Goal: Contribute content: Contribute content

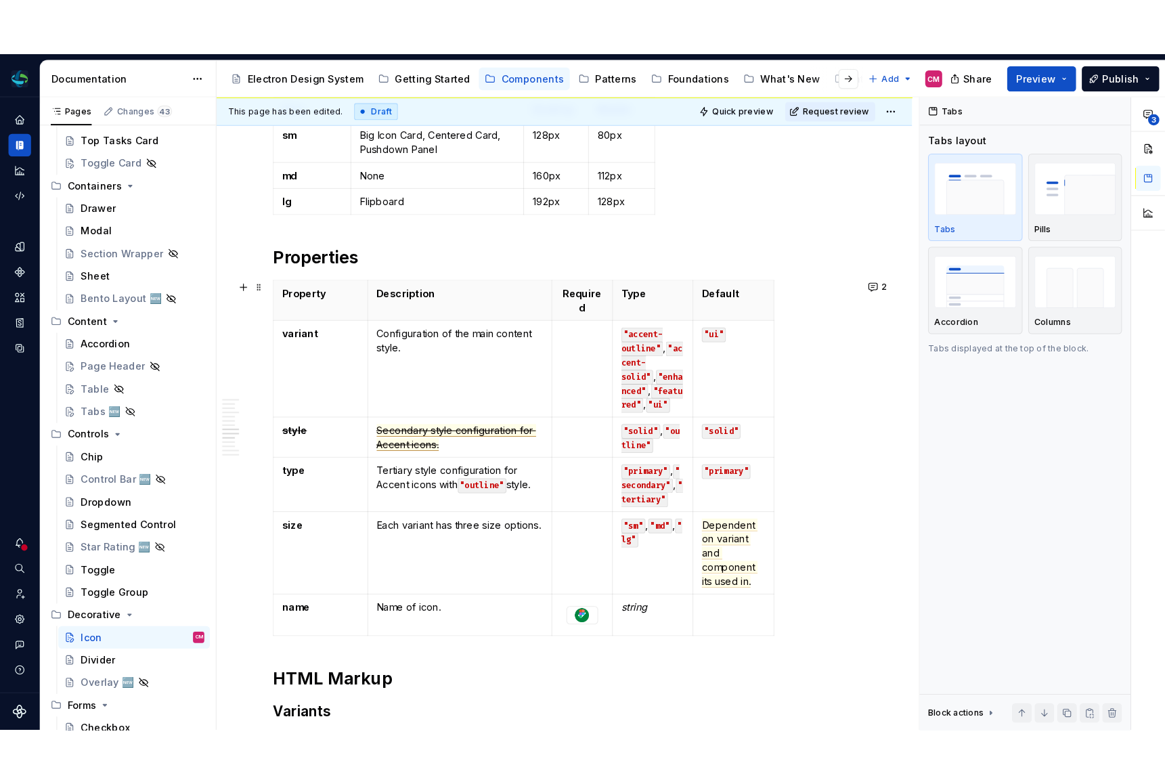
scroll to position [1594, 0]
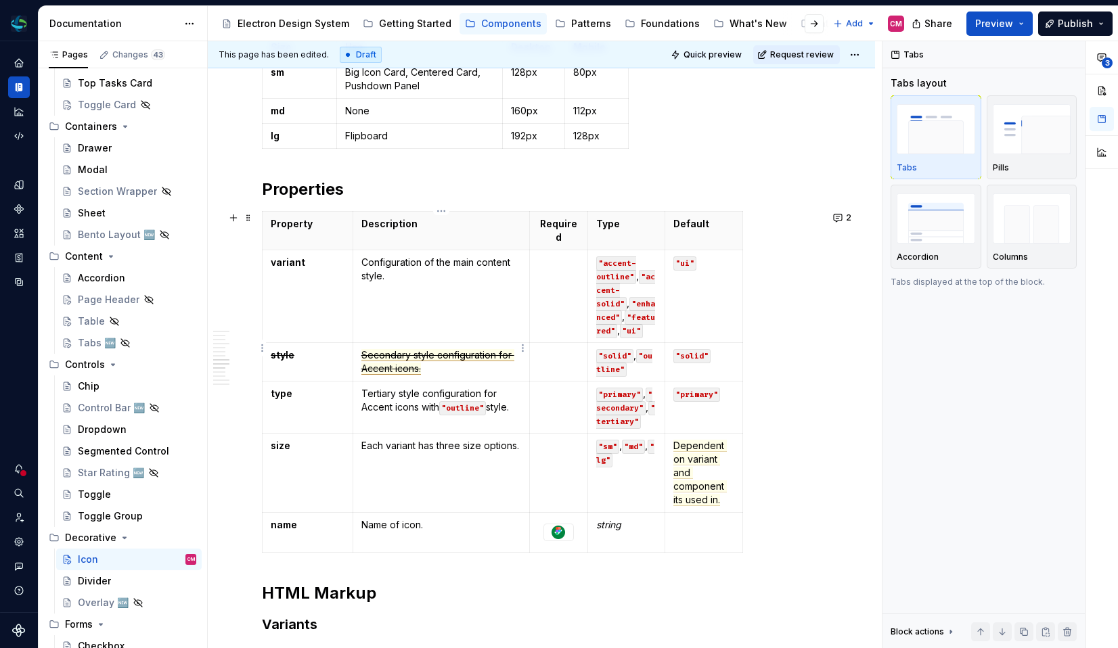
click at [415, 349] on span "Secondary style configuration for Accent icons." at bounding box center [437, 362] width 153 height 26
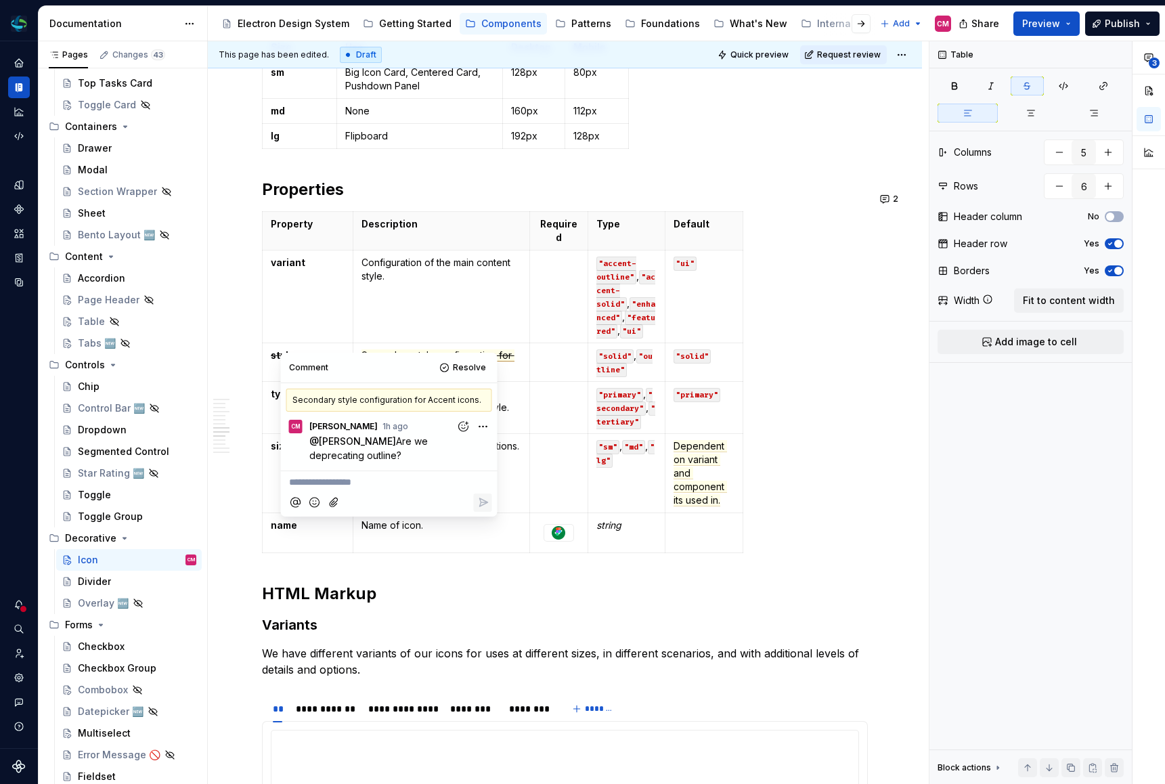
scroll to position [0, 0]
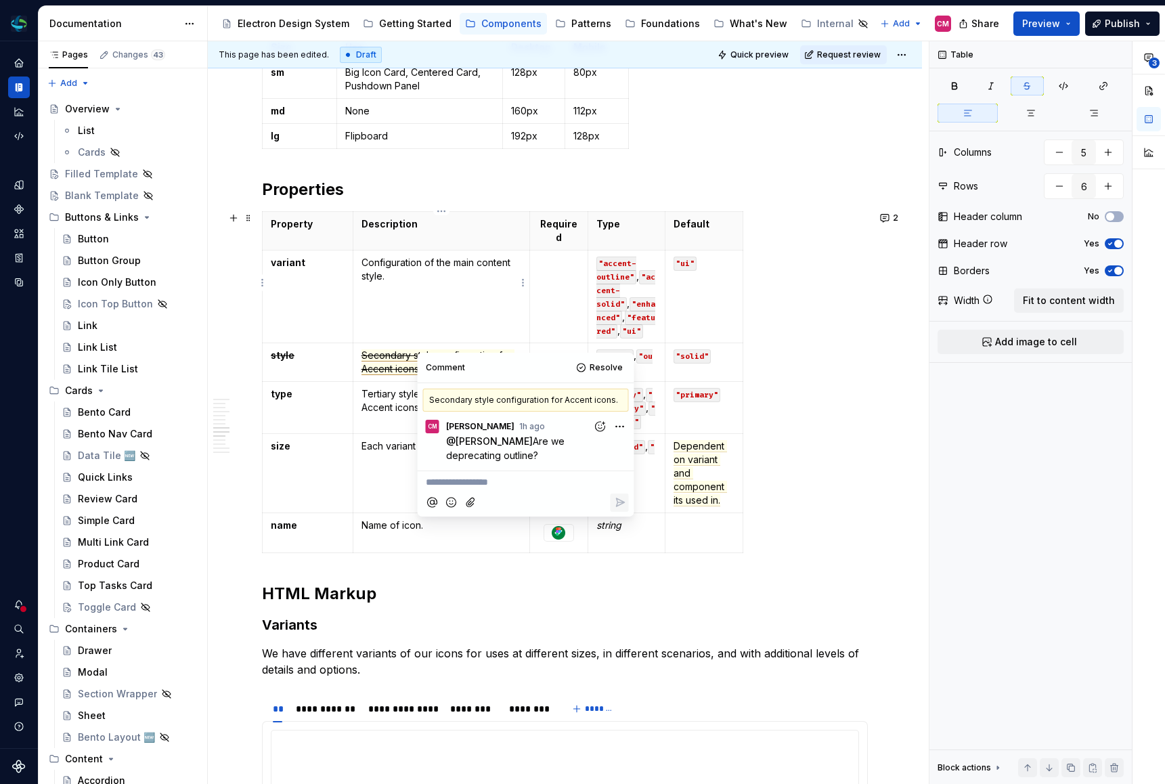
click at [468, 280] on td "Configuration of the main content style." at bounding box center [441, 296] width 177 height 93
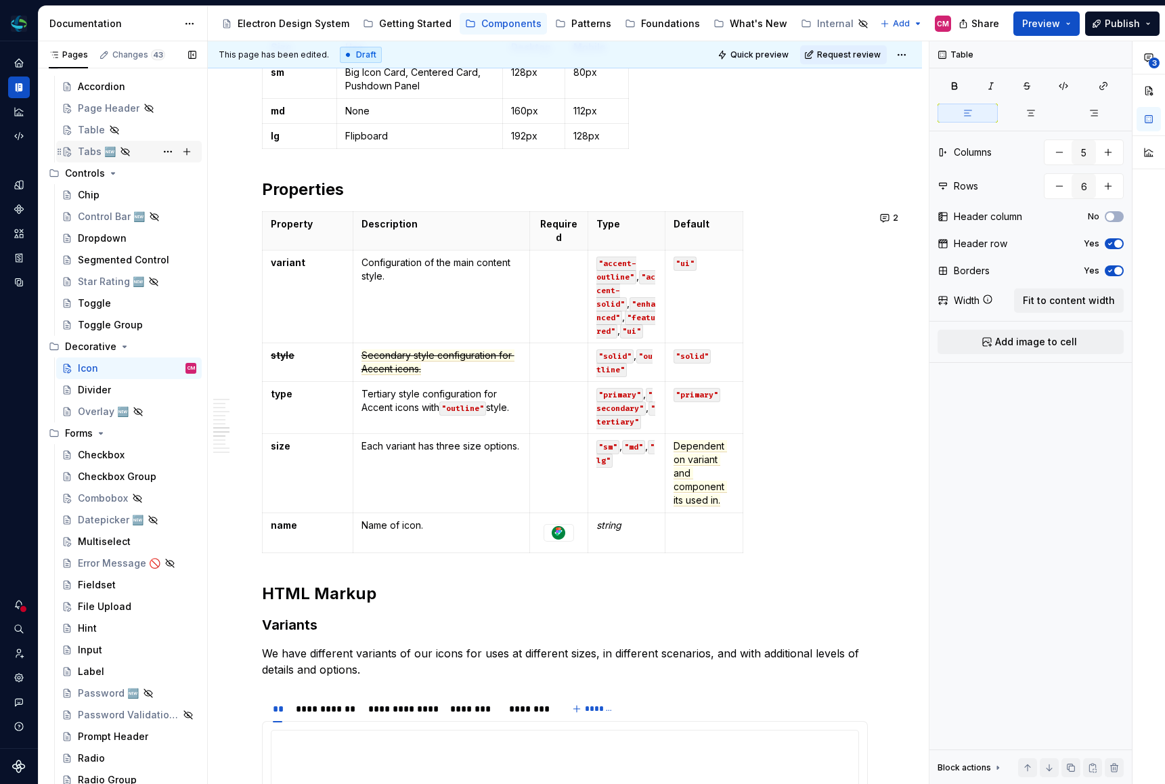
scroll to position [695, 0]
click at [114, 598] on div "File Upload" at bounding box center [137, 604] width 118 height 19
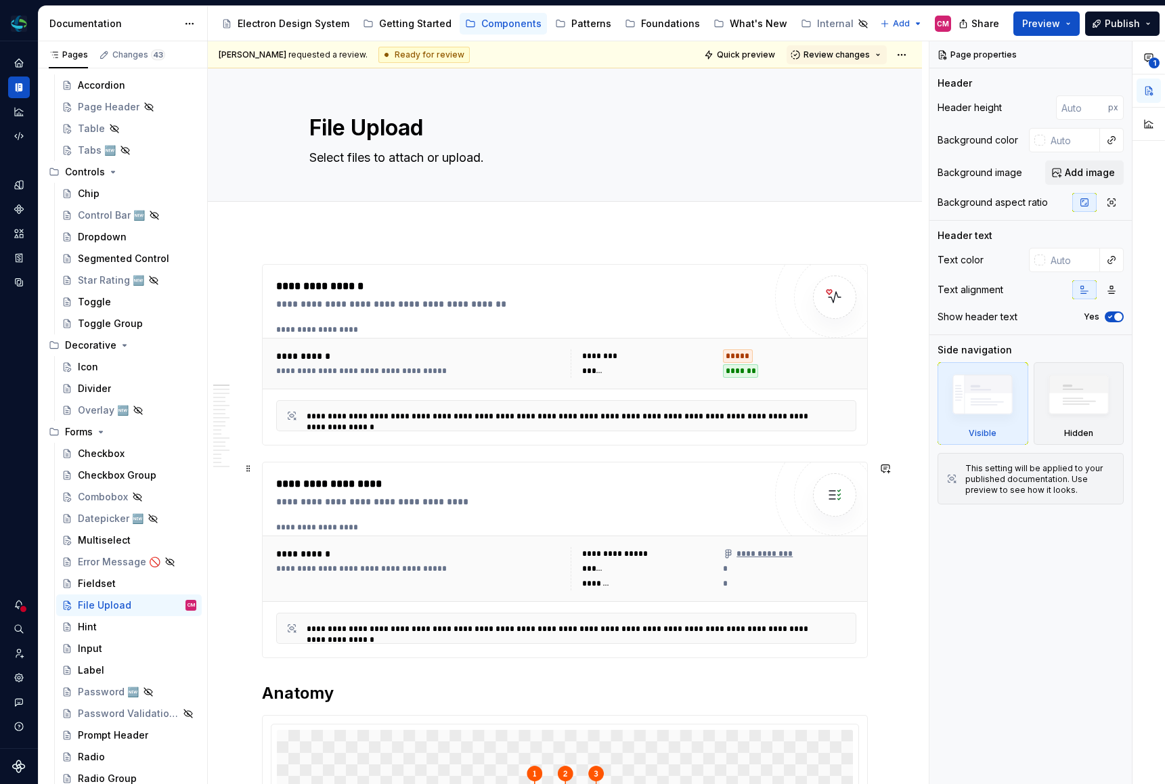
type textarea "*"
click at [663, 537] on div "**********" at bounding box center [566, 568] width 607 height 66
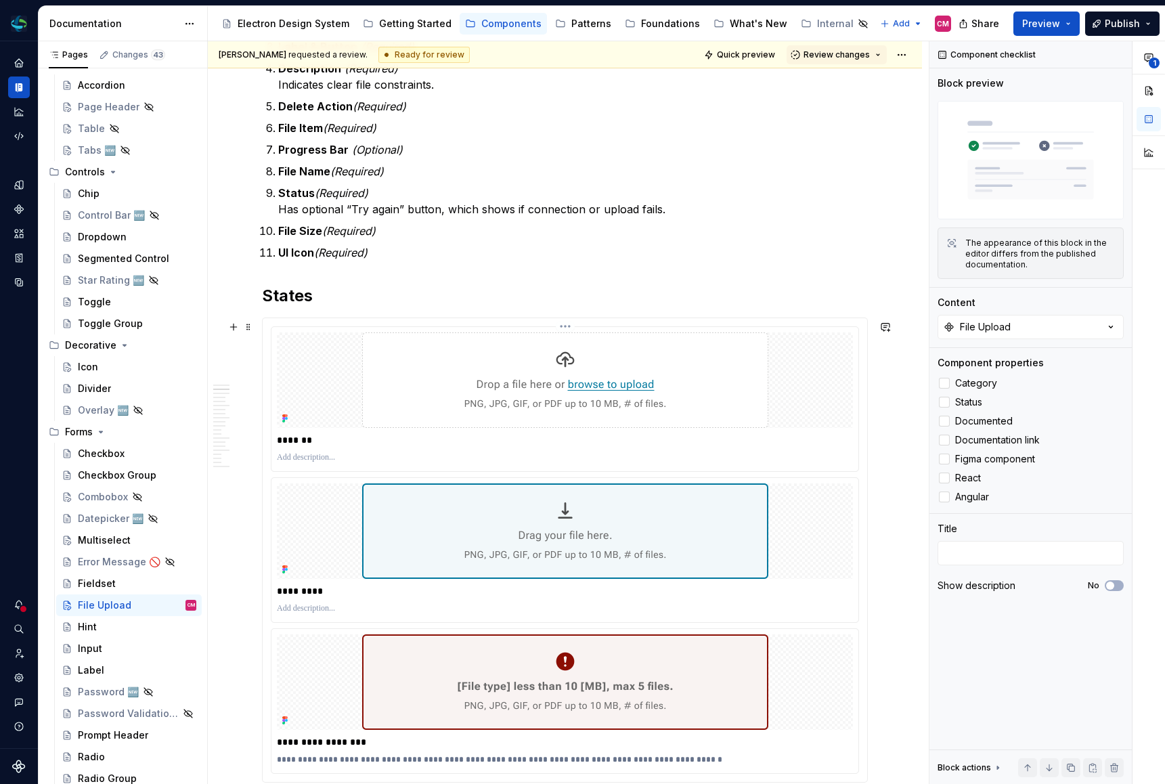
scroll to position [1053, 0]
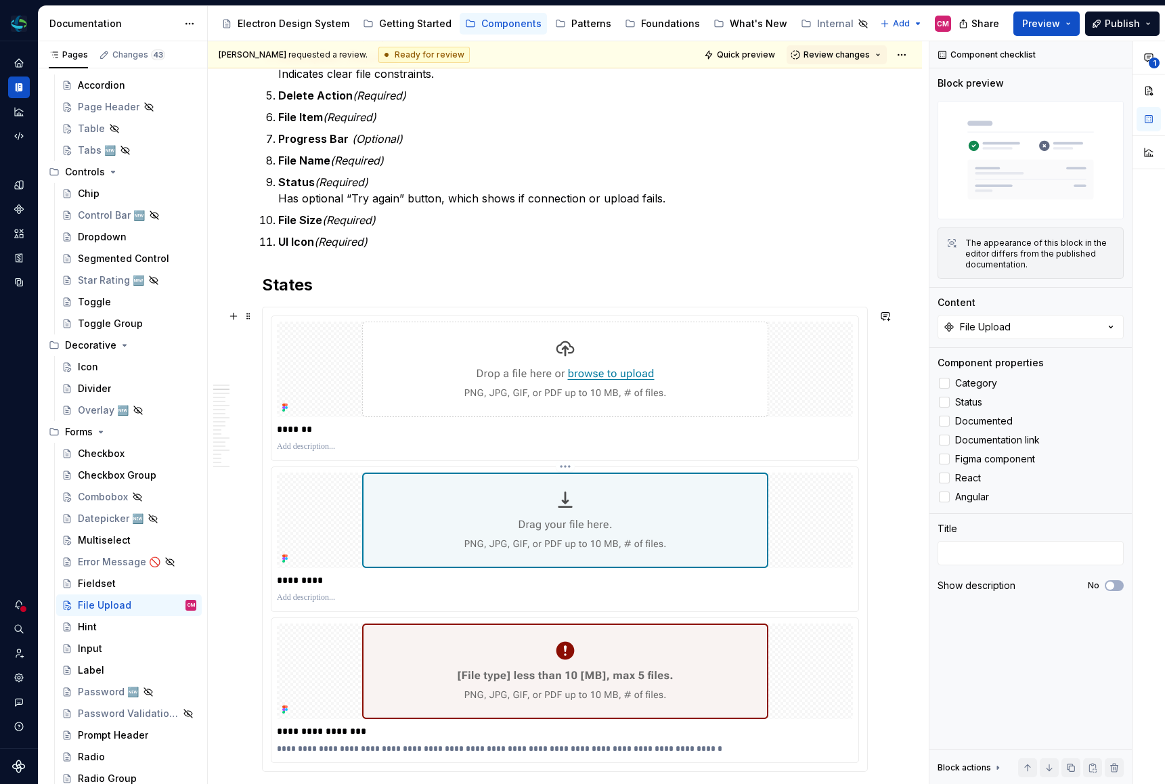
click at [304, 585] on p "*********" at bounding box center [568, 580] width 583 height 14
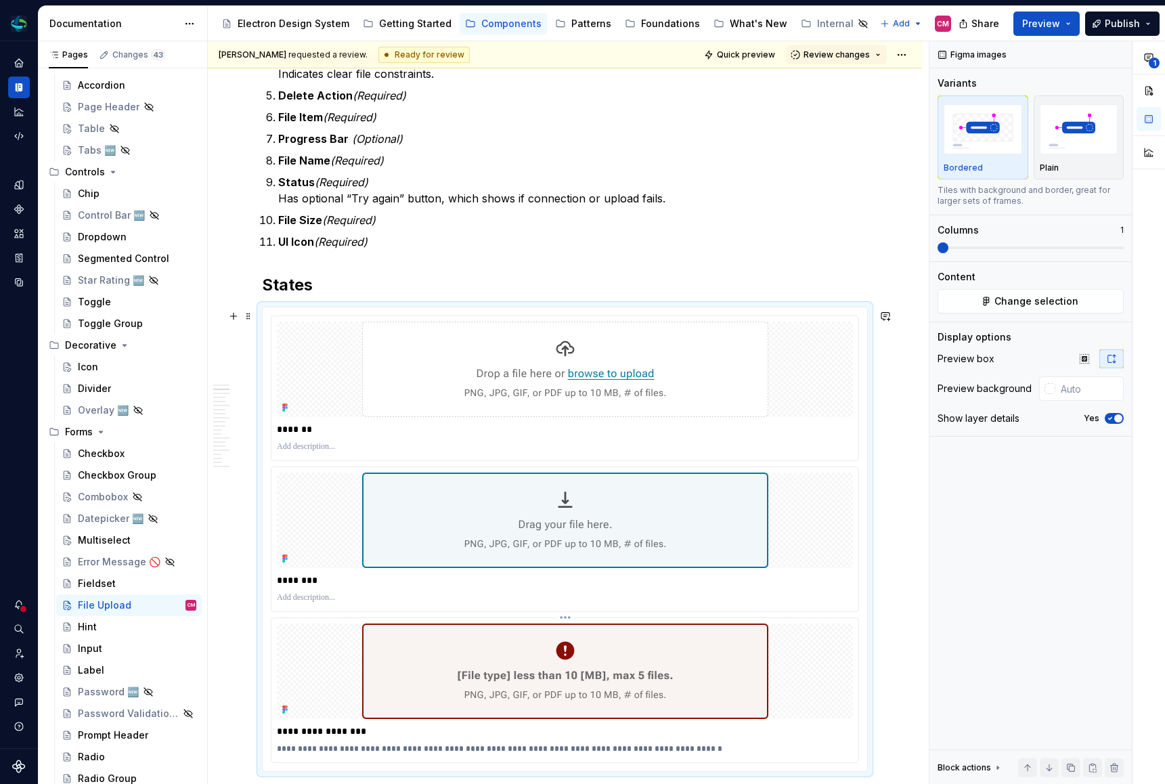
click at [301, 648] on p "**********" at bounding box center [568, 731] width 583 height 14
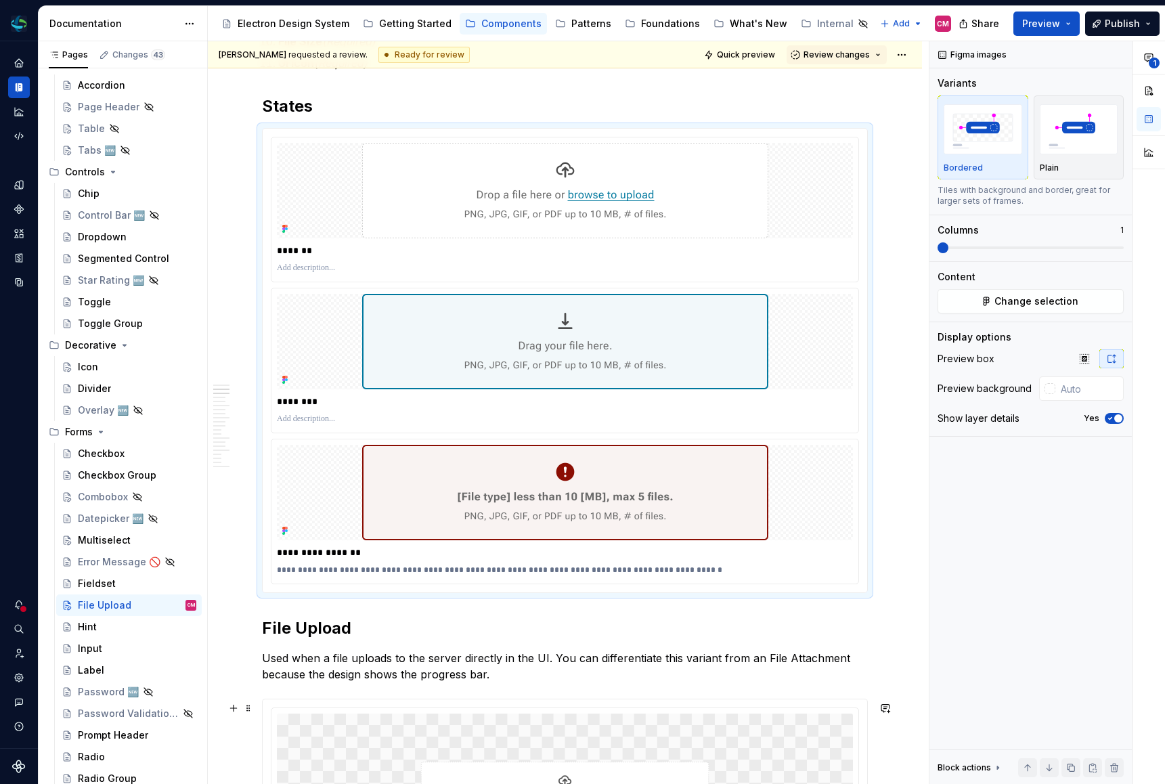
scroll to position [1242, 0]
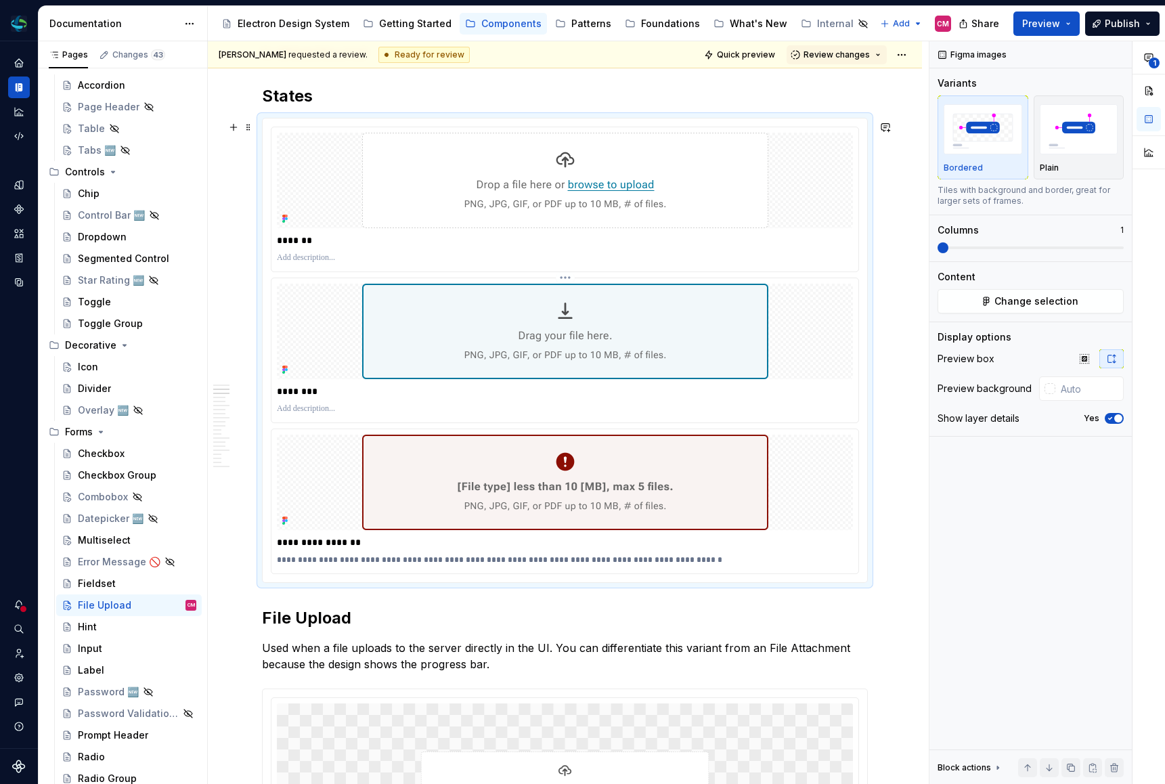
click at [296, 414] on p at bounding box center [565, 408] width 576 height 11
type textarea "*"
click at [383, 413] on p "**********" at bounding box center [568, 408] width 583 height 11
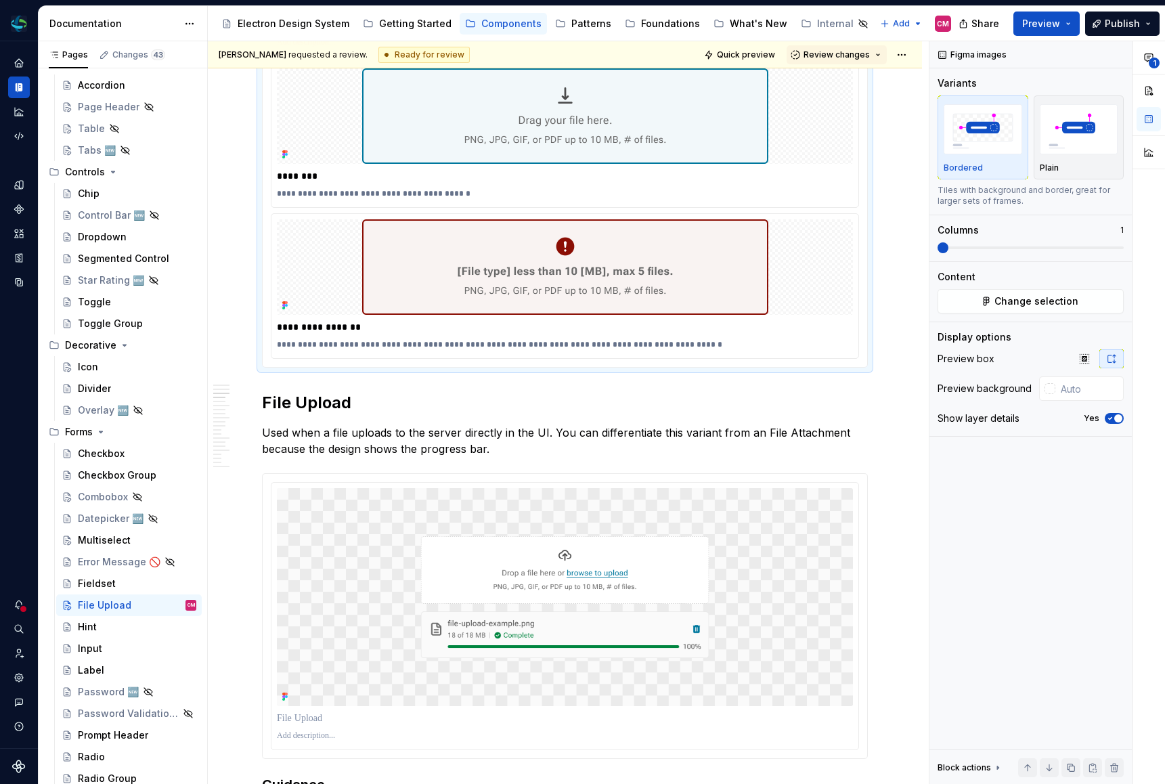
scroll to position [1459, 0]
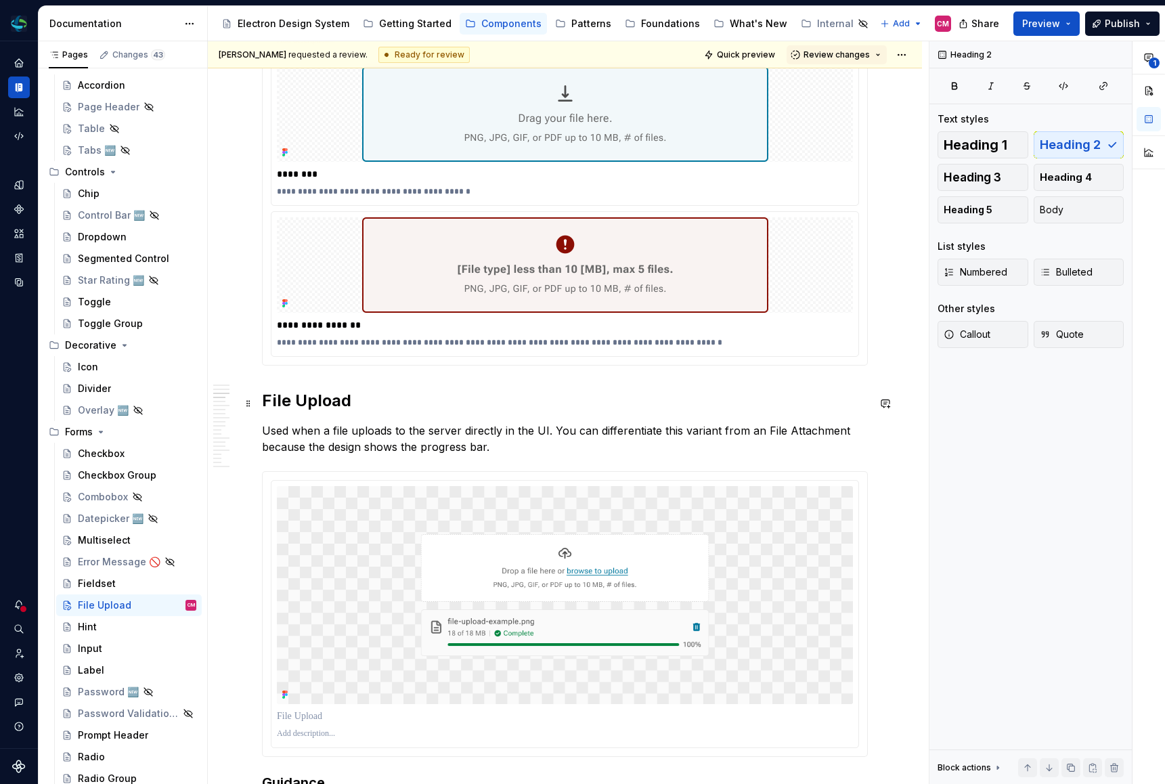
click at [265, 399] on h2 "File Upload" at bounding box center [565, 401] width 606 height 22
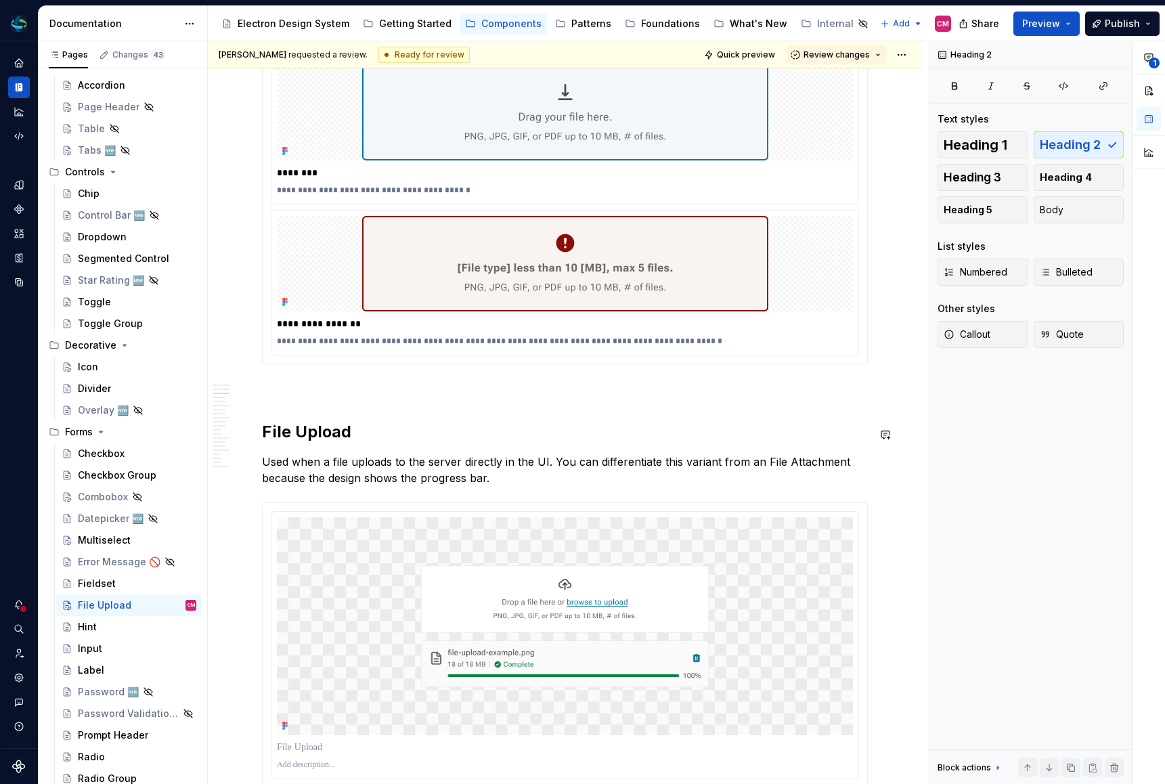
scroll to position [1477, 0]
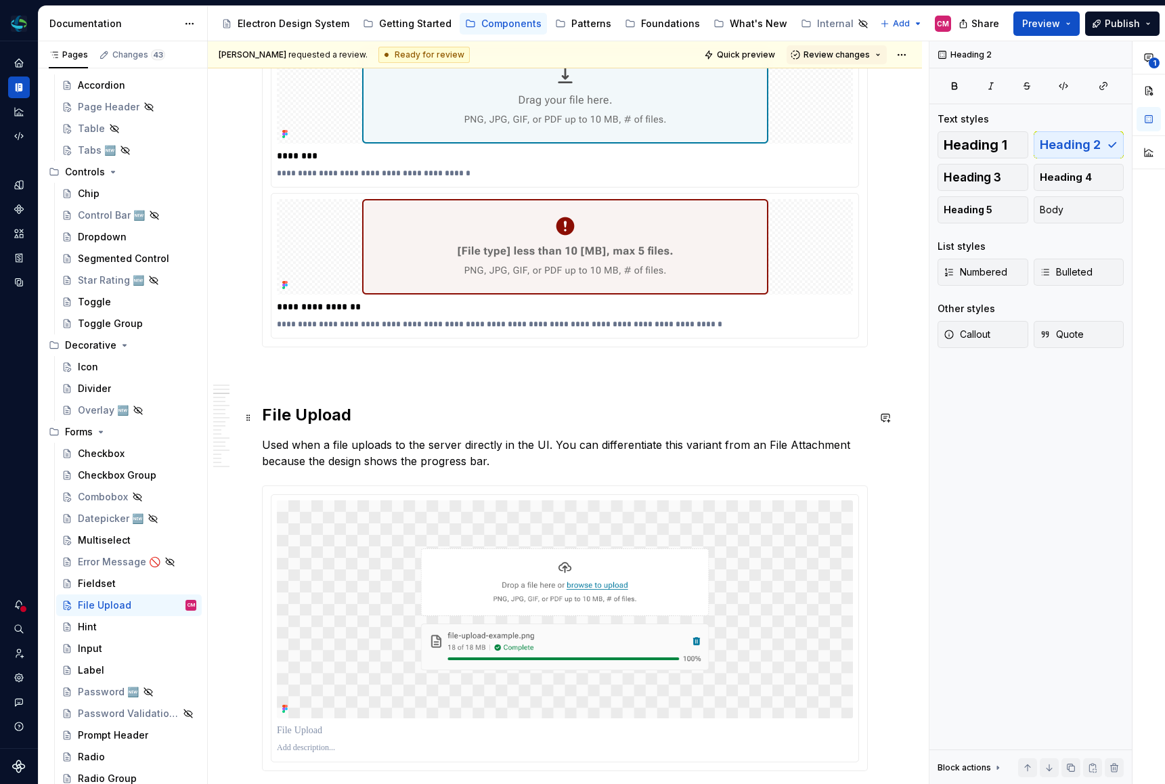
click at [286, 375] on p at bounding box center [565, 371] width 606 height 16
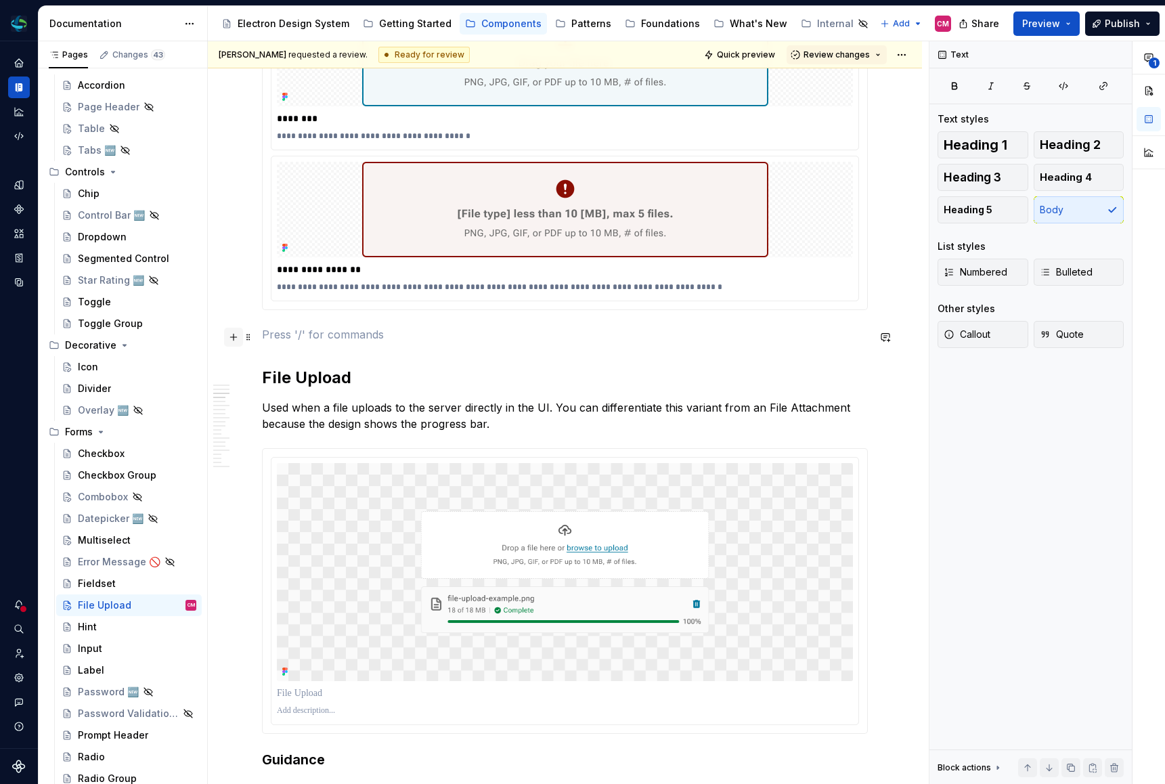
click at [232, 334] on button "button" at bounding box center [233, 337] width 19 height 19
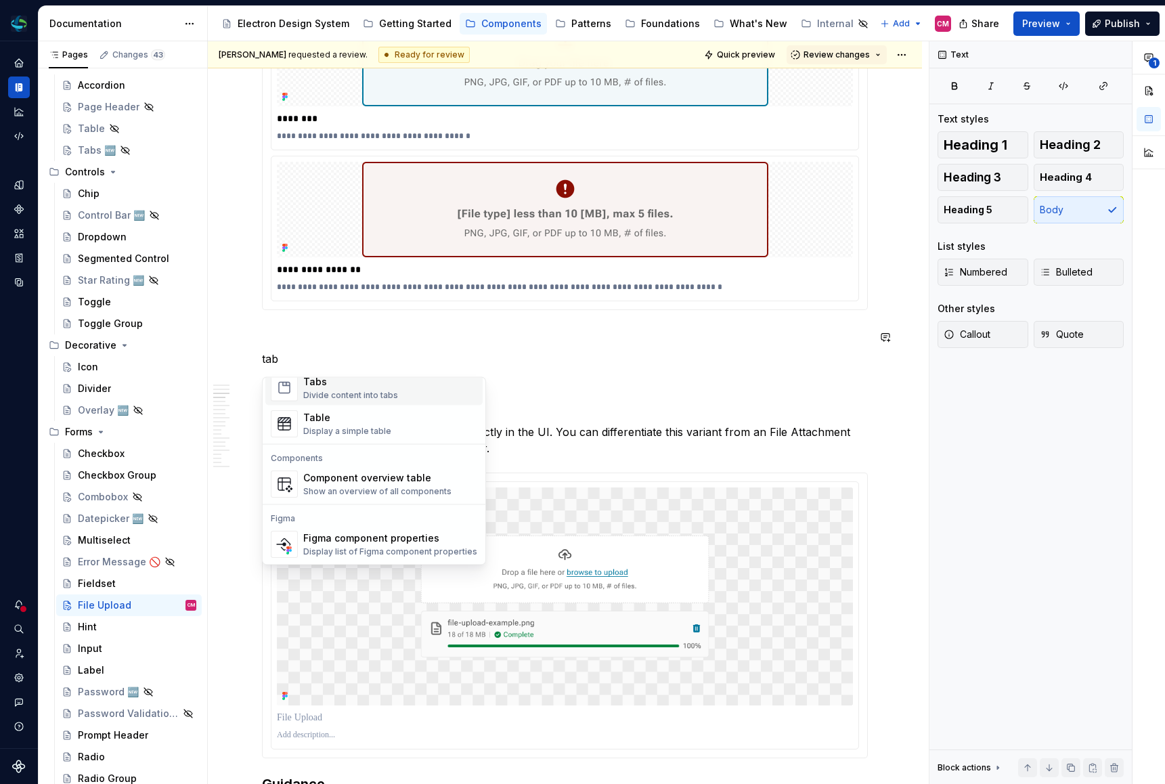
scroll to position [0, 0]
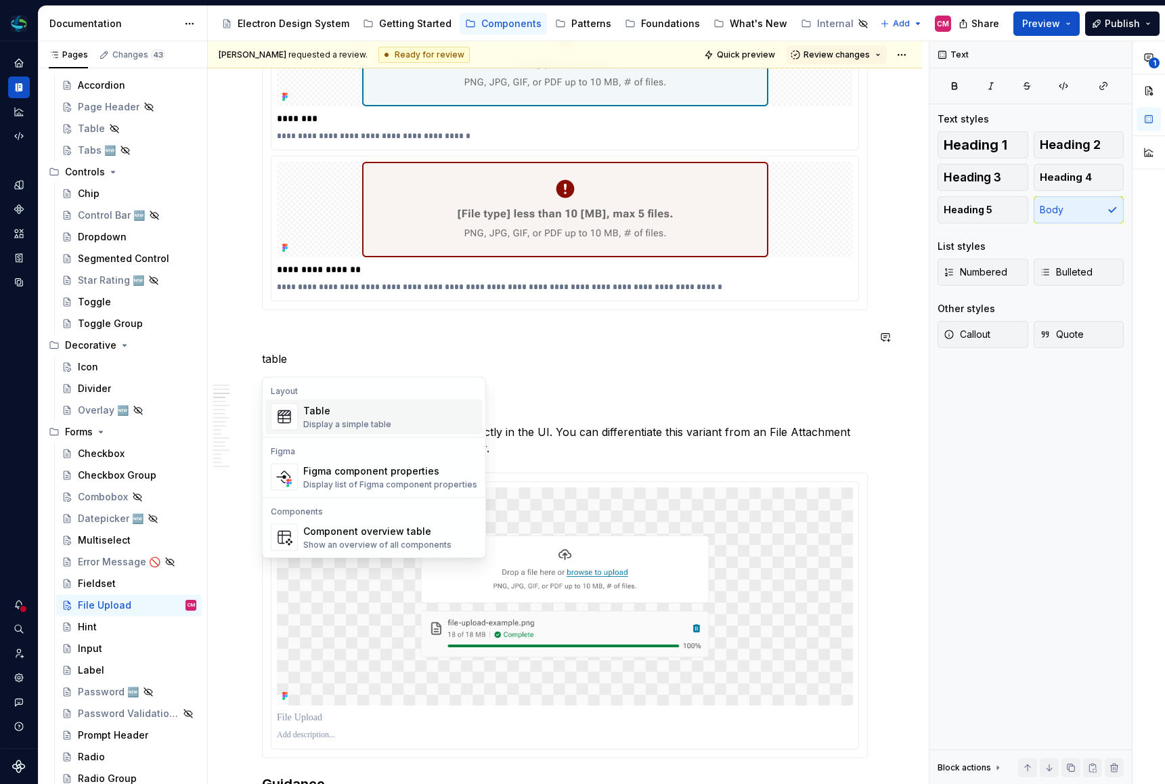
click at [359, 420] on div "Display a simple table" at bounding box center [347, 424] width 88 height 11
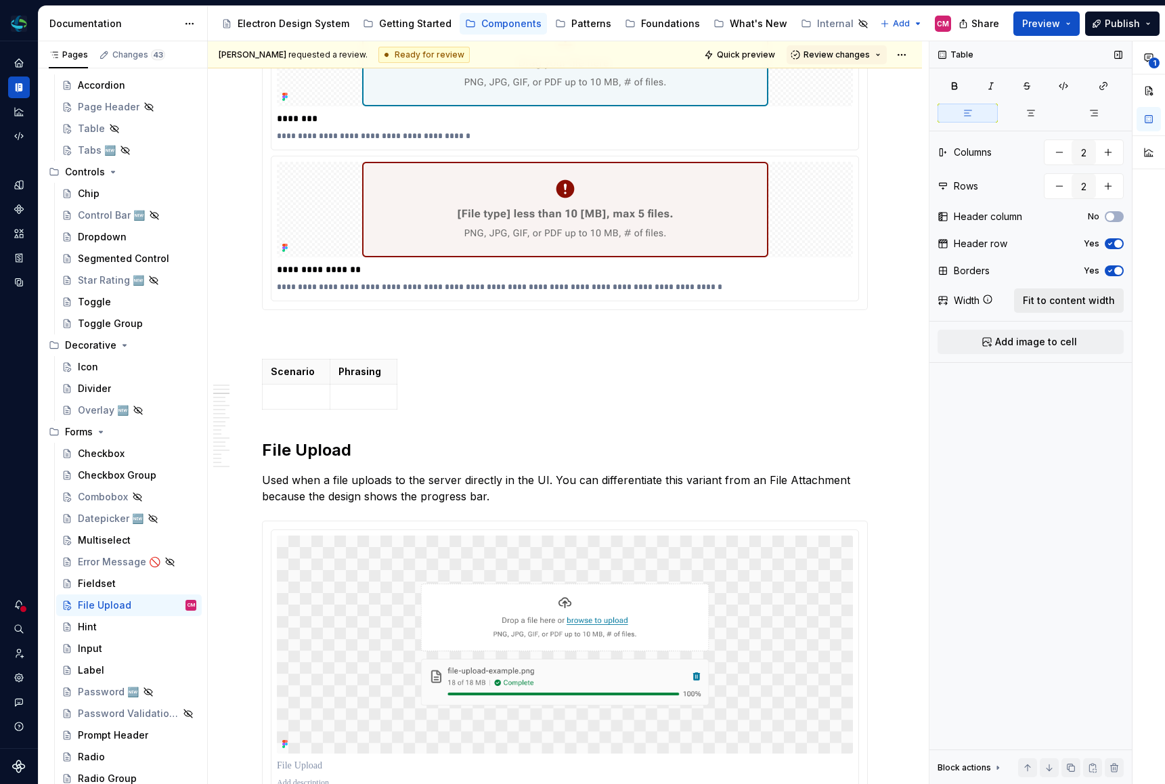
click at [1104, 303] on span "Fit to content width" at bounding box center [1068, 301] width 92 height 14
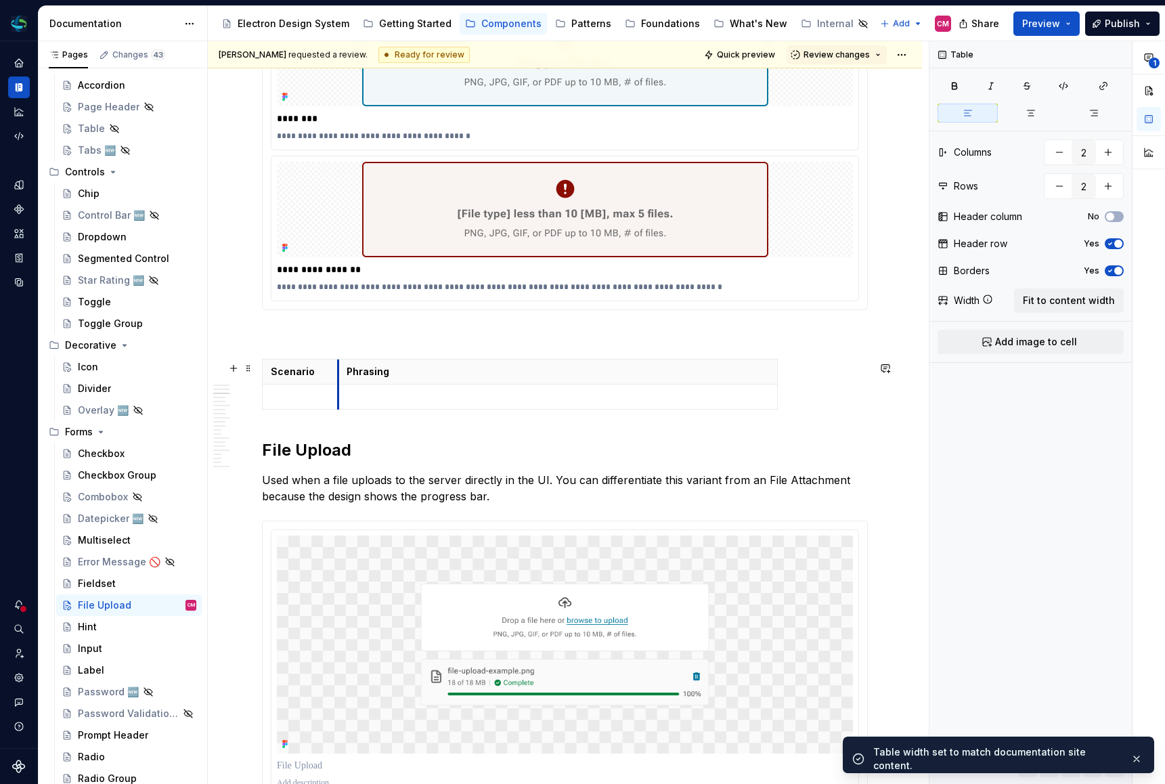
drag, startPoint x: 699, startPoint y: 368, endPoint x: 330, endPoint y: 367, distance: 369.5
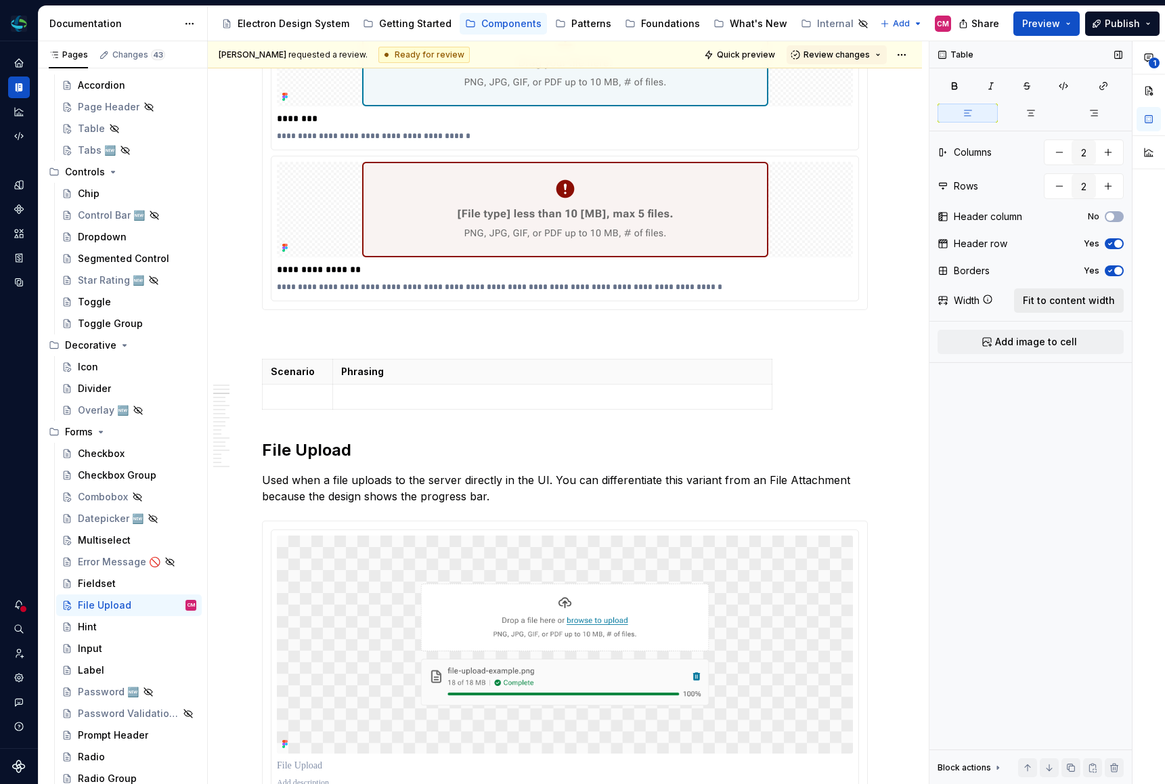
click at [1089, 301] on span "Fit to content width" at bounding box center [1068, 301] width 92 height 14
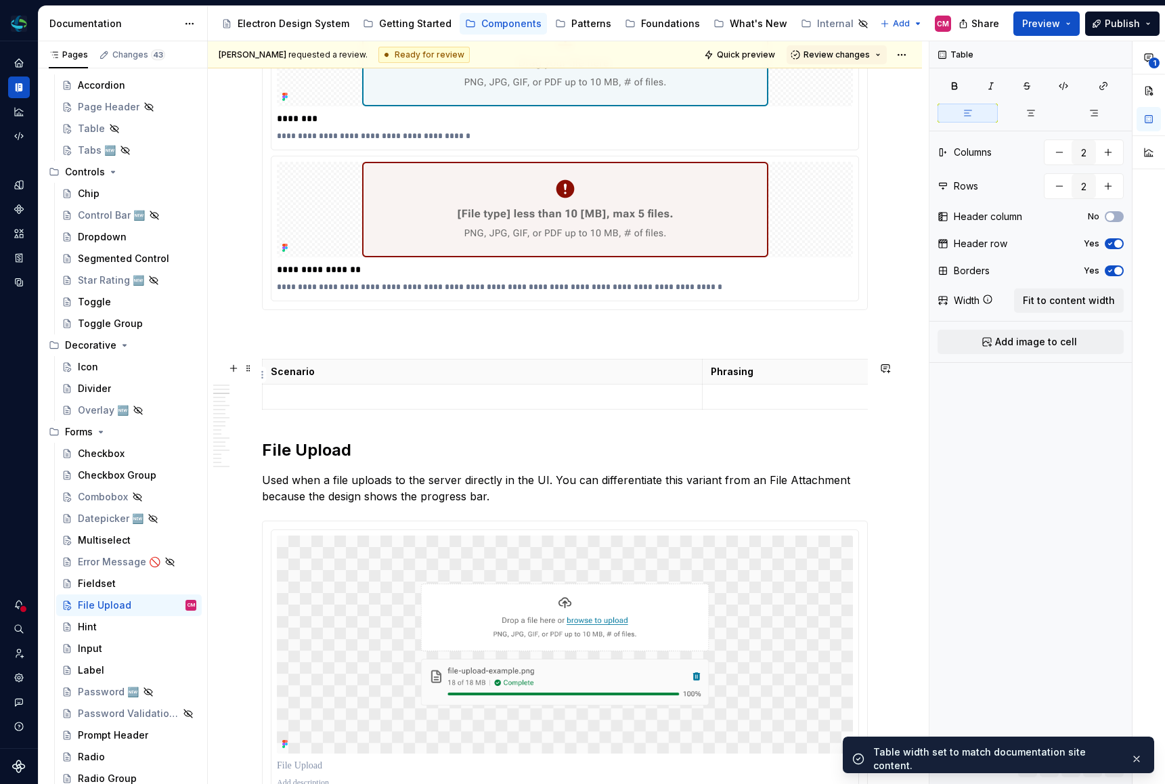
click at [805, 382] on th "Phrasing" at bounding box center [922, 371] width 440 height 25
click at [1045, 300] on span "Fit to content width" at bounding box center [1068, 301] width 92 height 14
click at [644, 388] on td at bounding box center [483, 396] width 440 height 25
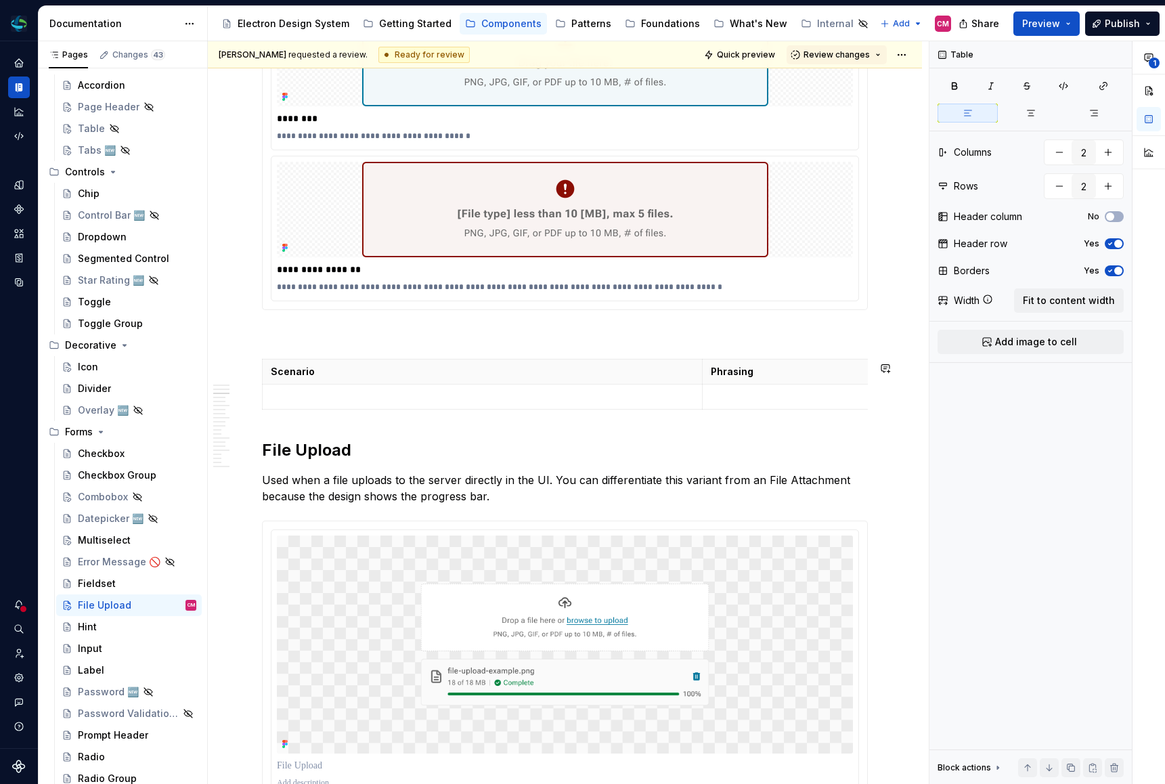
click at [294, 332] on p at bounding box center [565, 334] width 606 height 16
click at [290, 401] on p at bounding box center [482, 397] width 423 height 14
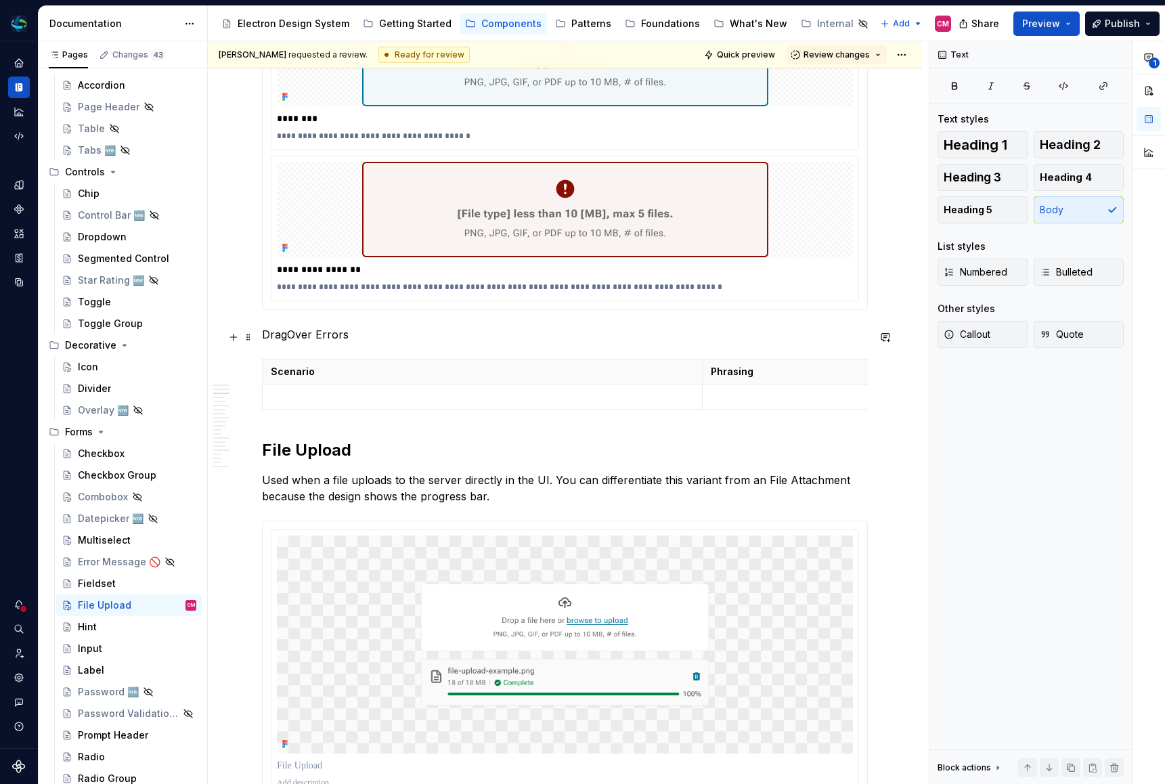
click at [361, 336] on p "DragOver Errors" at bounding box center [565, 334] width 606 height 16
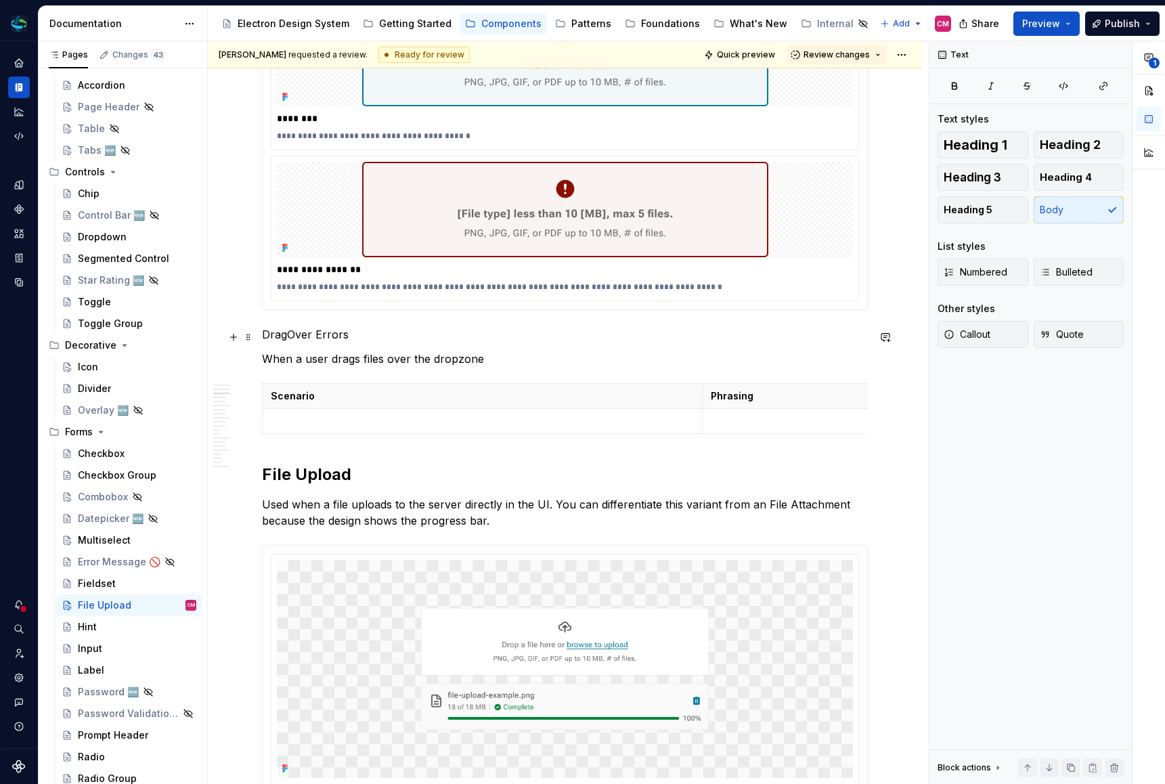
click at [277, 335] on p "DragOver Errors" at bounding box center [565, 334] width 606 height 16
click at [1005, 179] on button "Heading 3" at bounding box center [982, 177] width 91 height 27
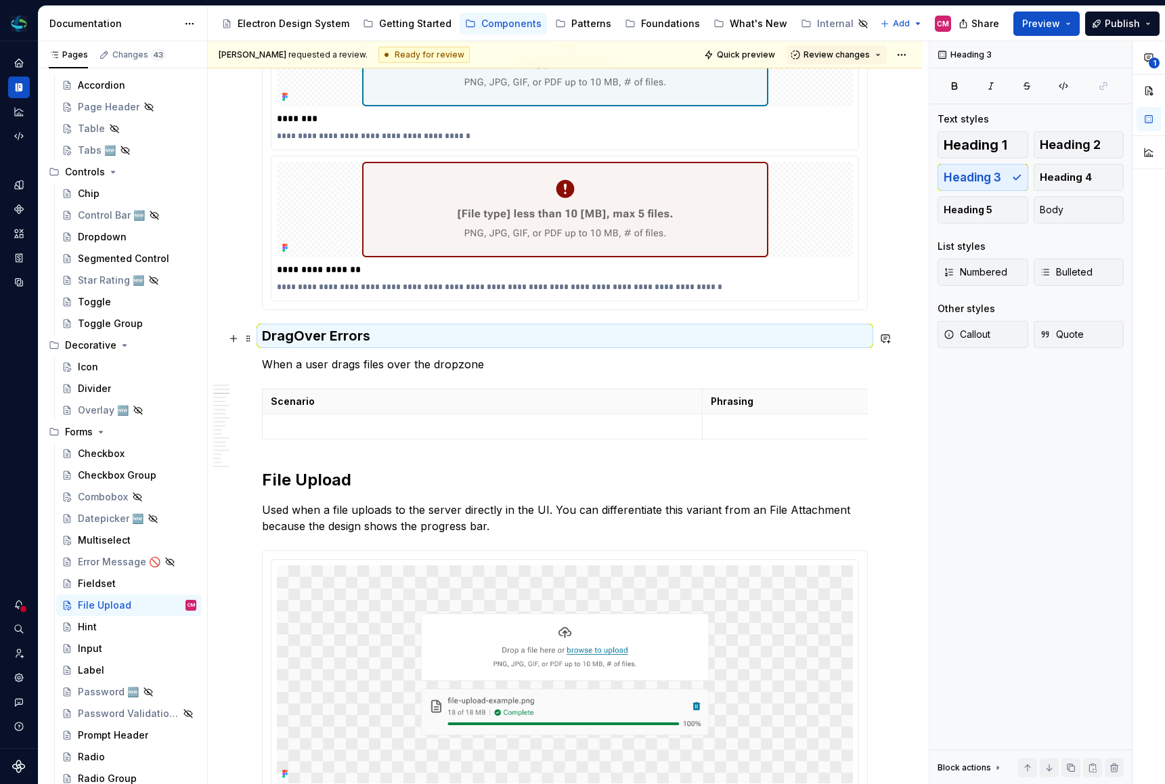
click at [333, 340] on h3 "DragOver Errors" at bounding box center [565, 335] width 606 height 19
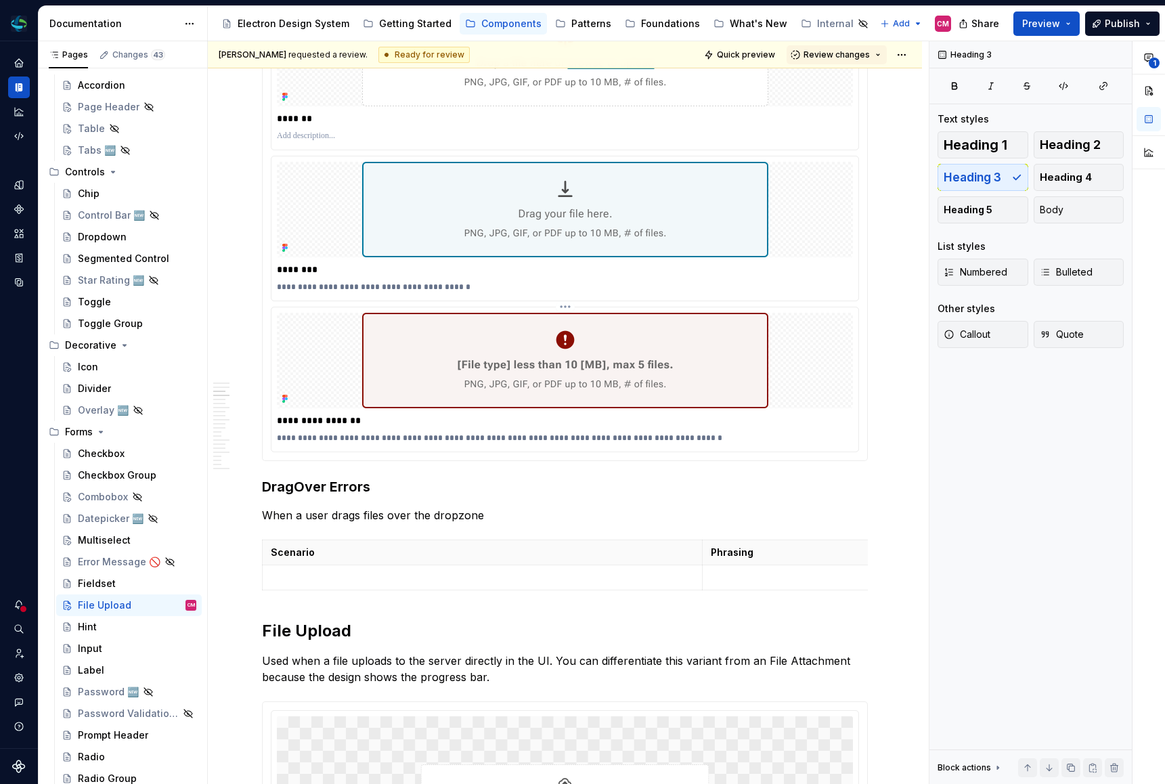
scroll to position [1458, 0]
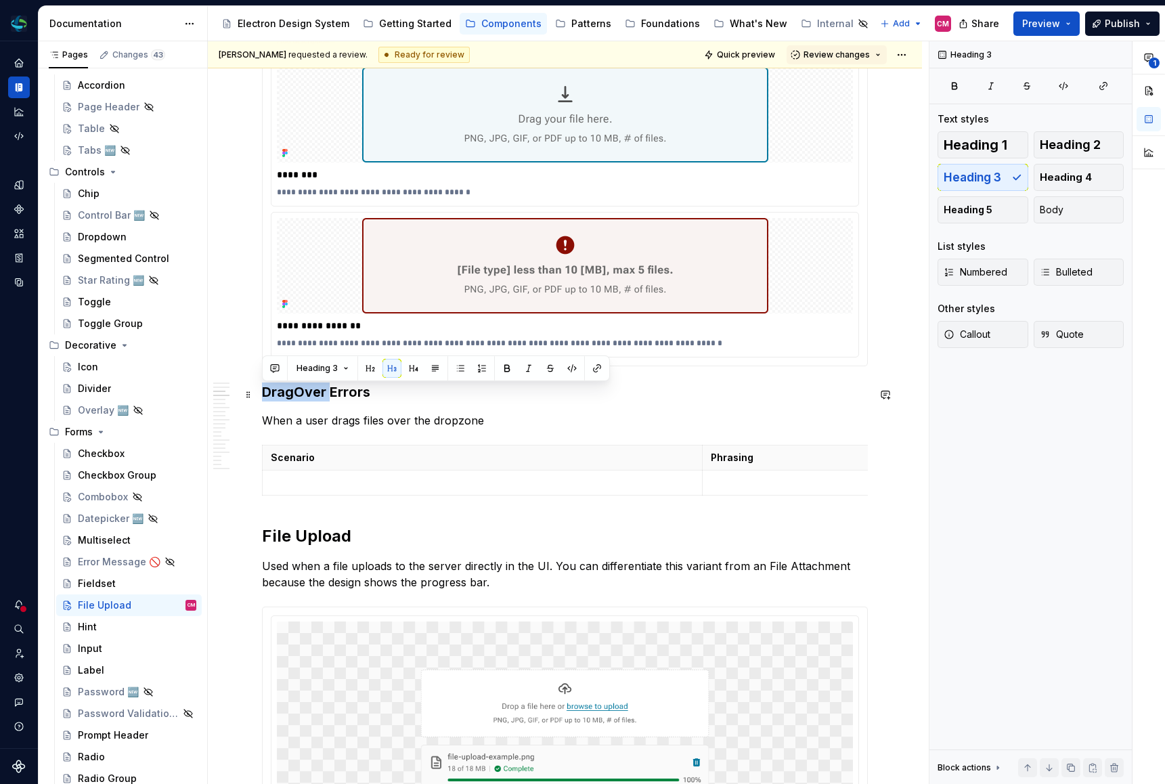
drag, startPoint x: 330, startPoint y: 395, endPoint x: 259, endPoint y: 395, distance: 70.4
click at [398, 390] on h3 "Errors" at bounding box center [565, 391] width 606 height 19
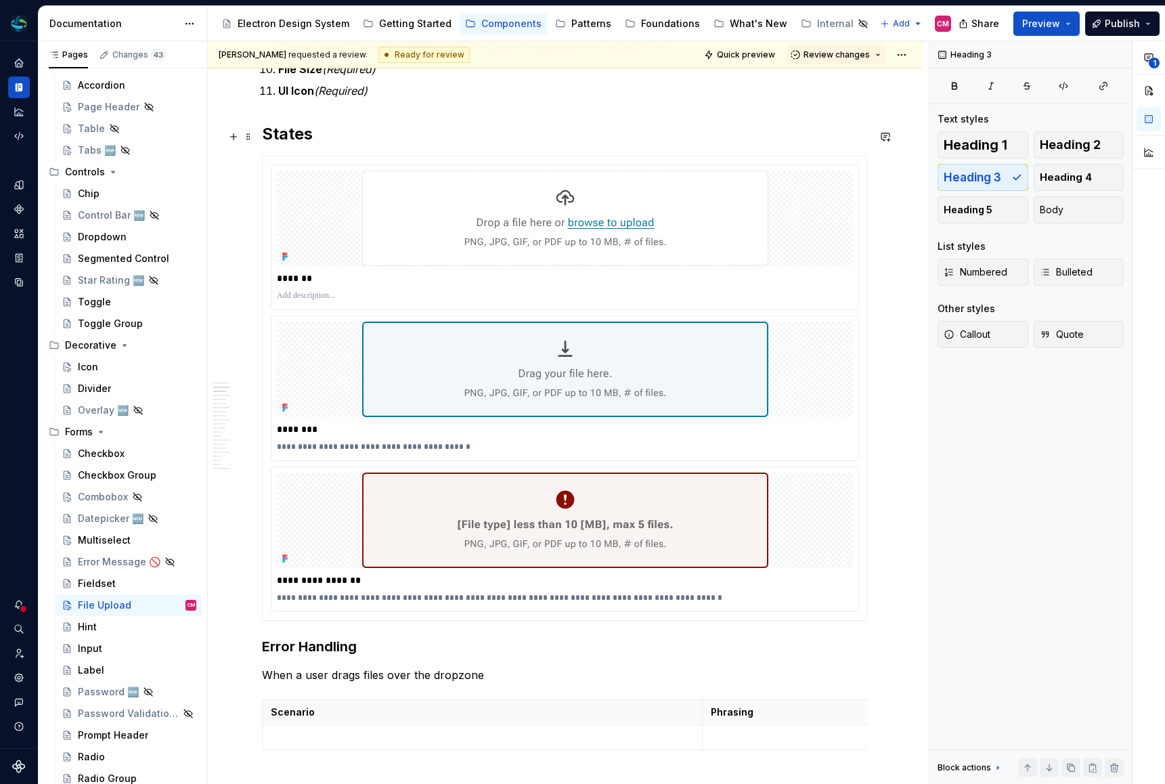
click at [293, 141] on h2 "States" at bounding box center [565, 134] width 606 height 22
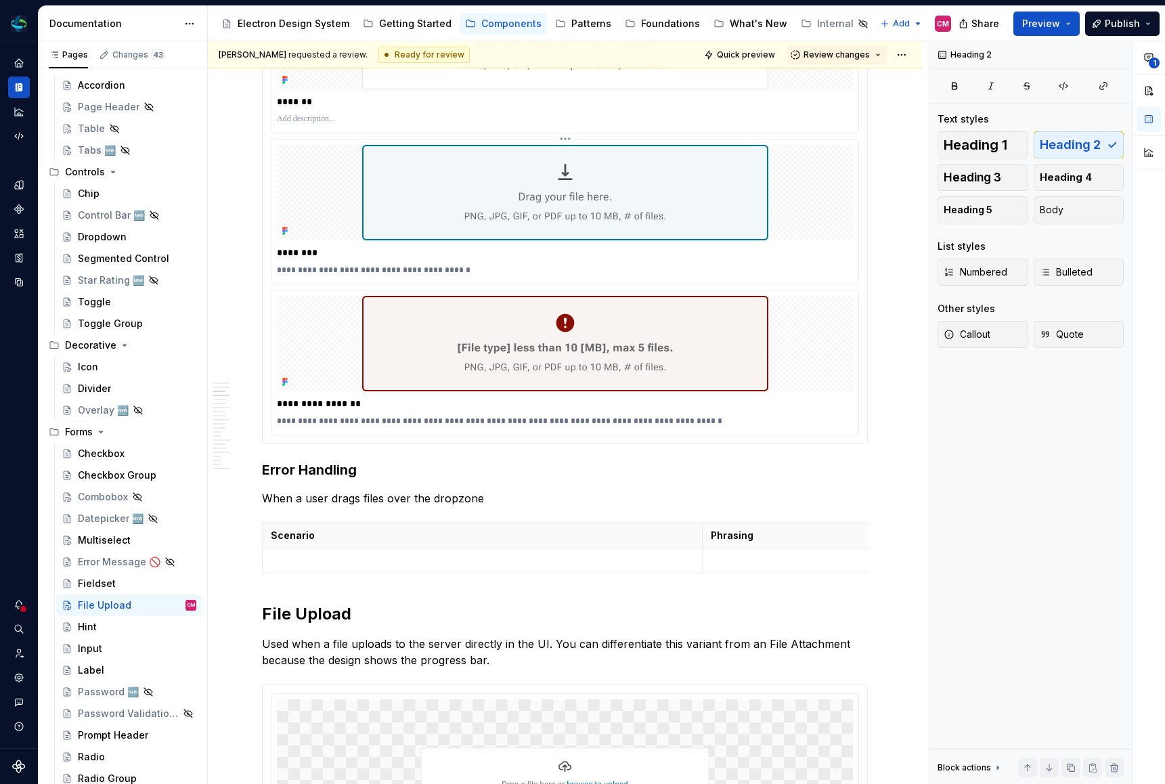
scroll to position [1395, 0]
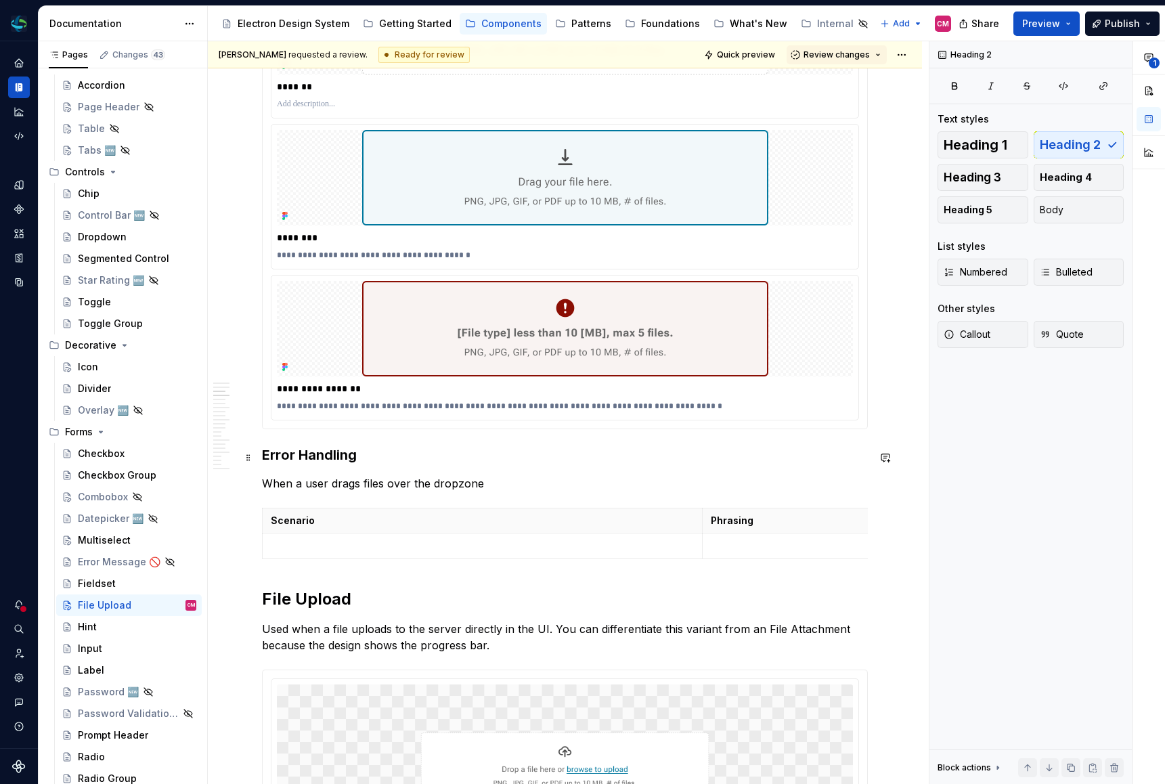
click at [311, 457] on h3 "Error Handling" at bounding box center [565, 454] width 606 height 19
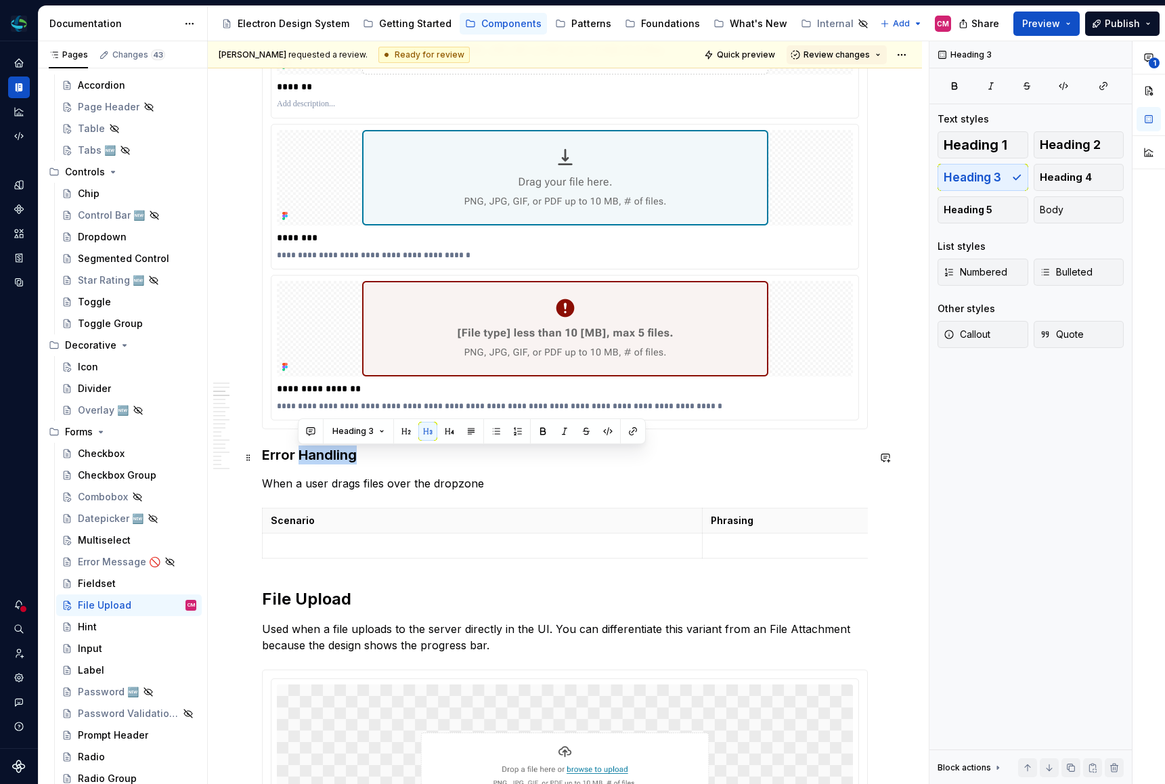
click at [311, 457] on h3 "Error Handling" at bounding box center [565, 454] width 606 height 19
click at [1064, 145] on span "Heading 2" at bounding box center [1069, 145] width 61 height 14
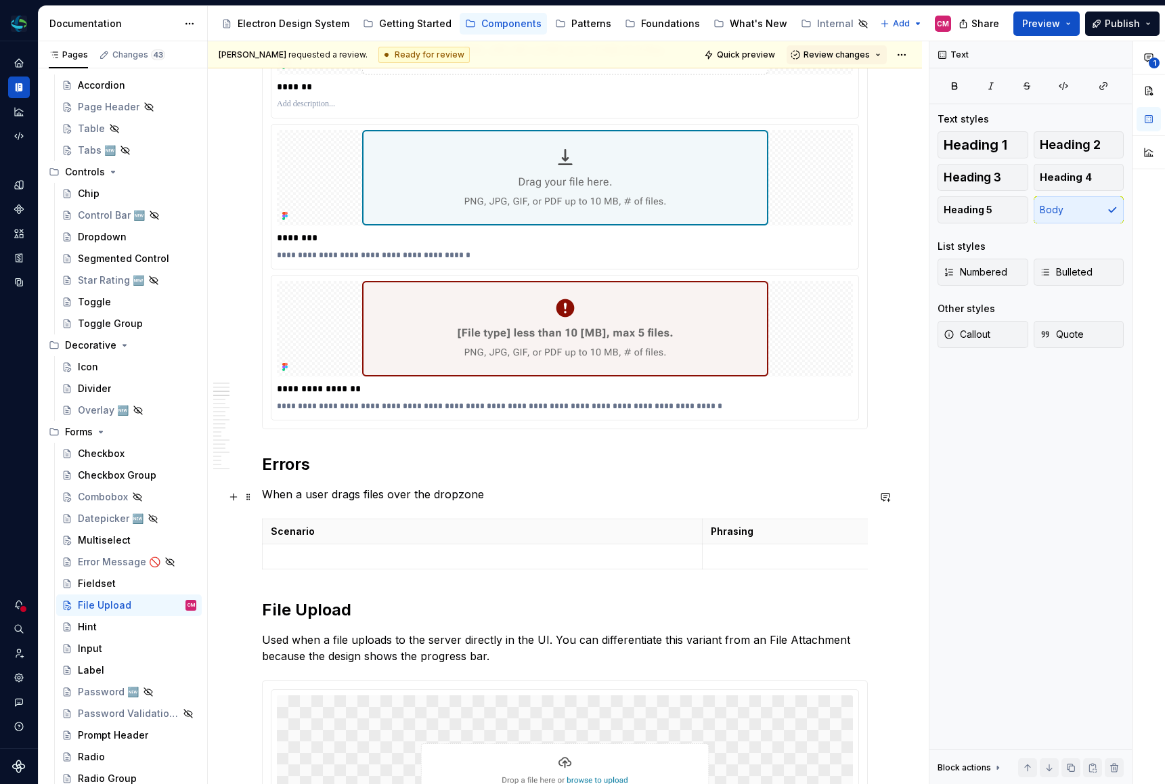
click at [354, 495] on p "When a user drags files over the dropzone" at bounding box center [565, 494] width 606 height 16
click at [263, 496] on p "When a user drags files over the dropzone" at bounding box center [565, 494] width 606 height 16
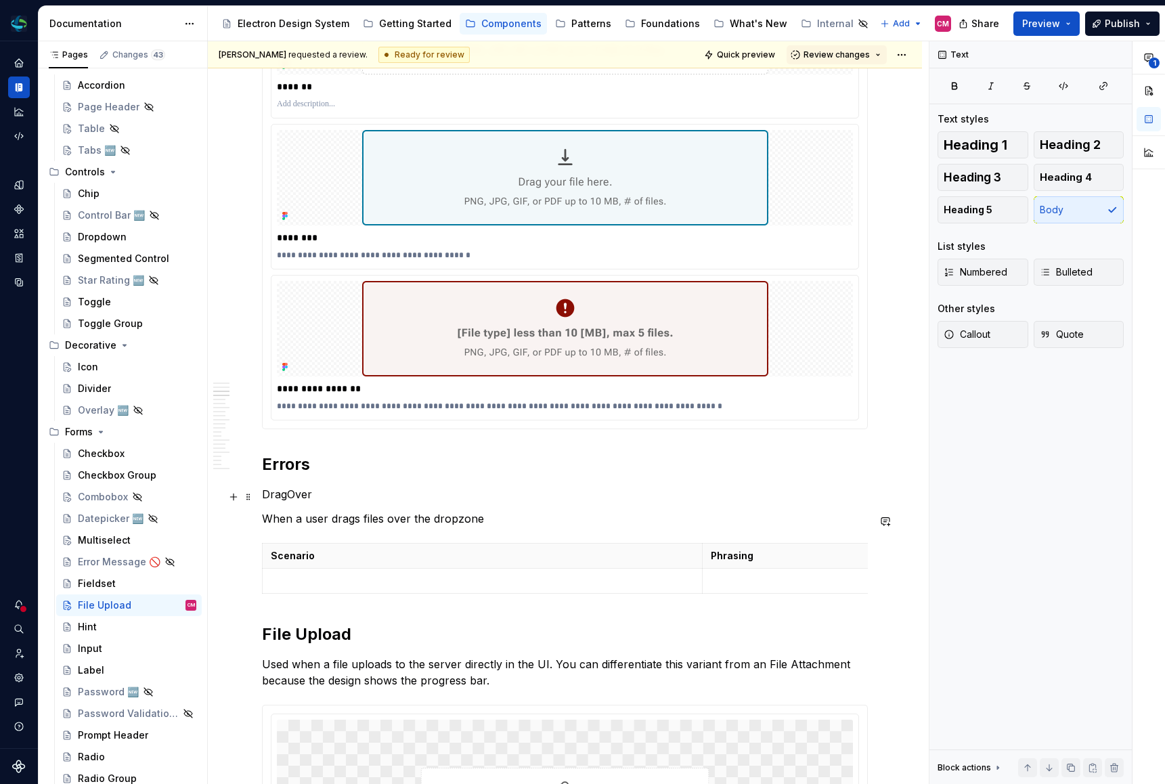
click at [283, 499] on p "DragOver" at bounding box center [565, 494] width 606 height 16
click at [1002, 173] on button "Heading 3" at bounding box center [982, 177] width 91 height 27
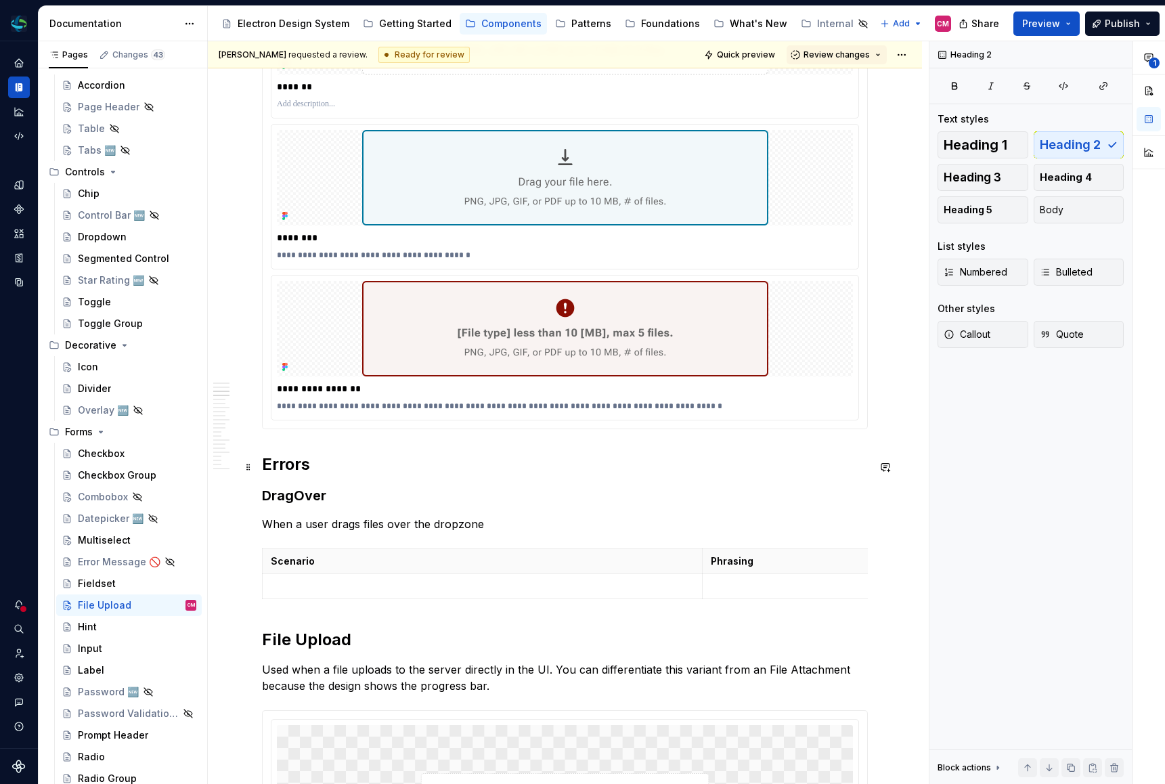
click at [277, 460] on h2 "Errors" at bounding box center [565, 464] width 606 height 22
click at [283, 494] on h3 "DragOver" at bounding box center [565, 495] width 606 height 19
click at [342, 500] on h3 "DragOver" at bounding box center [565, 495] width 606 height 19
click at [485, 524] on p "When a user drags files over the dropzone" at bounding box center [565, 524] width 606 height 16
click at [435, 593] on p at bounding box center [482, 586] width 423 height 14
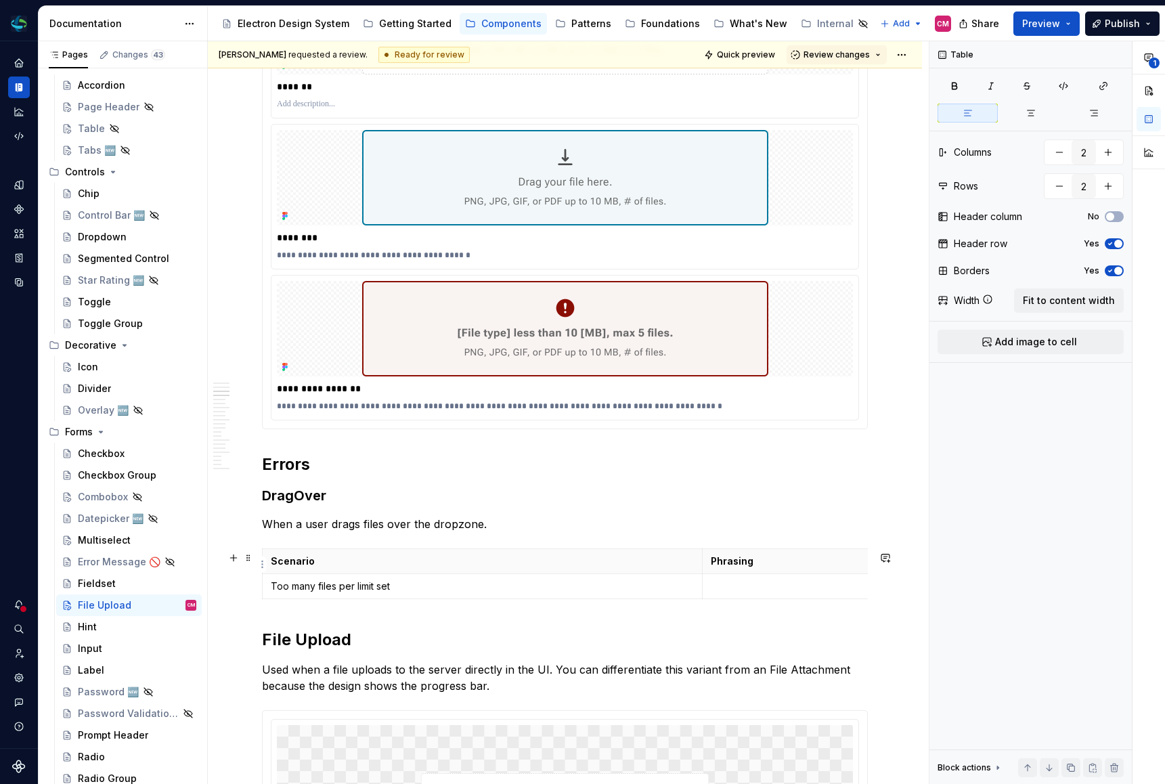
click at [748, 568] on p "Phrasing" at bounding box center [922, 561] width 423 height 14
click at [671, 580] on td "Too many files per limit set" at bounding box center [483, 585] width 440 height 25
click at [1041, 298] on span "Fit to content width" at bounding box center [1068, 301] width 92 height 14
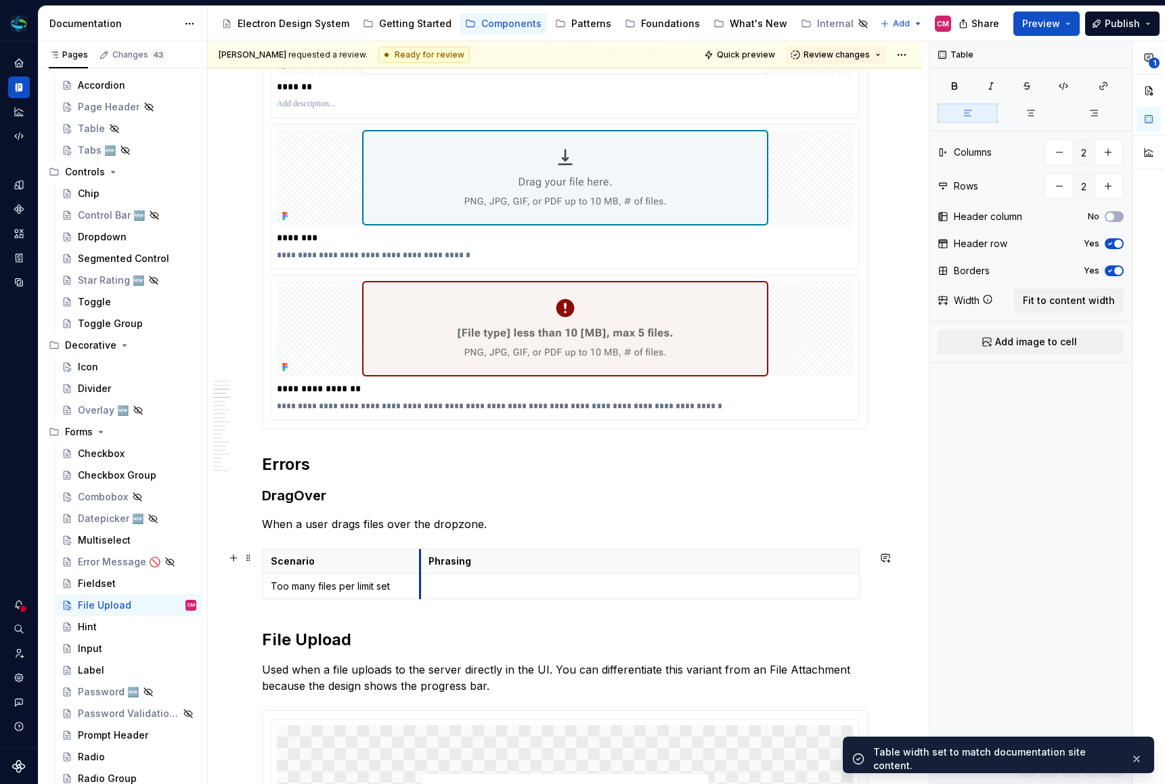
drag, startPoint x: 703, startPoint y: 562, endPoint x: 420, endPoint y: 564, distance: 282.9
click at [420, 564] on th "Phrasing" at bounding box center [639, 560] width 439 height 25
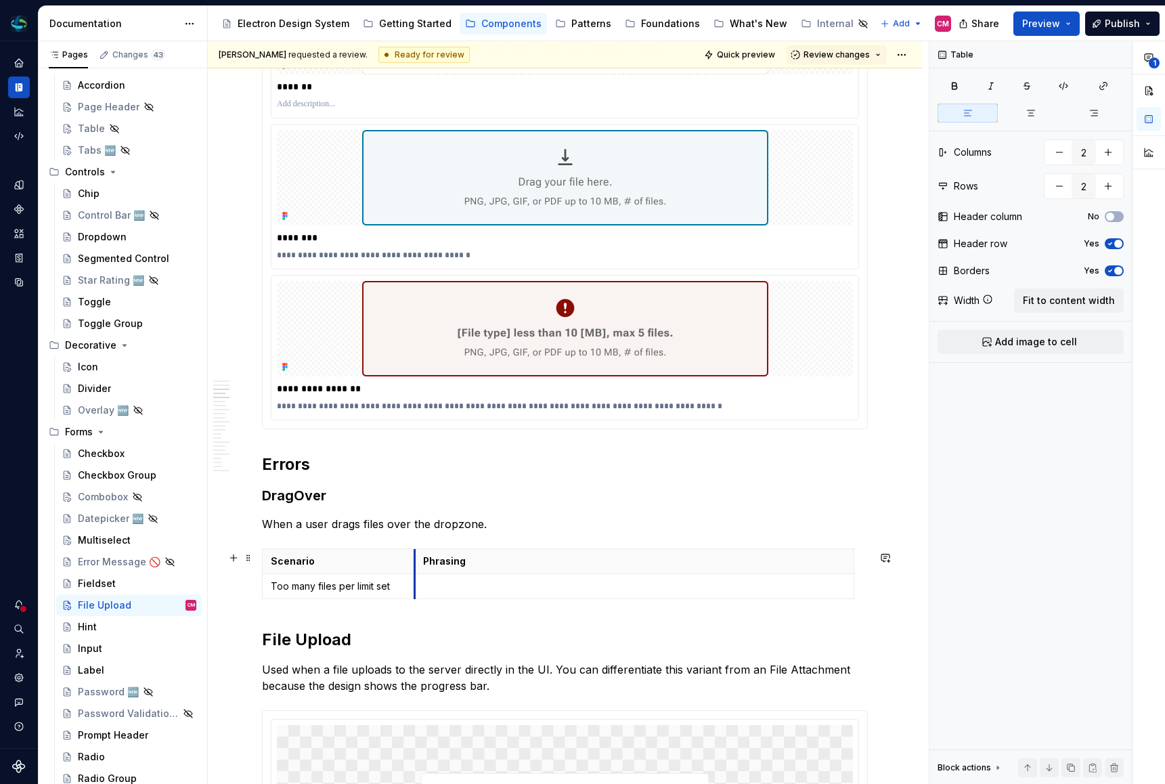
click at [414, 563] on th "Phrasing" at bounding box center [633, 560] width 439 height 25
click at [643, 577] on td at bounding box center [633, 585] width 439 height 25
click at [989, 333] on button "Add image to cell" at bounding box center [1030, 342] width 186 height 24
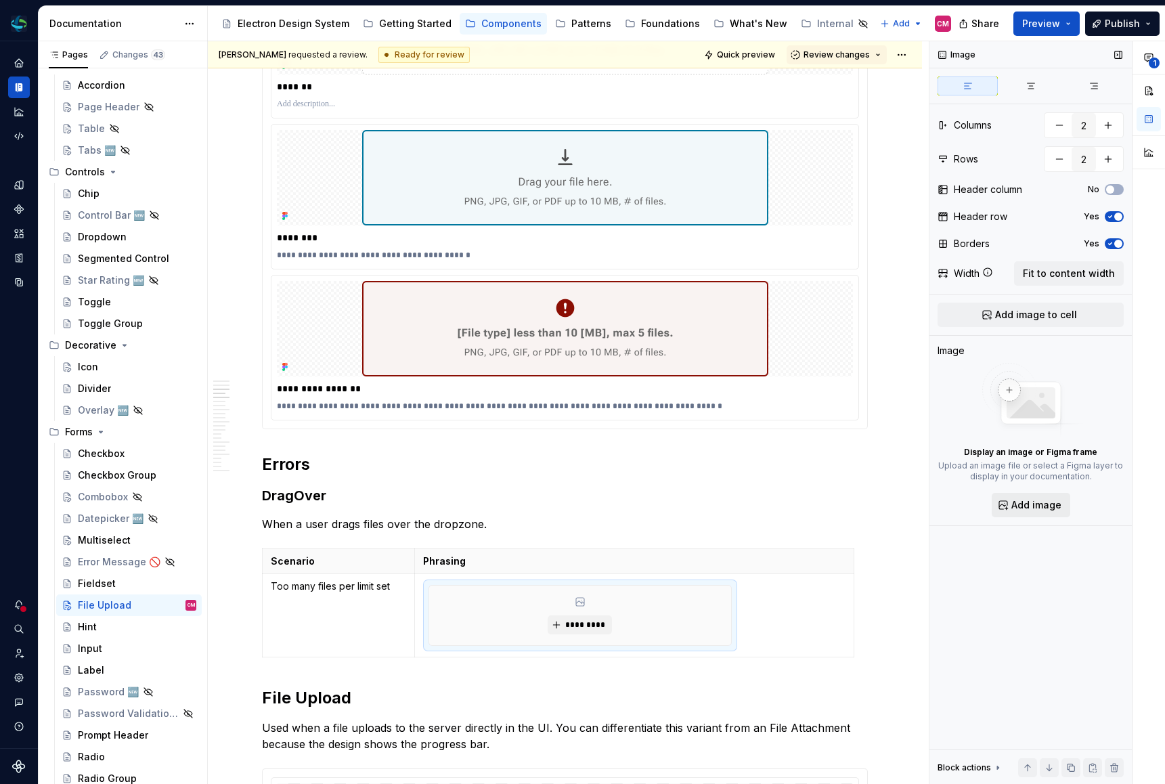
click at [1021, 504] on span "Add image" at bounding box center [1036, 505] width 50 height 14
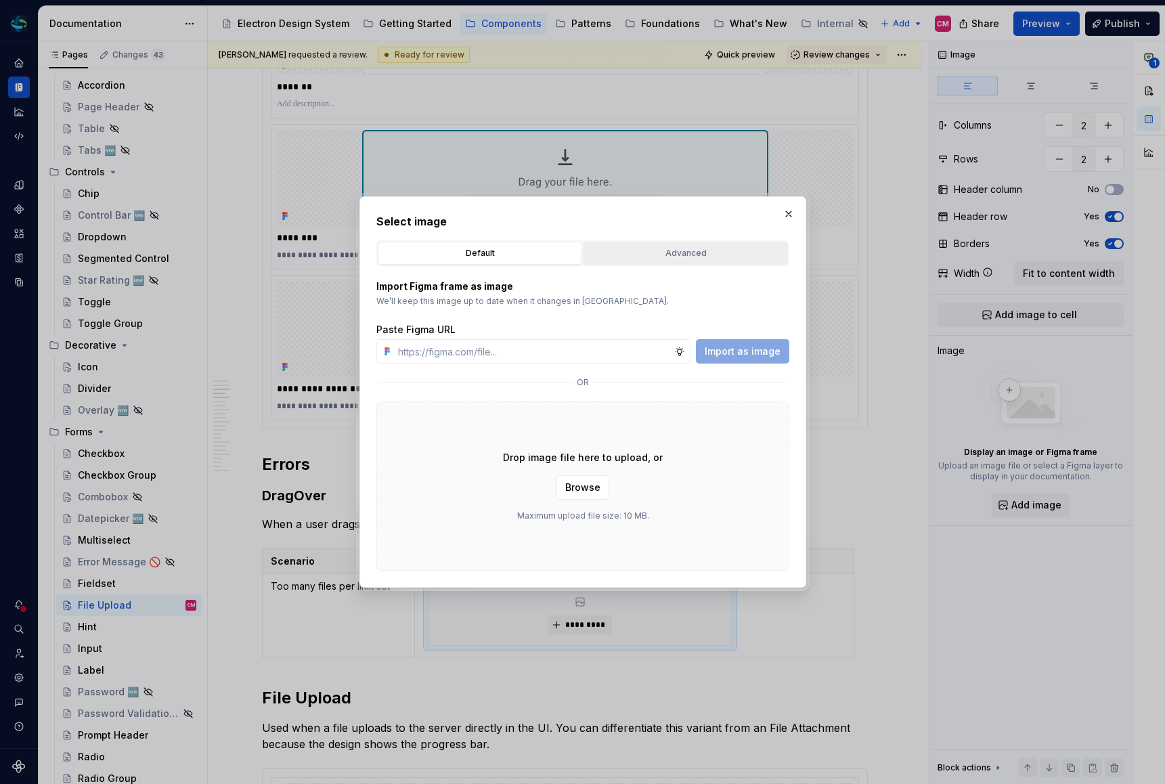
click at [694, 261] on button "Advanced" at bounding box center [685, 253] width 204 height 23
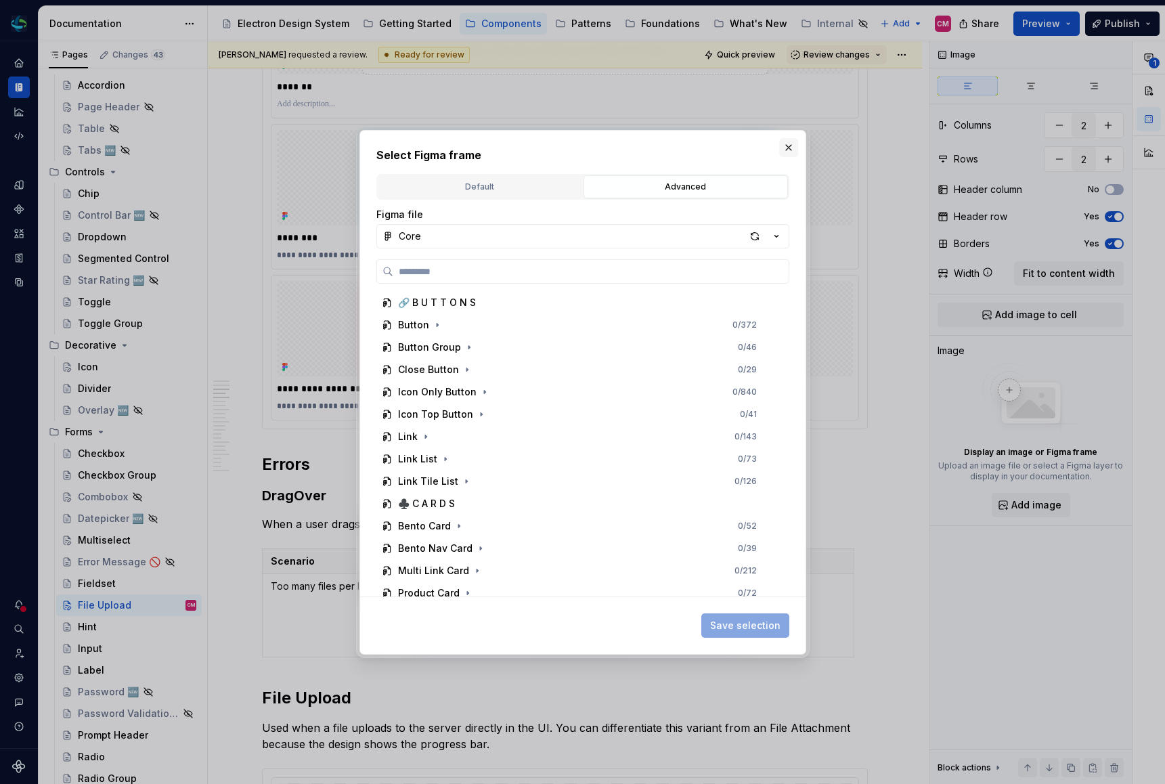
click at [788, 143] on button "button" at bounding box center [788, 147] width 19 height 19
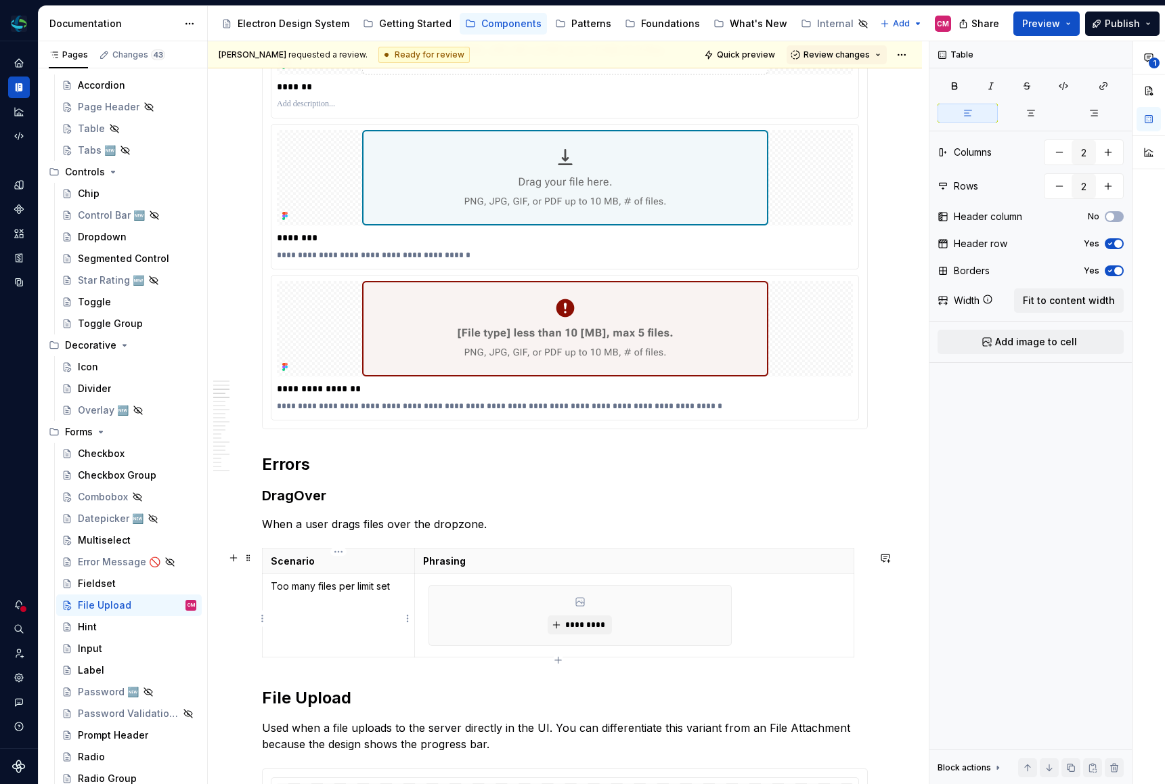
click at [330, 589] on p "Too many files per limit set" at bounding box center [338, 586] width 135 height 14
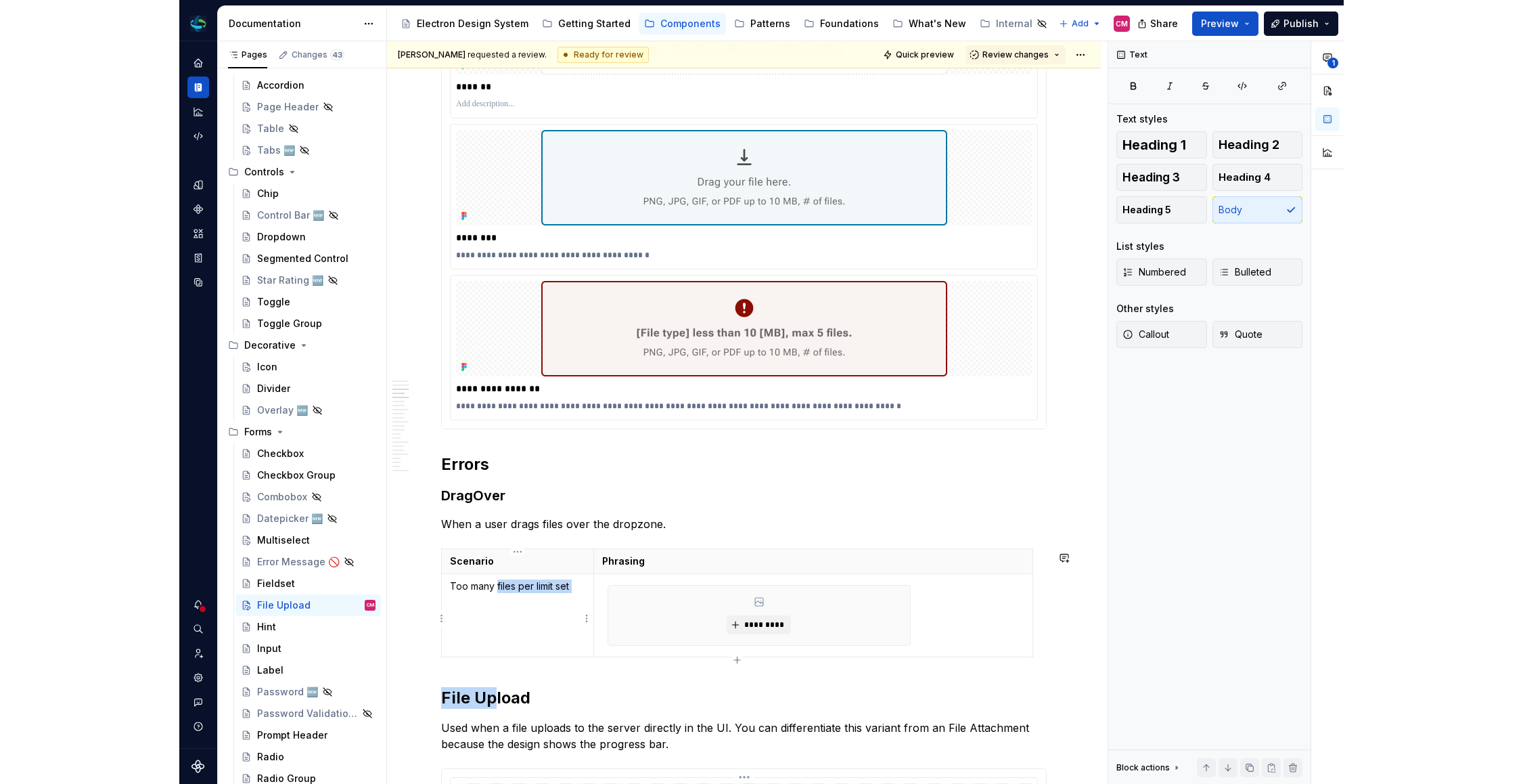
scroll to position [1713, 0]
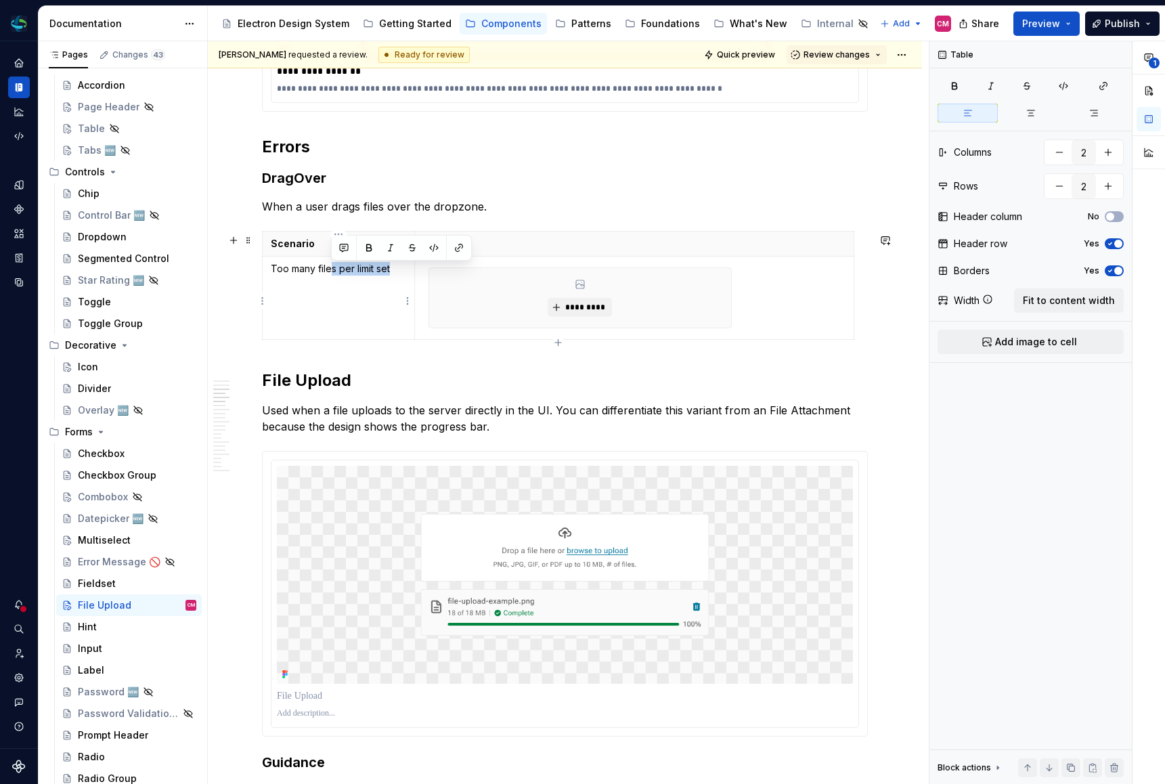
drag, startPoint x: 395, startPoint y: 270, endPoint x: 332, endPoint y: 270, distance: 62.3
click at [332, 270] on p "Too many files per limit set" at bounding box center [338, 269] width 135 height 14
click at [688, 284] on div "*********" at bounding box center [580, 298] width 302 height 60
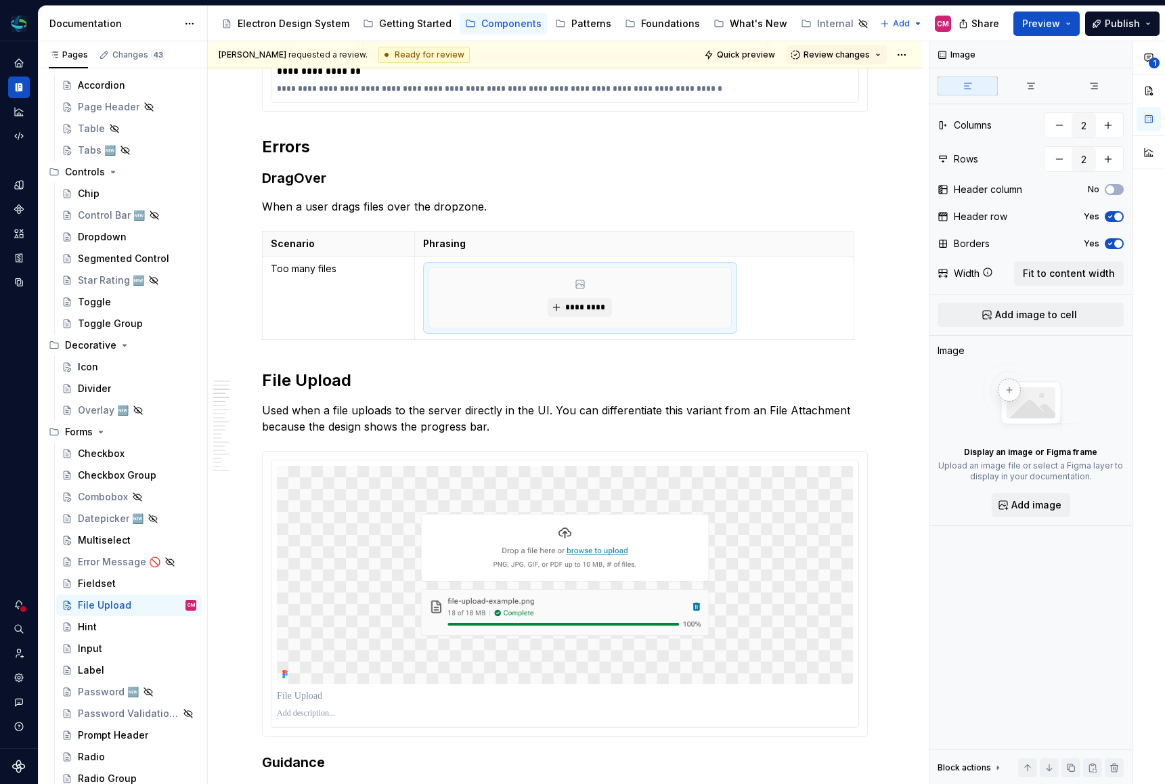
click at [293, 267] on p "Too many files" at bounding box center [338, 269] width 135 height 14
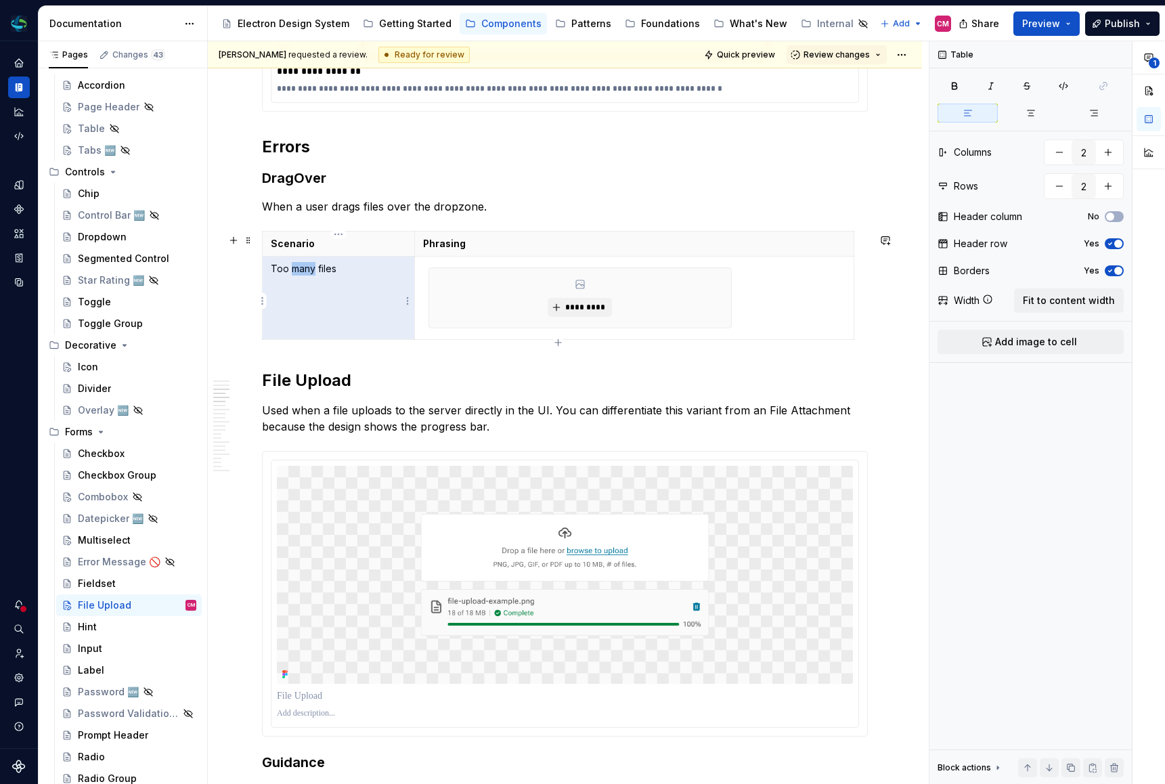
click at [293, 267] on p "Too many files" at bounding box center [338, 269] width 135 height 14
click at [296, 272] on p "Too many files" at bounding box center [338, 269] width 135 height 14
click at [340, 269] on p "Too many files" at bounding box center [338, 269] width 135 height 14
drag, startPoint x: 344, startPoint y: 269, endPoint x: 268, endPoint y: 267, distance: 76.5
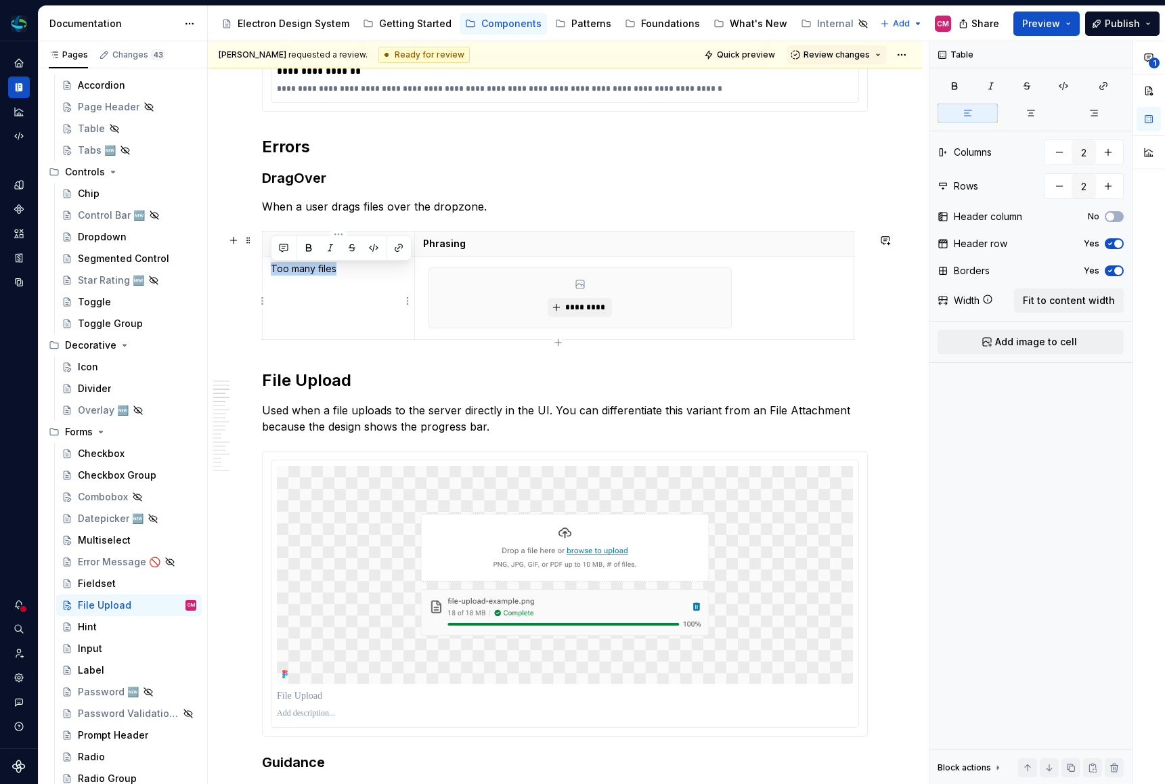
click at [268, 267] on td "Too many files" at bounding box center [339, 297] width 152 height 83
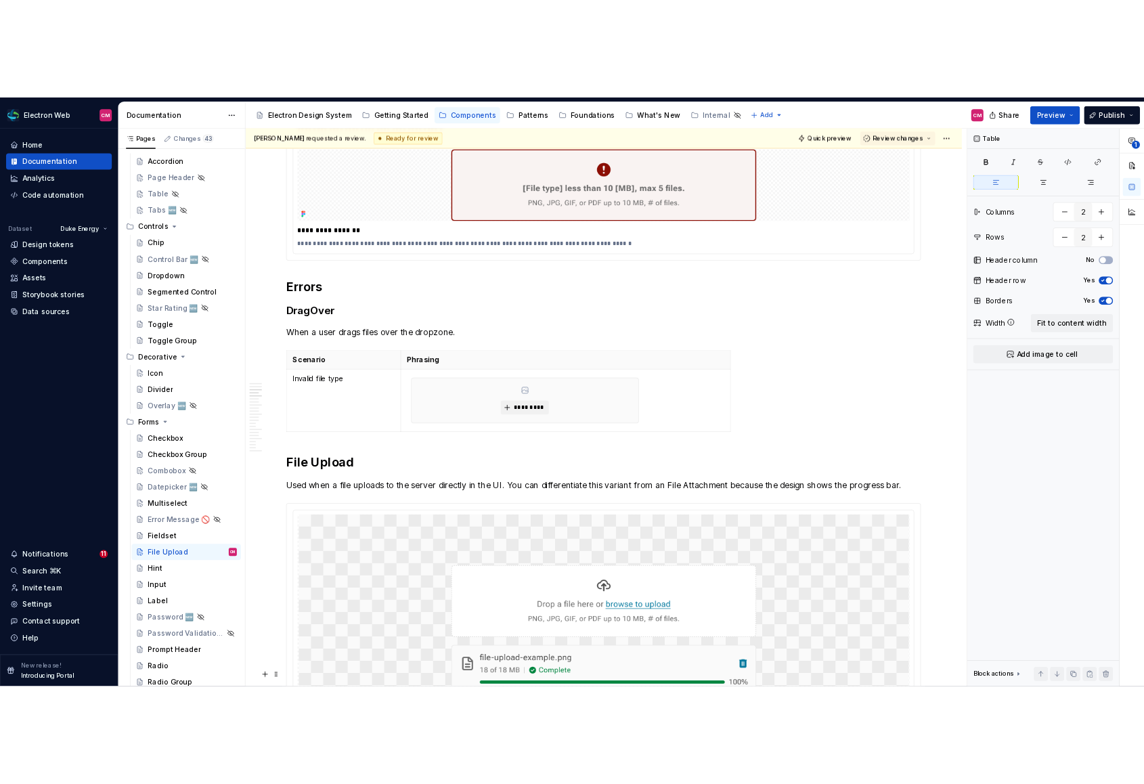
scroll to position [1815, 0]
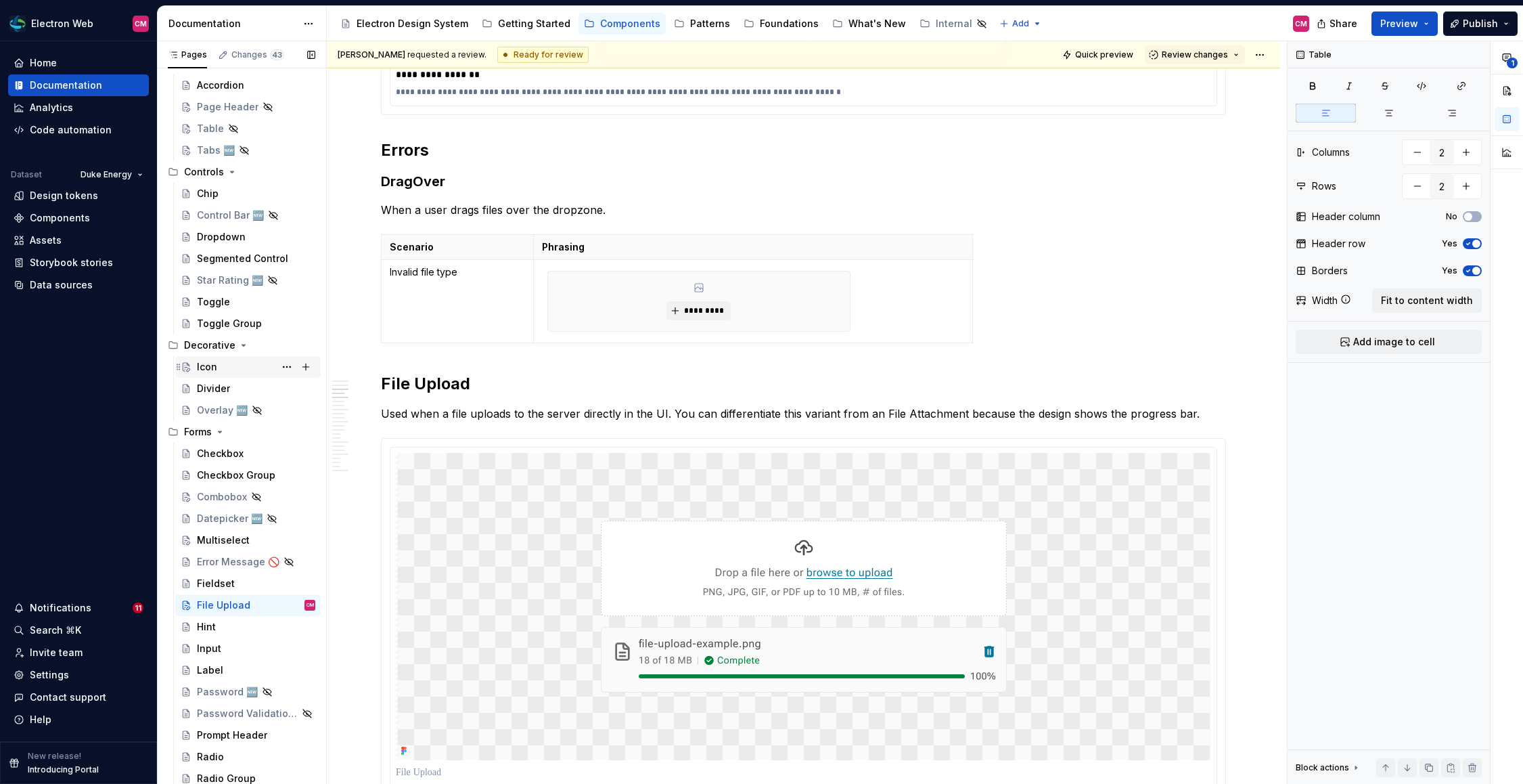
click at [212, 361] on div "Icon" at bounding box center [207, 367] width 20 height 14
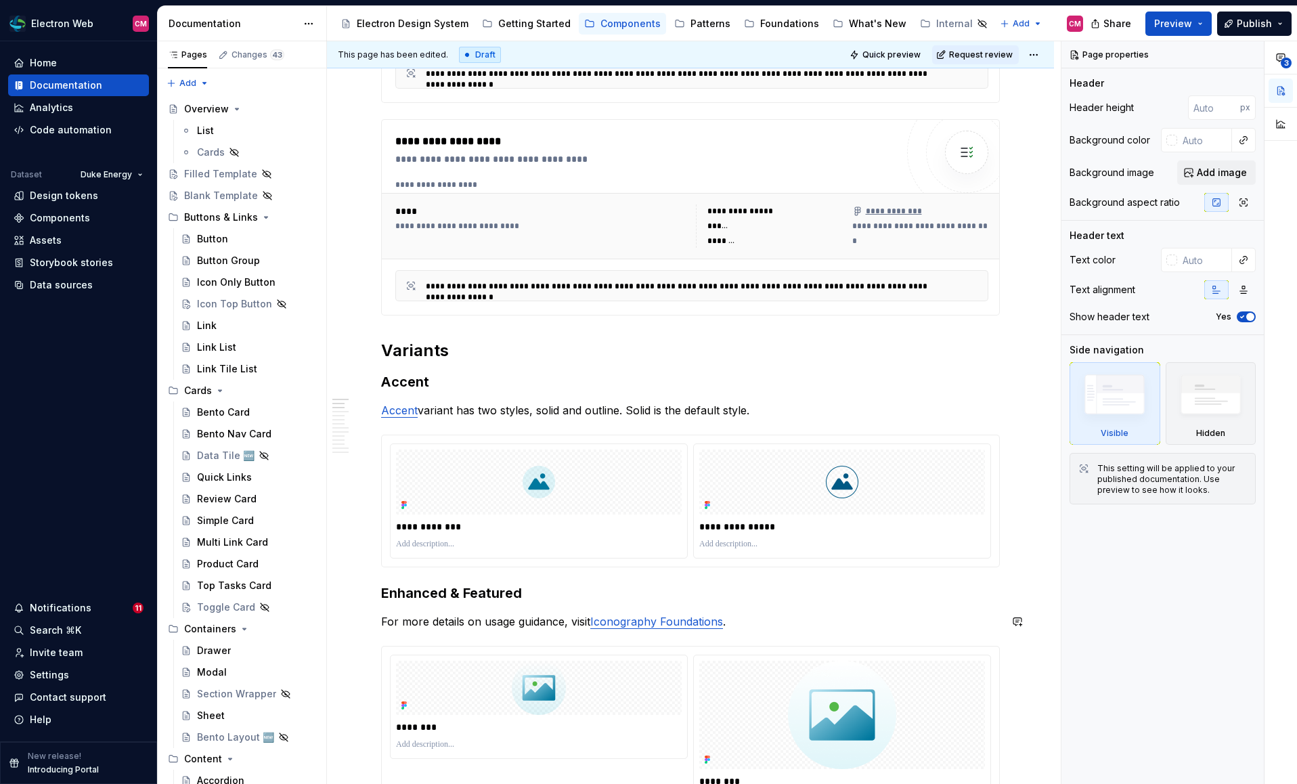
scroll to position [388, 0]
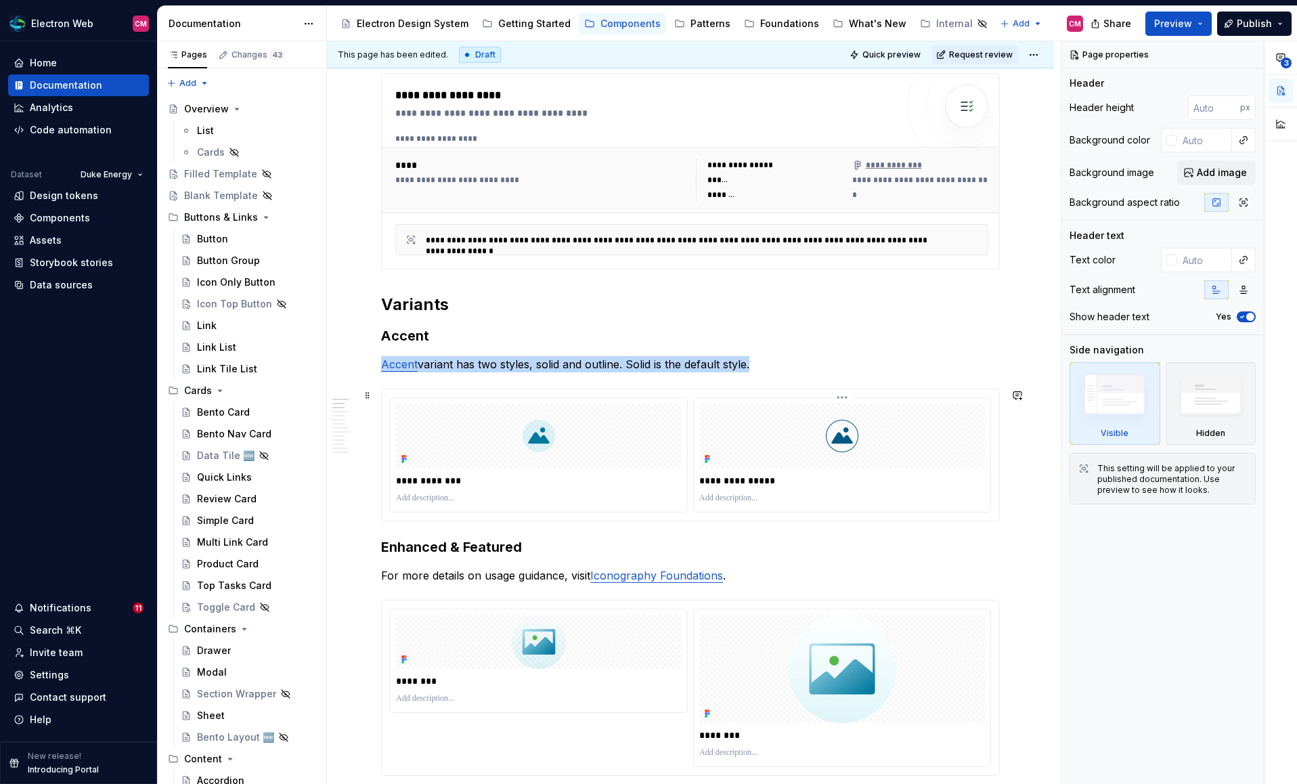
click at [897, 429] on div at bounding box center [842, 435] width 286 height 65
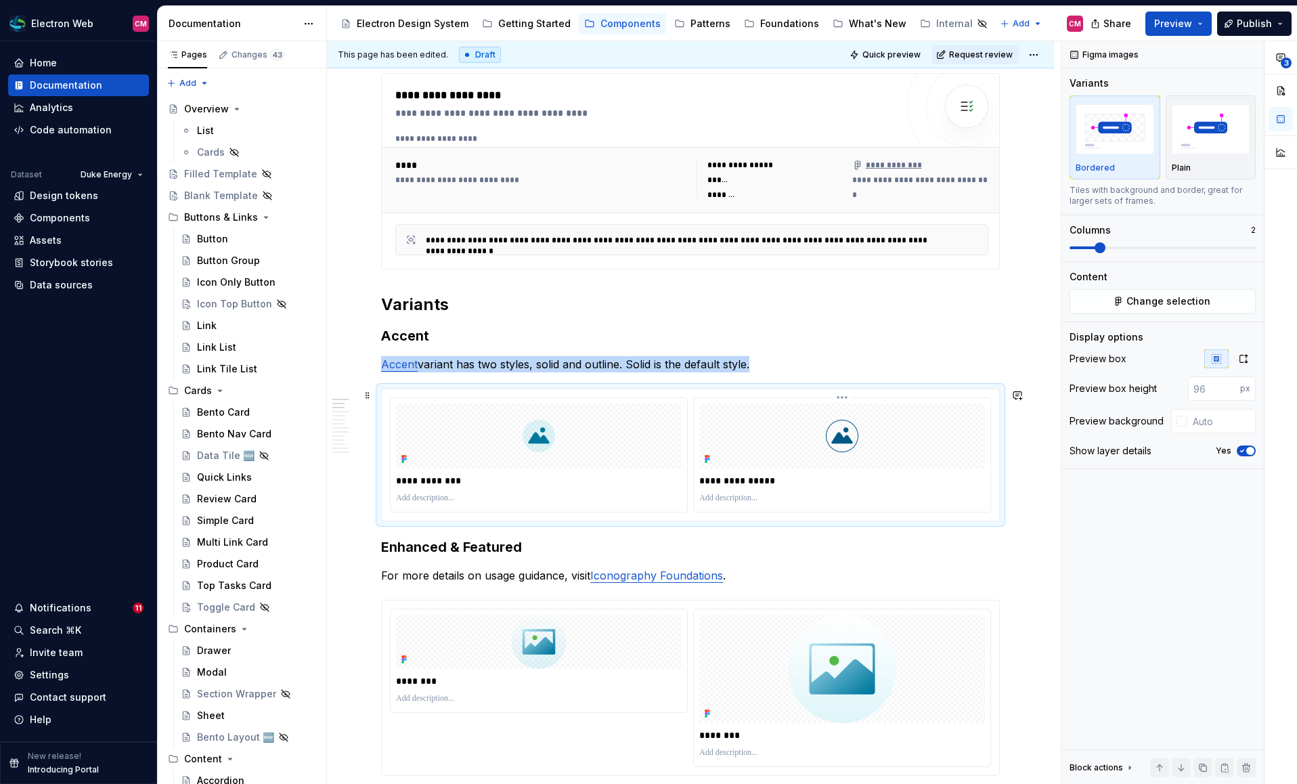
click at [851, 399] on html "Electron Web CM Home Documentation Analytics Code automation Dataset Duke Energ…" at bounding box center [648, 392] width 1297 height 784
click at [873, 501] on div "Delete item" at bounding box center [912, 497] width 99 height 14
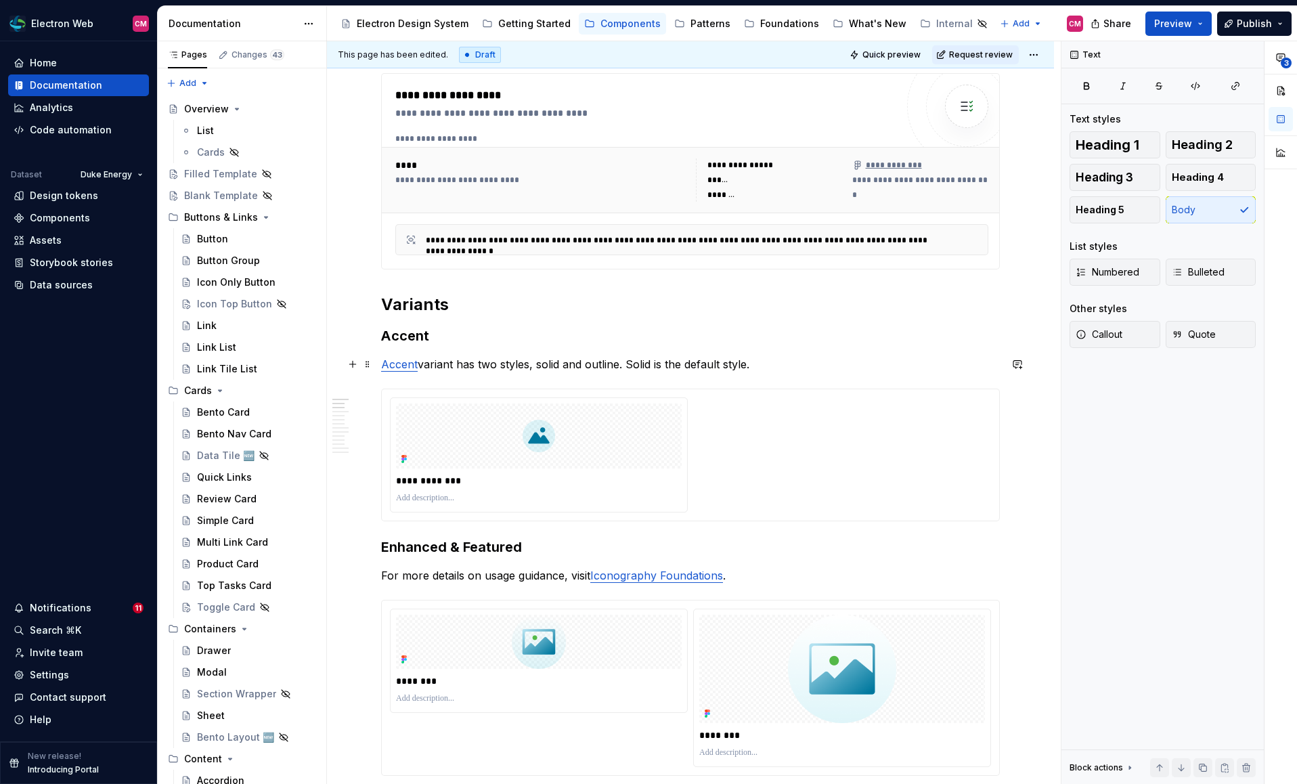
click at [501, 363] on p "Accent variant has two styles, solid and outline. Solid is the default style." at bounding box center [690, 364] width 618 height 16
type textarea "*"
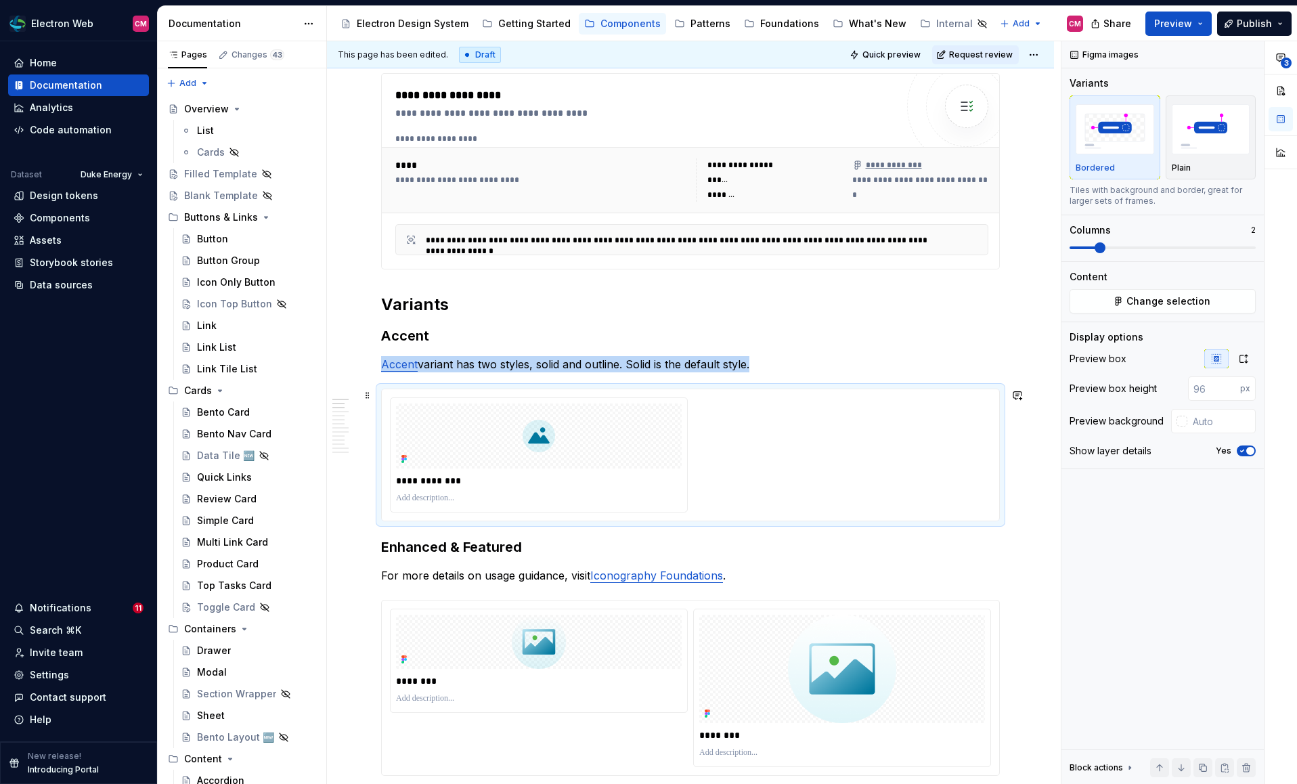
click at [706, 411] on div "**********" at bounding box center [690, 454] width 601 height 115
click at [662, 424] on div at bounding box center [539, 435] width 286 height 65
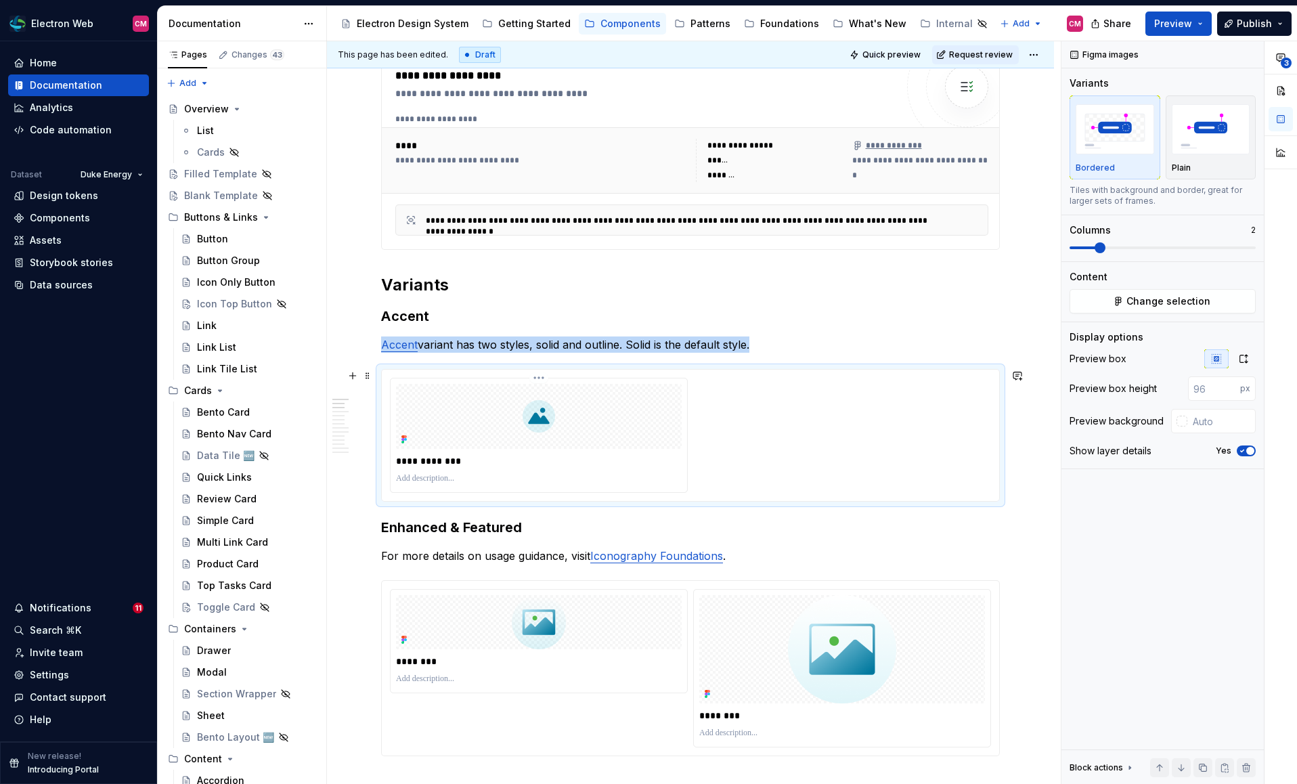
scroll to position [409, 0]
click at [771, 346] on p "Accent variant has two styles, solid and outline. Solid is the default style." at bounding box center [690, 344] width 618 height 16
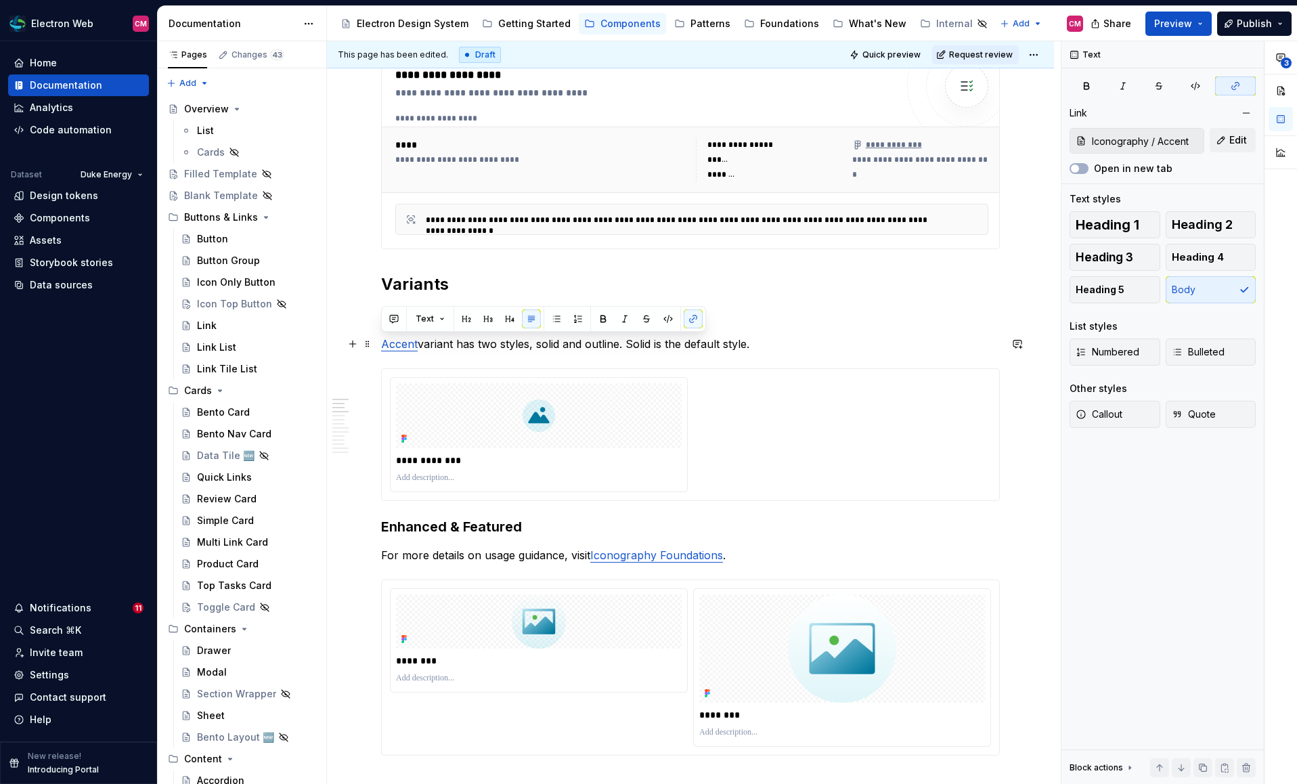
drag, startPoint x: 787, startPoint y: 341, endPoint x: 384, endPoint y: 349, distance: 403.4
click at [384, 349] on p "Accent variant has two styles, solid and outline. Solid is the default style." at bounding box center [690, 344] width 618 height 16
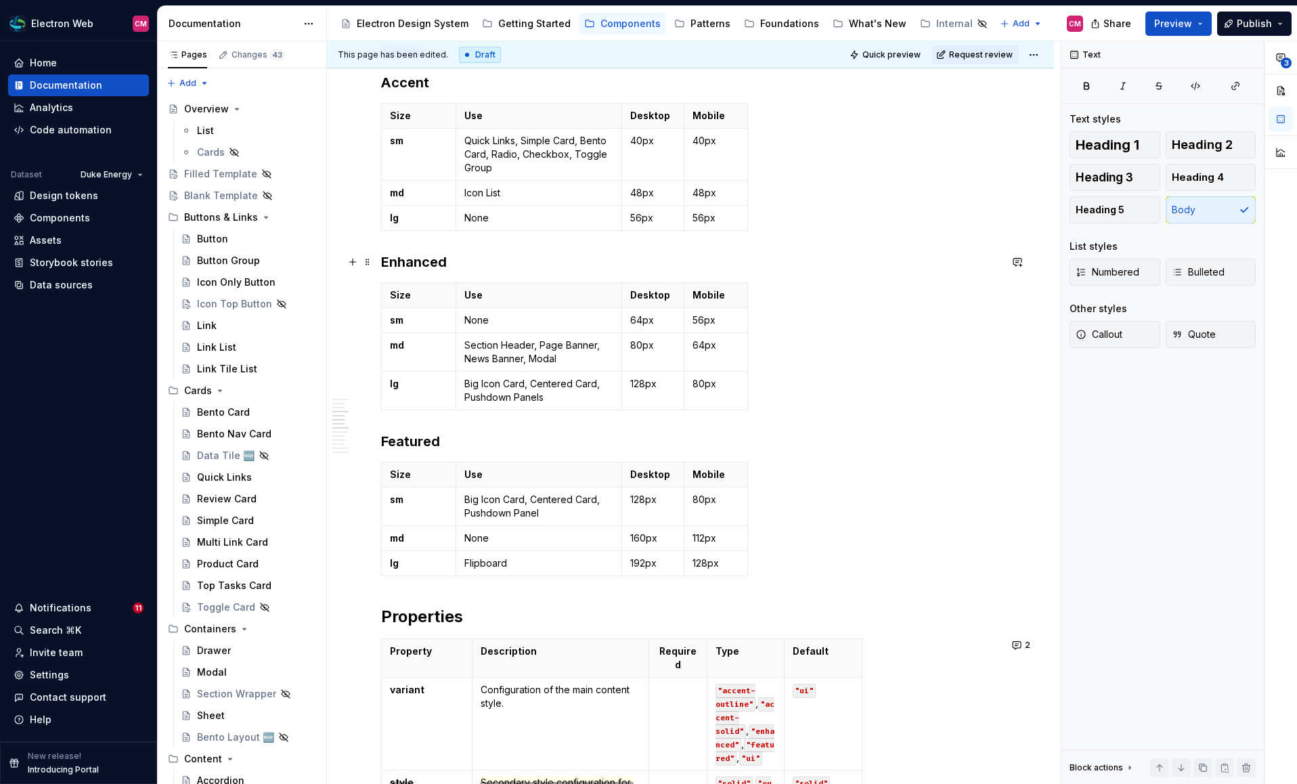
scroll to position [1094, 0]
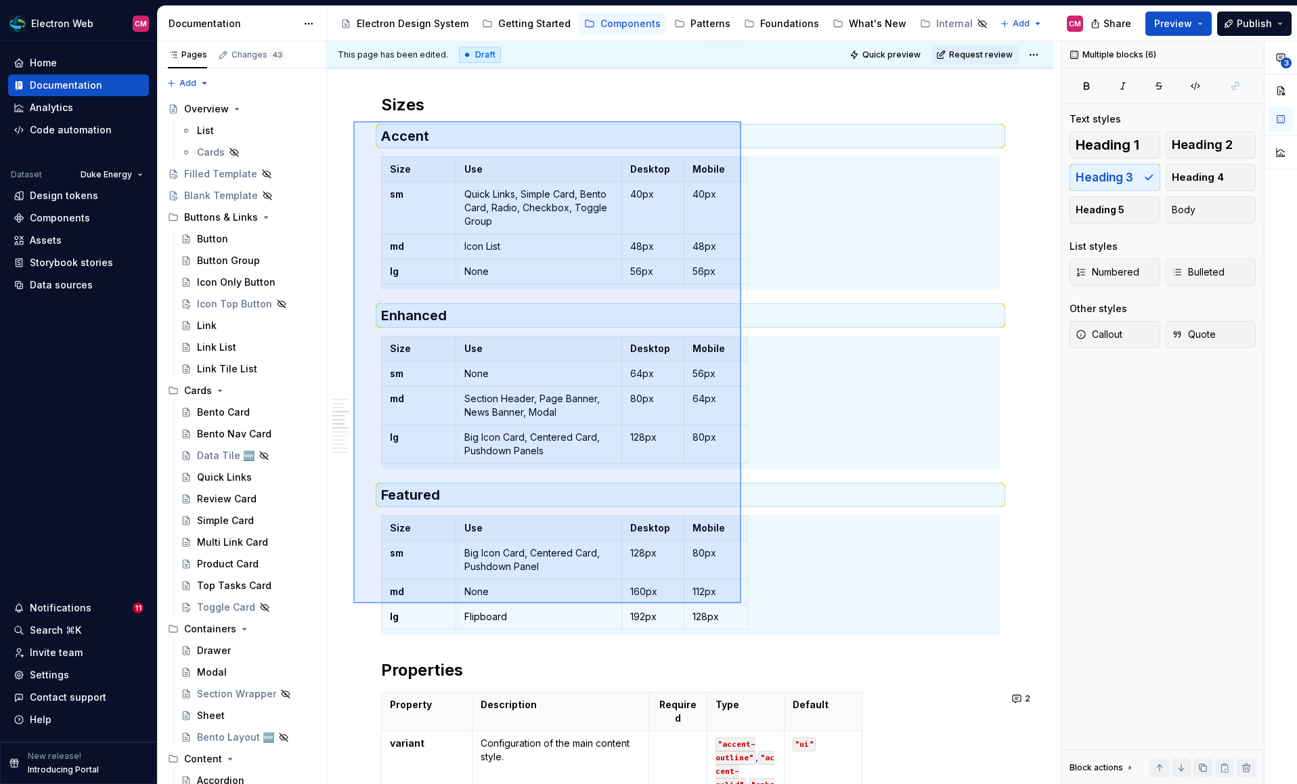
drag, startPoint x: 353, startPoint y: 121, endPoint x: 746, endPoint y: 606, distance: 623.5
click at [746, 606] on div "**********" at bounding box center [694, 412] width 734 height 743
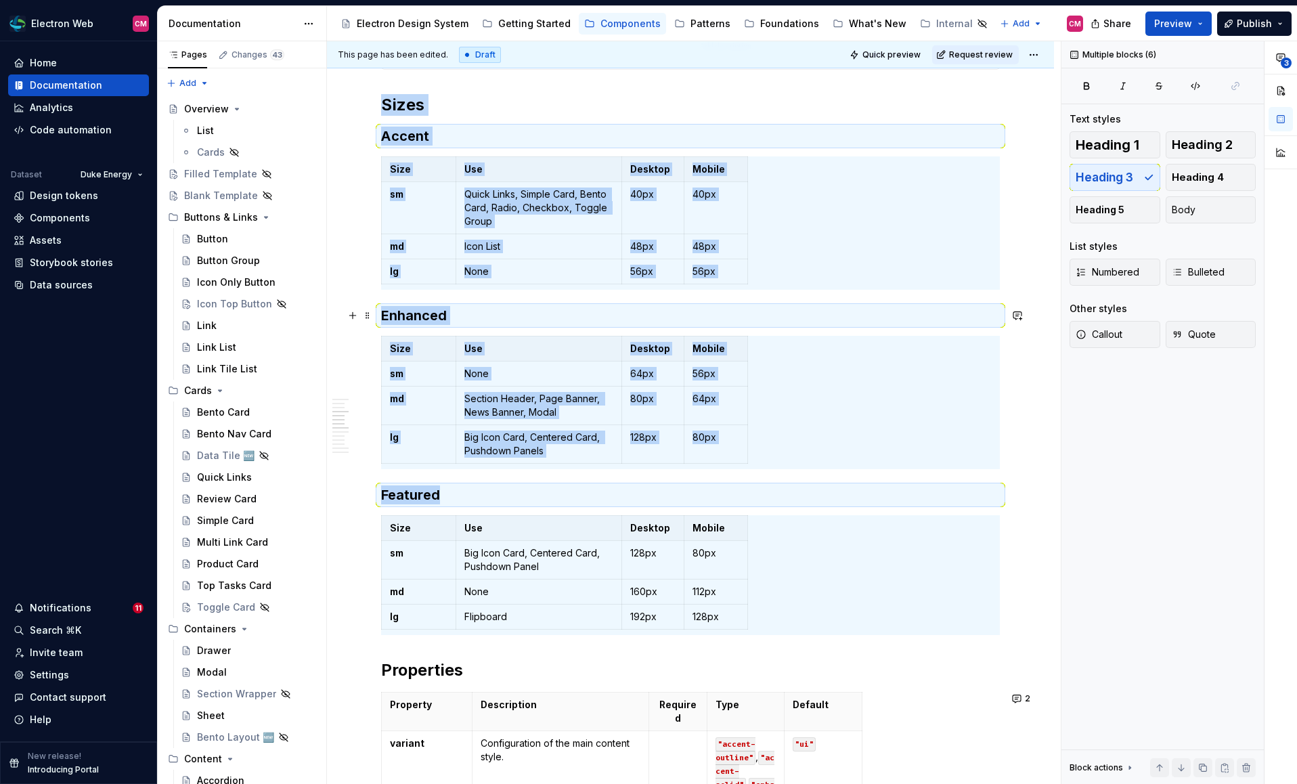
type textarea "*"
click at [707, 387] on td "64px" at bounding box center [716, 405] width 64 height 39
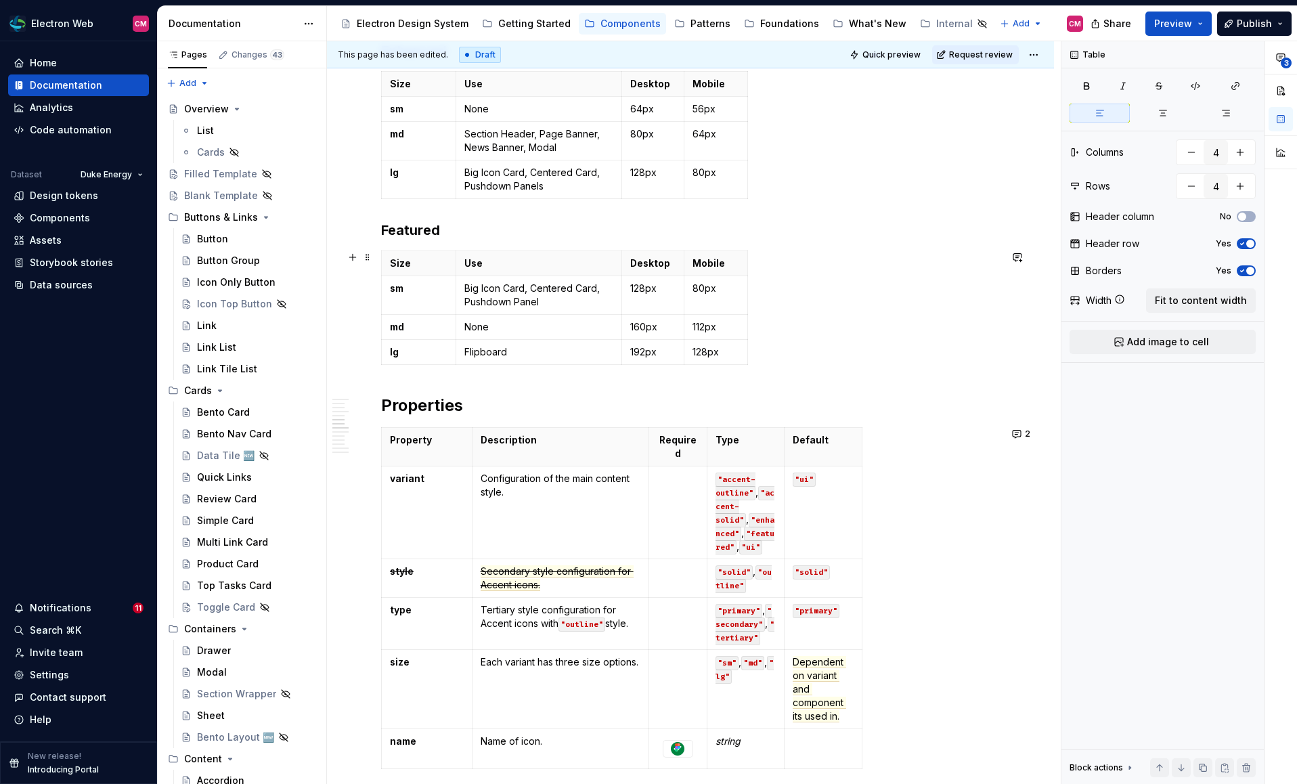
scroll to position [1362, 0]
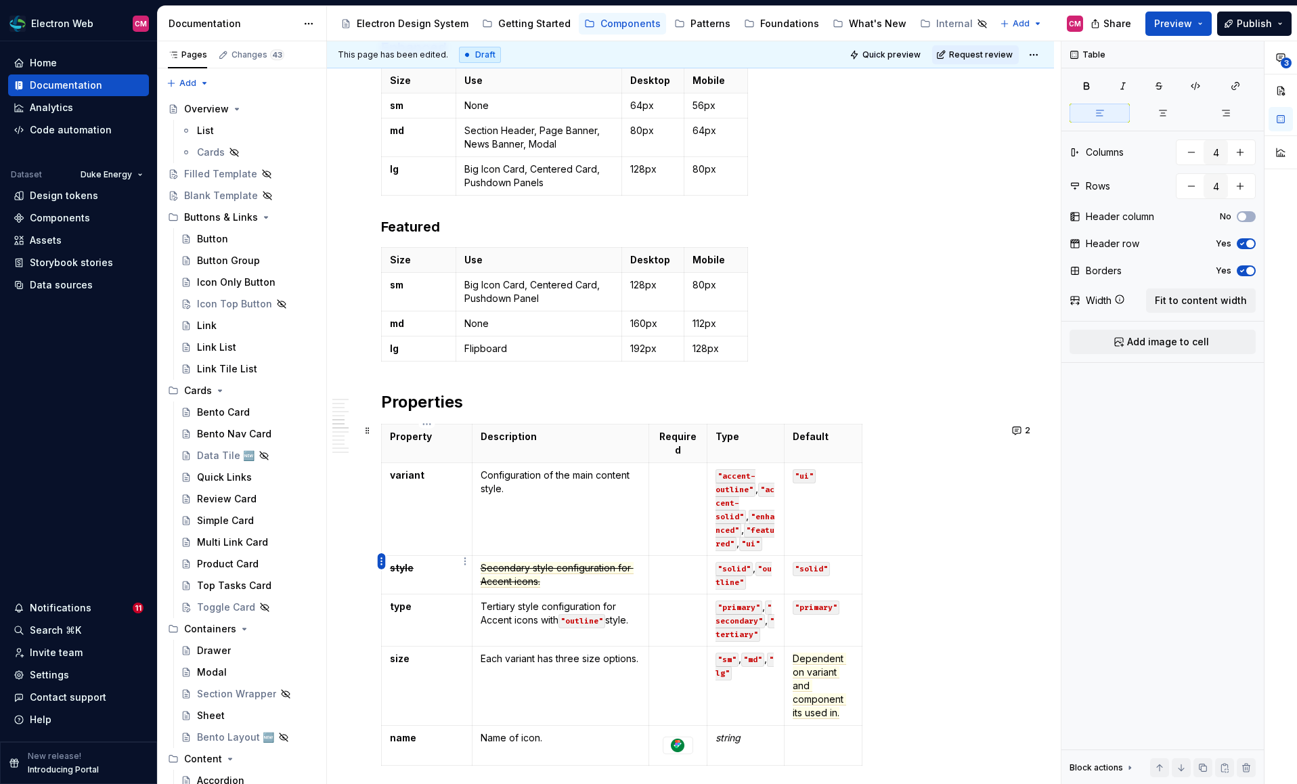
click at [382, 558] on html "Electron Web CM Home Documentation Analytics Code automation Dataset Duke Energ…" at bounding box center [648, 392] width 1297 height 784
type input "5"
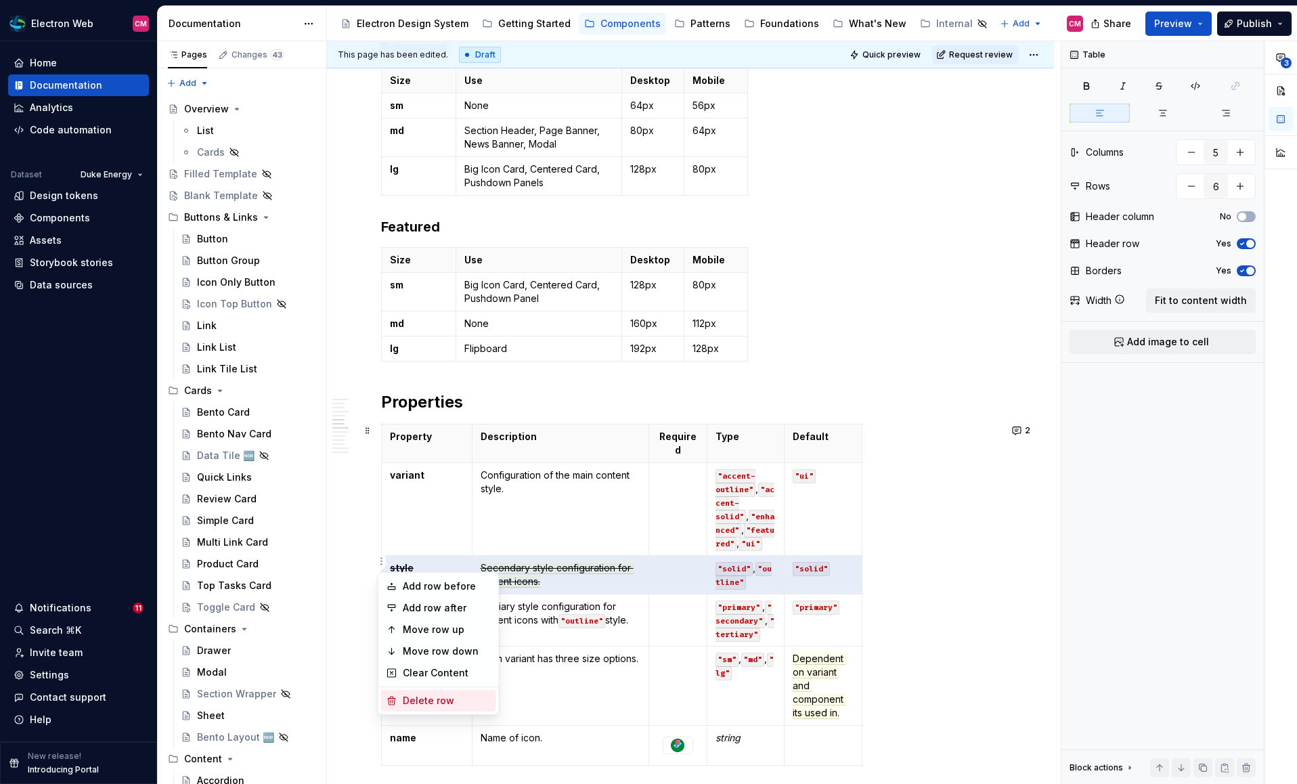
click at [436, 648] on div "Delete row" at bounding box center [447, 701] width 88 height 14
type input "5"
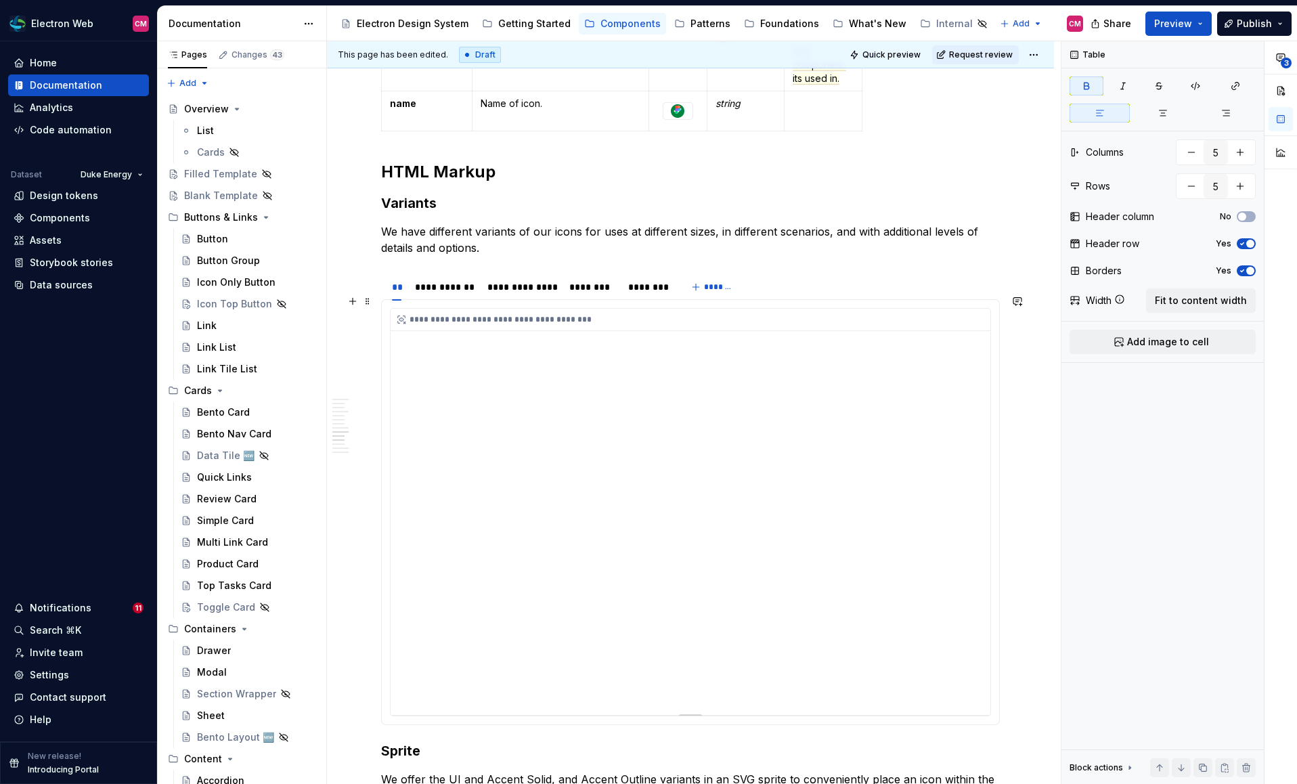
scroll to position [1960, 0]
click at [443, 277] on div "**********" at bounding box center [444, 284] width 59 height 14
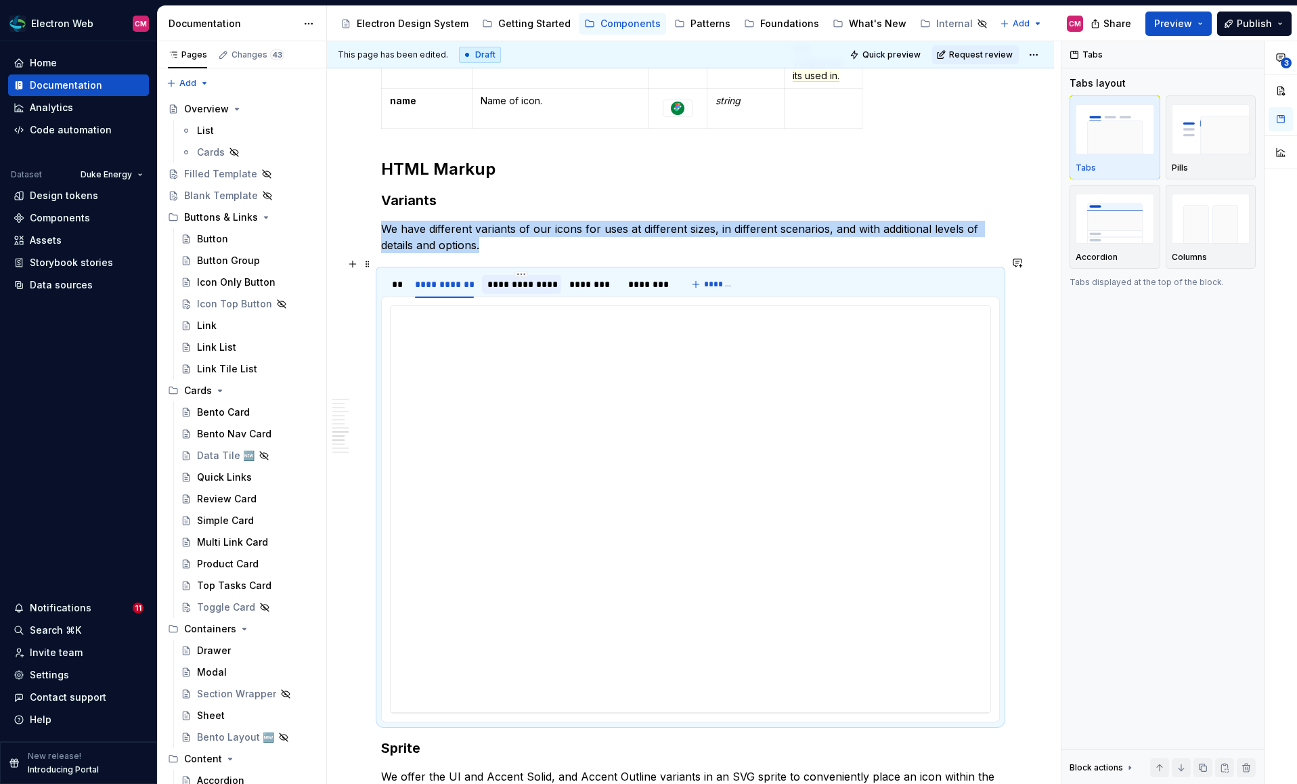
click at [525, 277] on div "**********" at bounding box center [521, 284] width 68 height 14
click at [593, 277] on div "********" at bounding box center [591, 284] width 45 height 14
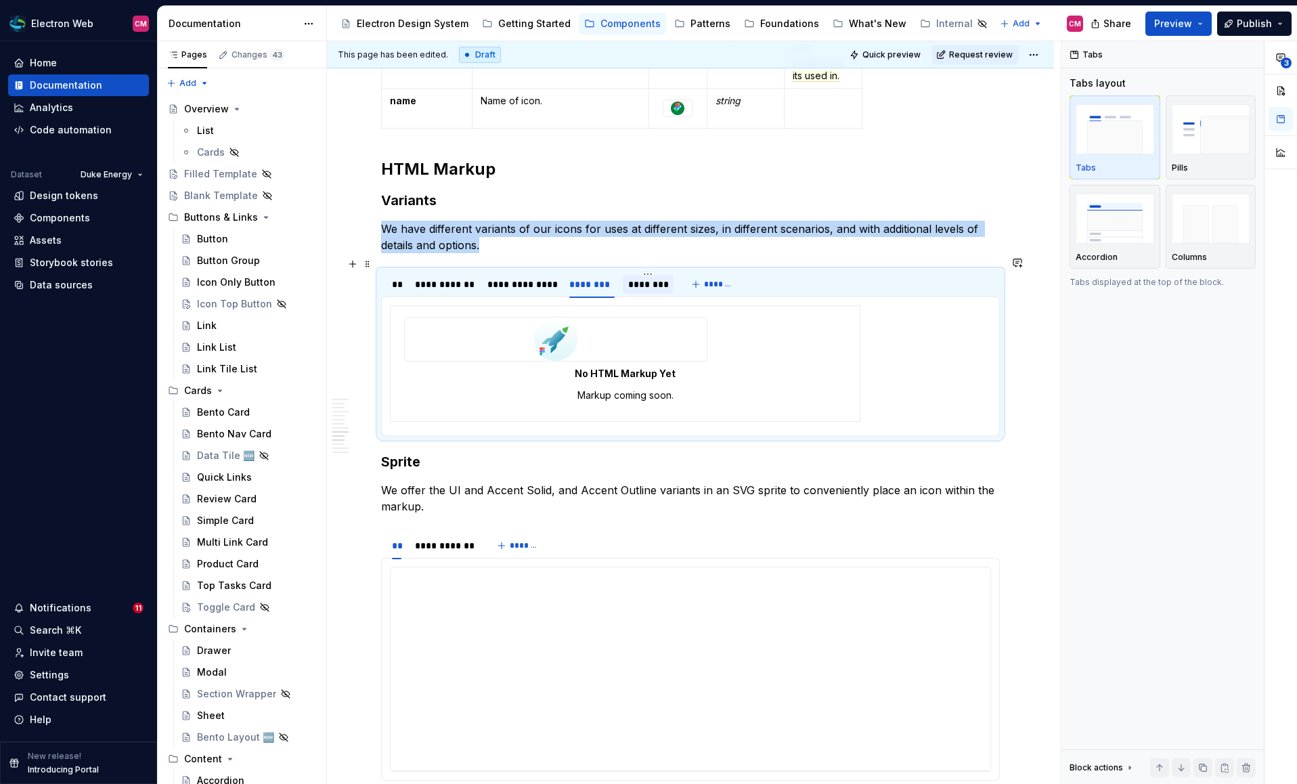
click at [637, 277] on div "********" at bounding box center [648, 284] width 40 height 14
click at [520, 262] on html "Electron Web CM Home Documentation Analytics Code automation Dataset Duke Energ…" at bounding box center [648, 392] width 1297 height 784
click at [557, 372] on div "Delete tab" at bounding box center [584, 373] width 88 height 14
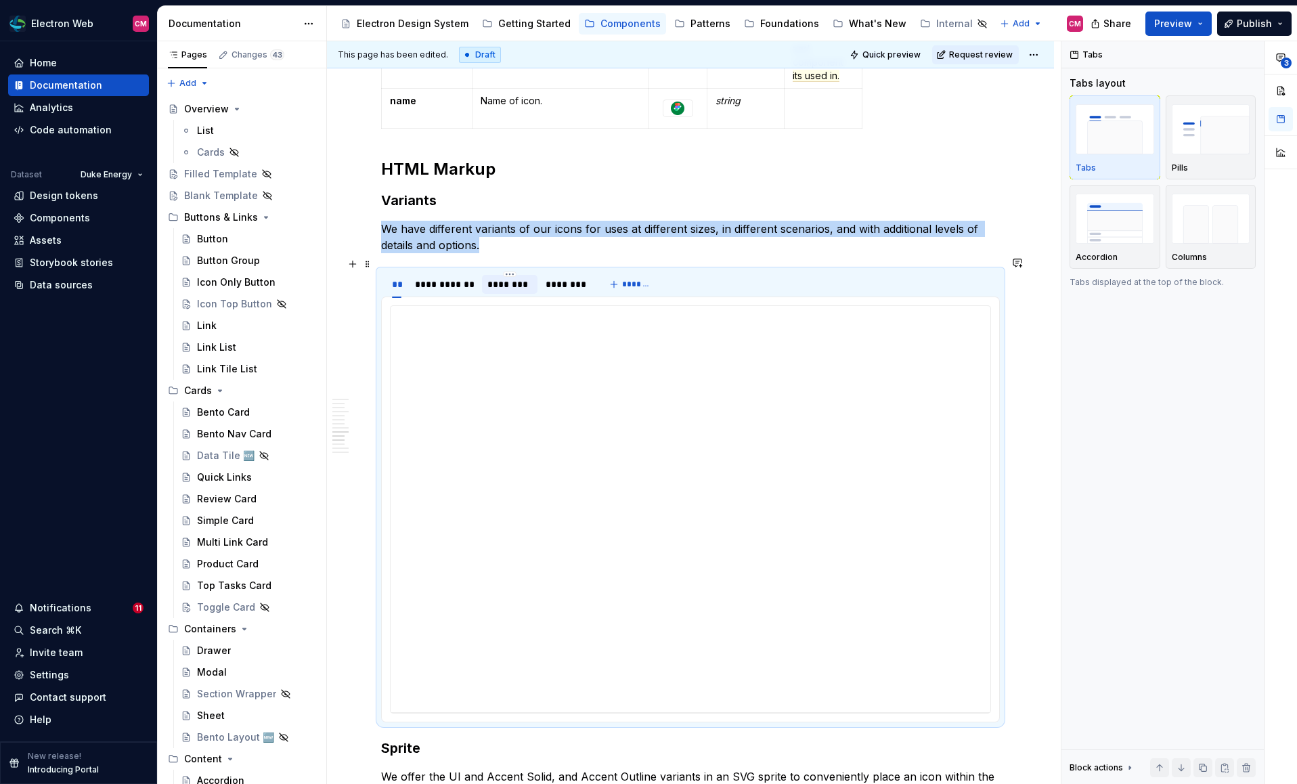
click at [524, 279] on div "********" at bounding box center [510, 284] width 56 height 19
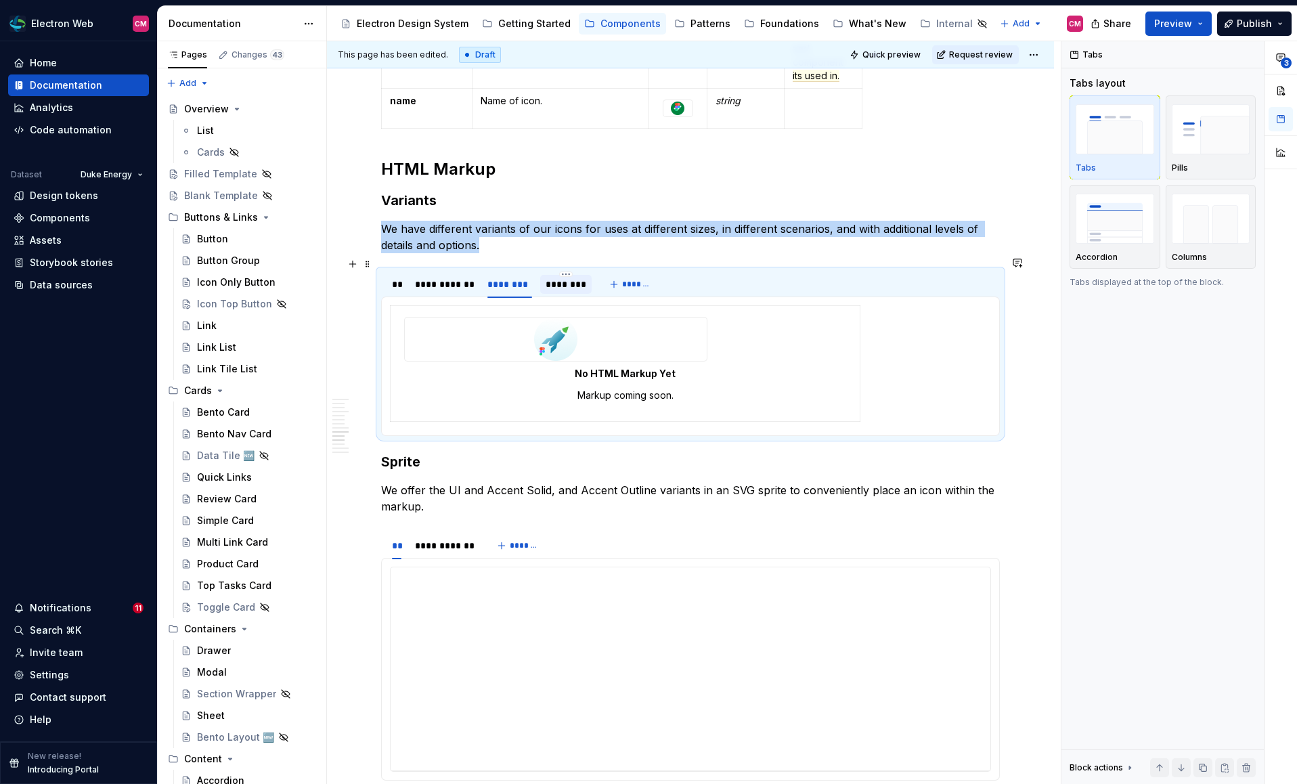
click at [556, 278] on div "********" at bounding box center [565, 284] width 51 height 19
click at [453, 277] on div "**********" at bounding box center [444, 284] width 59 height 14
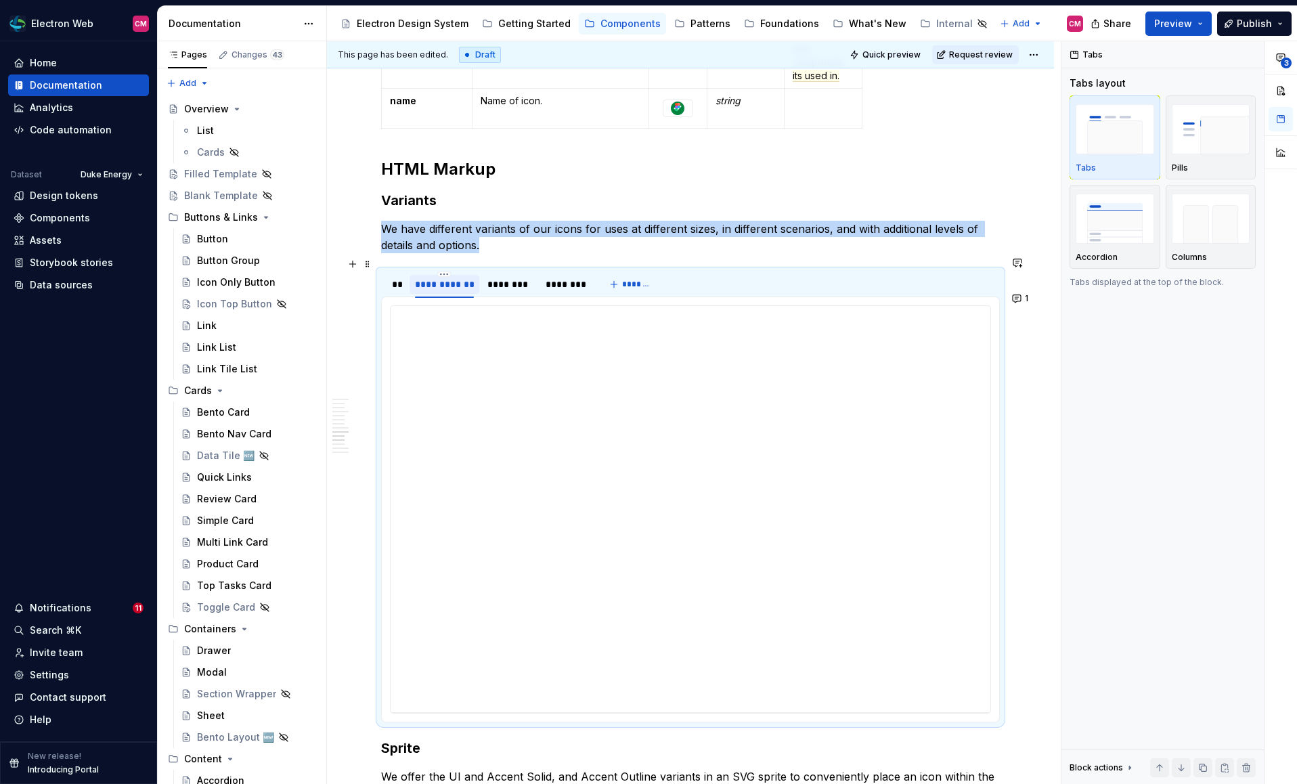
click at [453, 277] on div "**********" at bounding box center [444, 284] width 59 height 14
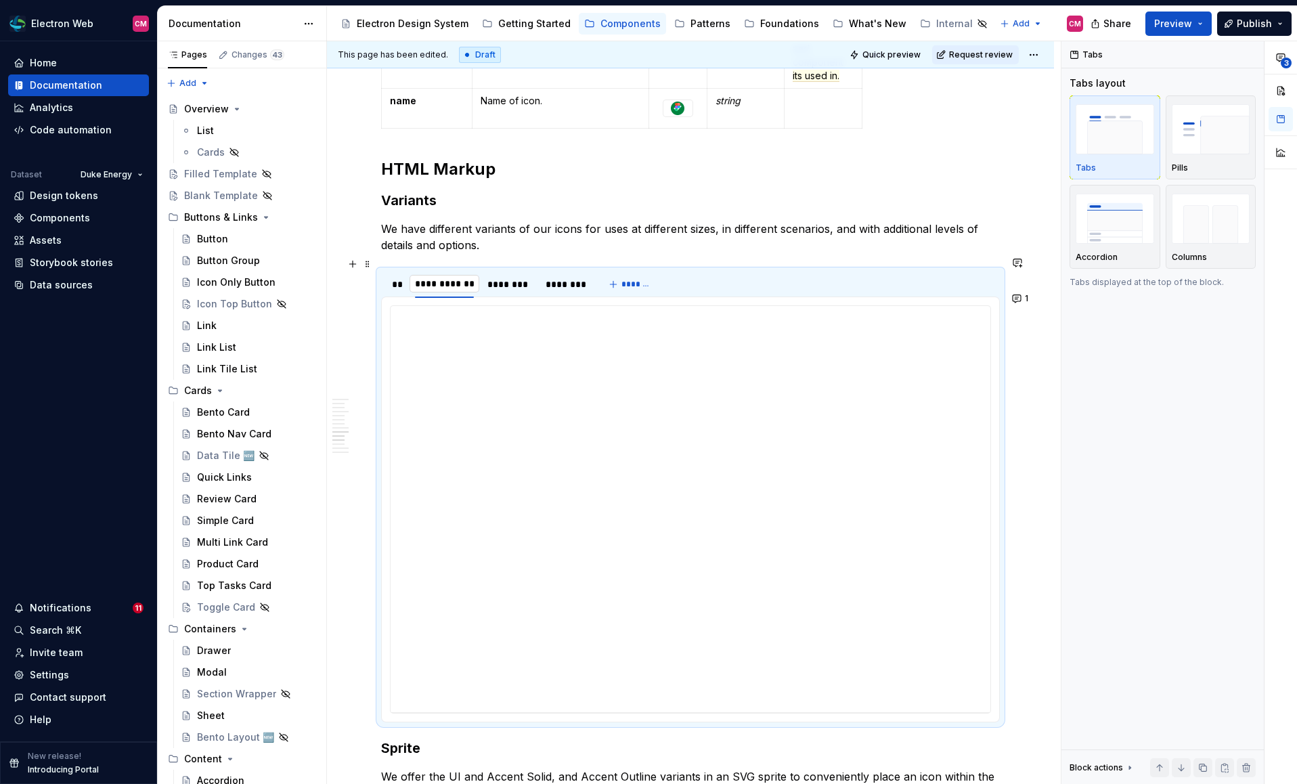
click at [457, 271] on input "**********" at bounding box center [444, 283] width 70 height 24
type input "******"
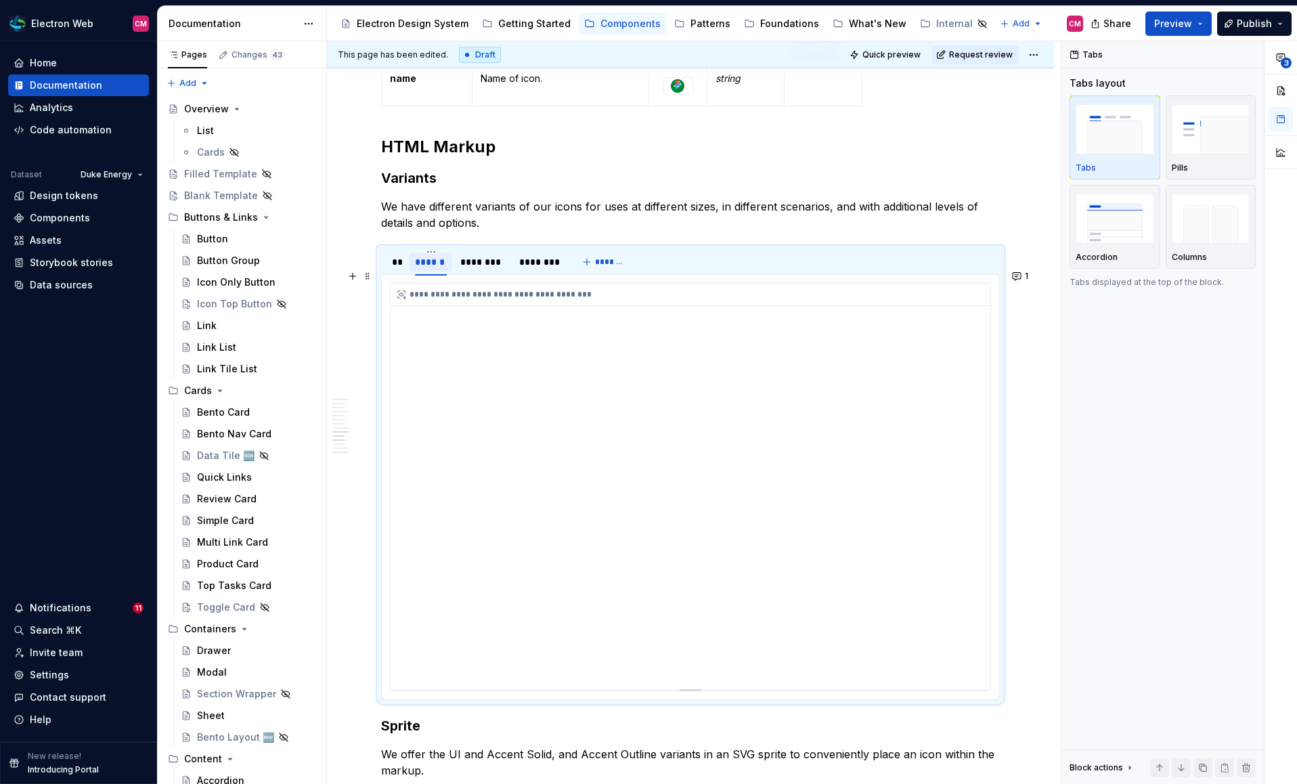
scroll to position [1989, 0]
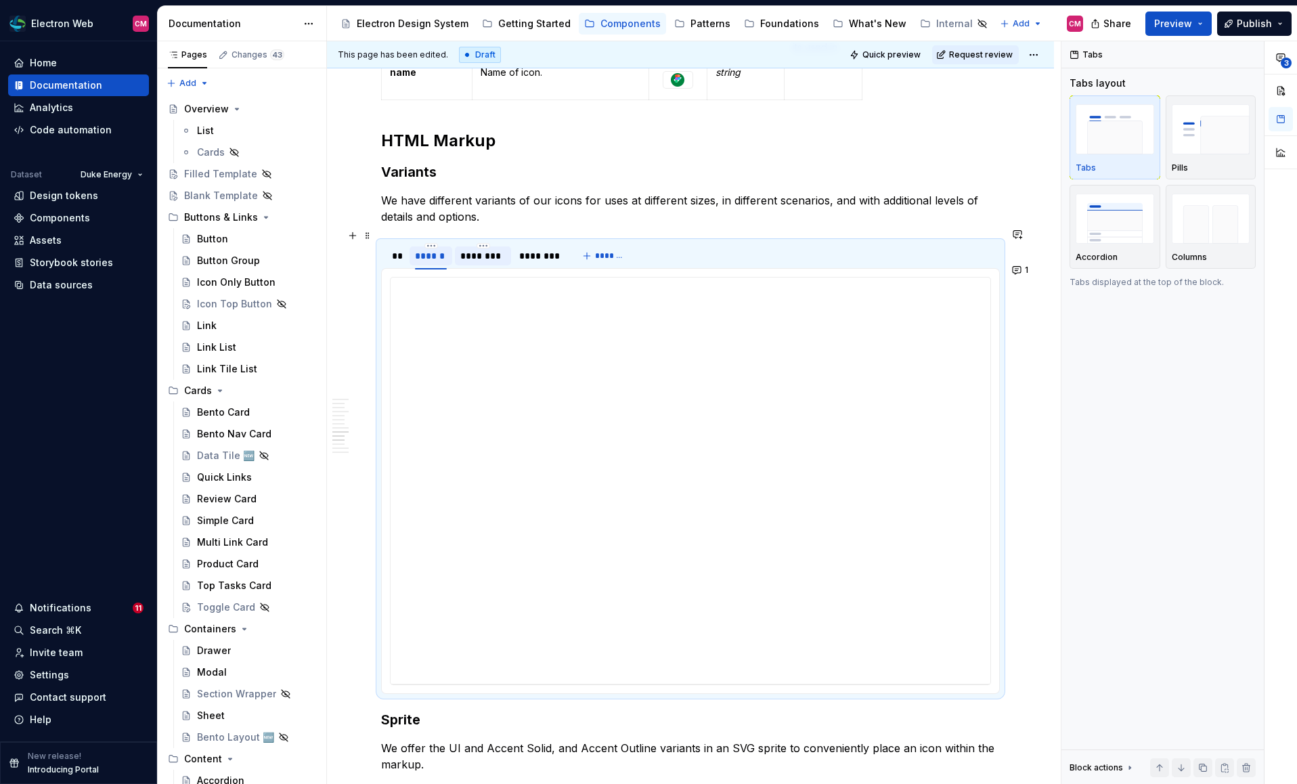
click at [493, 249] on div "********" at bounding box center [482, 256] width 45 height 14
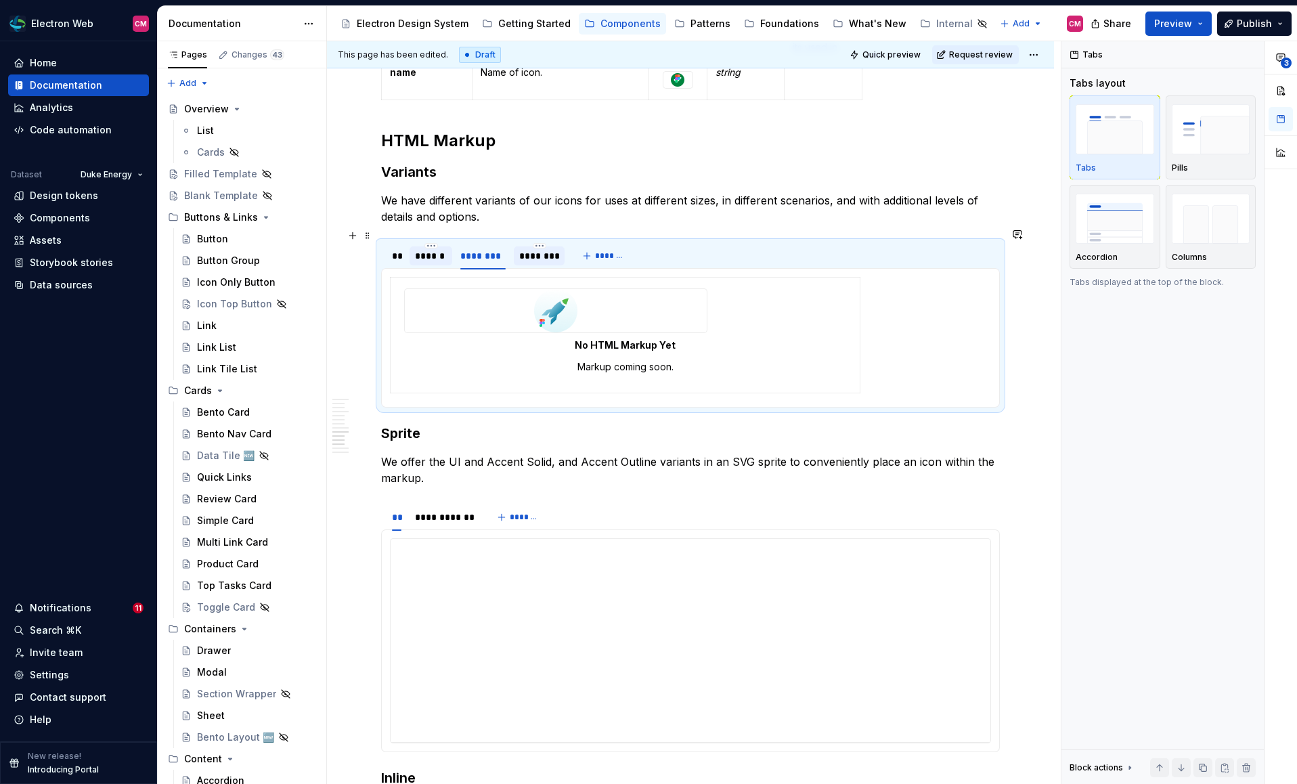
click at [538, 249] on div "********" at bounding box center [539, 256] width 40 height 14
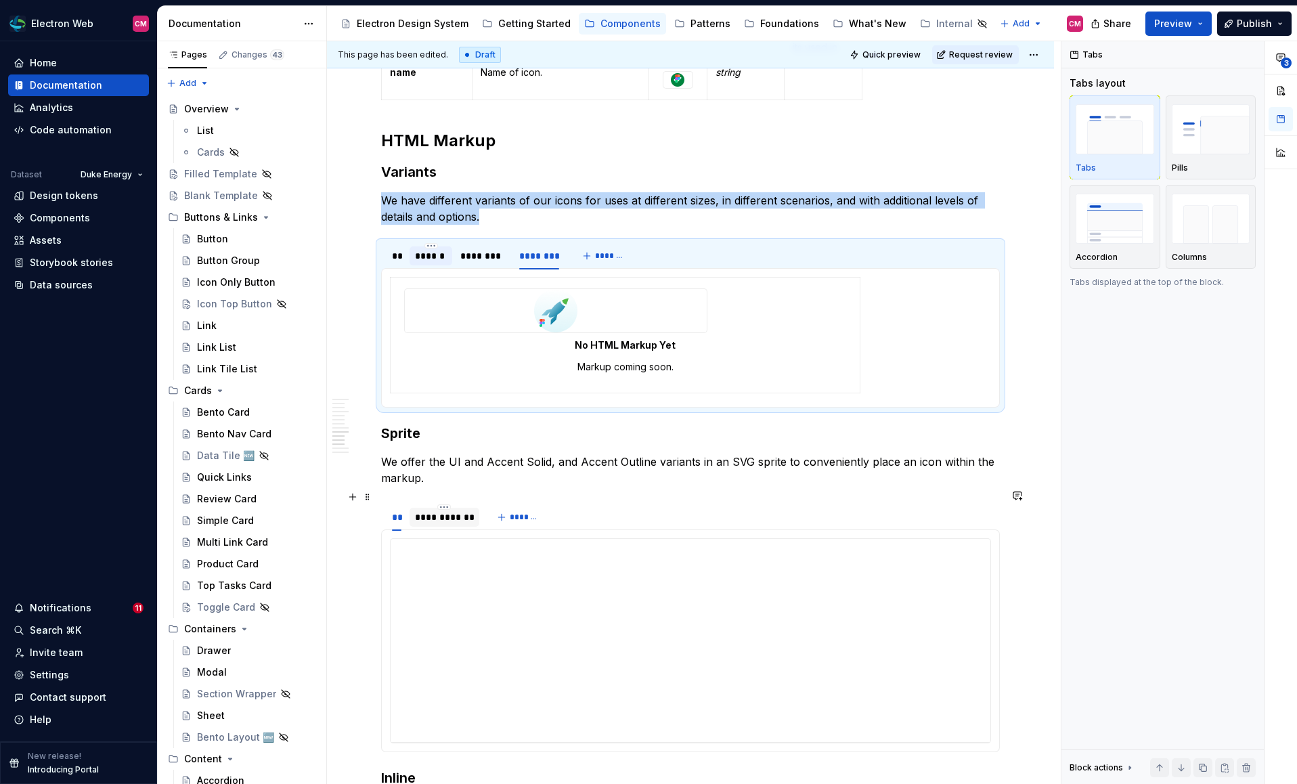
click at [457, 510] on div "**********" at bounding box center [444, 517] width 59 height 14
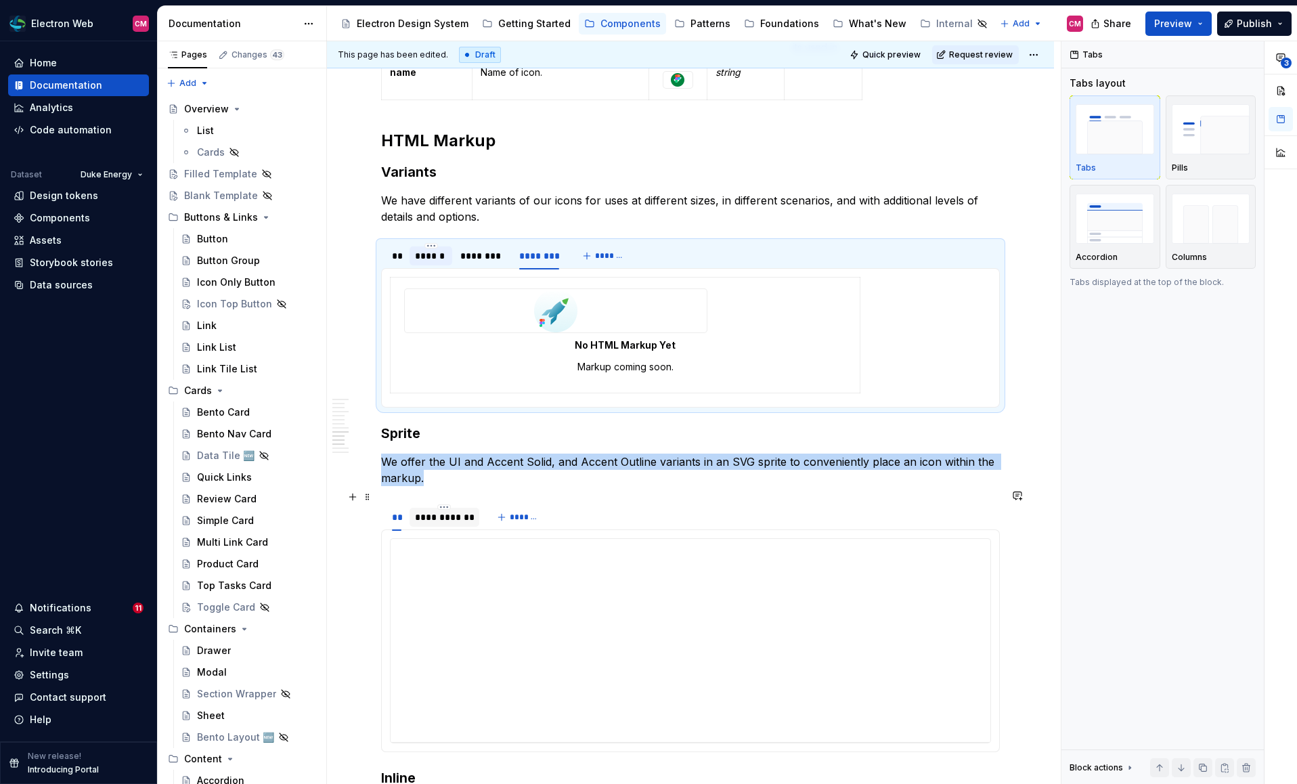
click at [457, 510] on div "**********" at bounding box center [444, 517] width 59 height 14
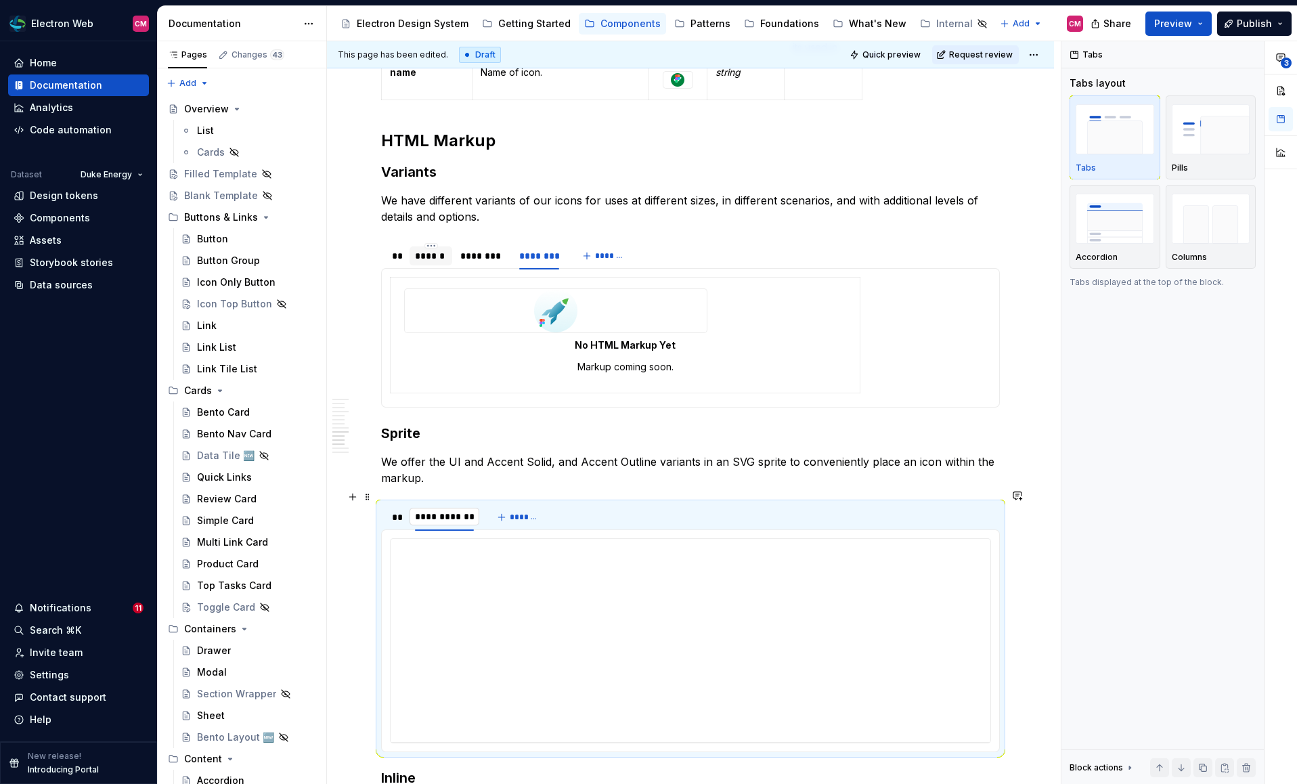
click at [462, 504] on input "**********" at bounding box center [444, 516] width 70 height 24
type input "******"
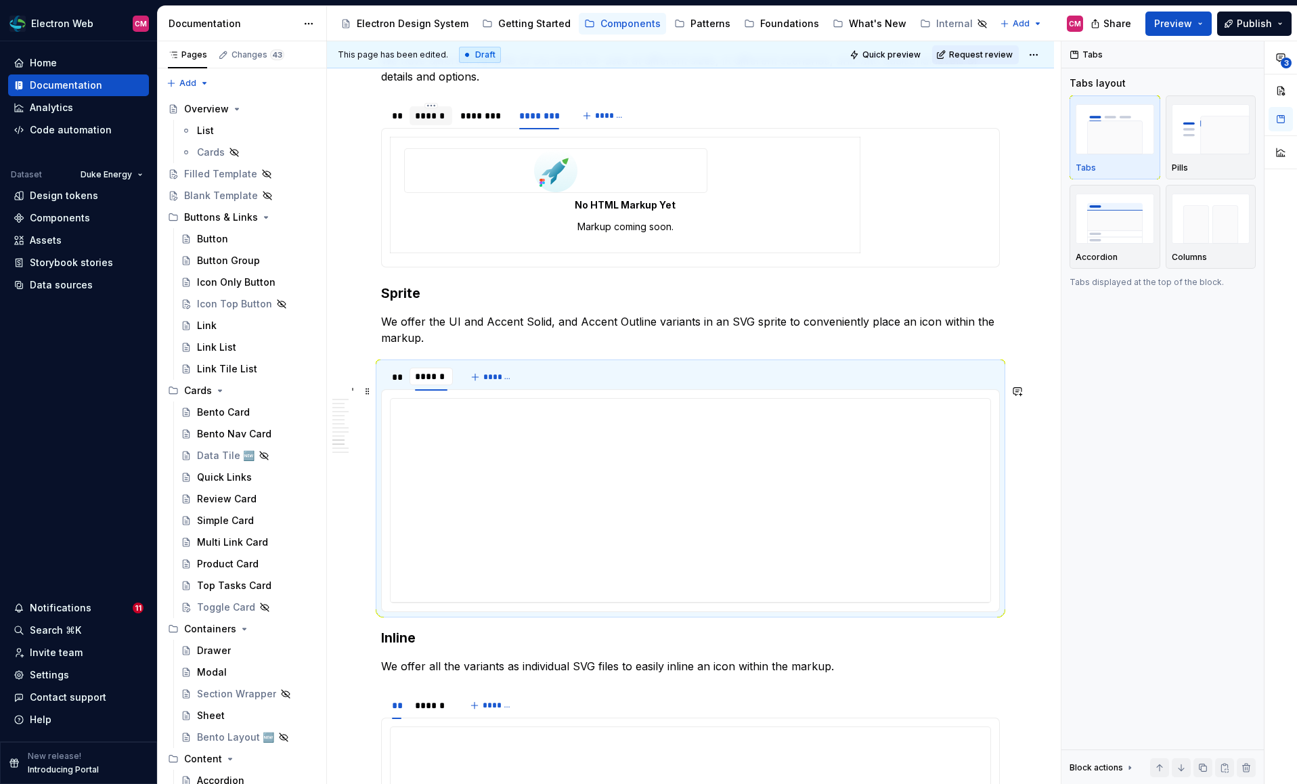
scroll to position [2179, 0]
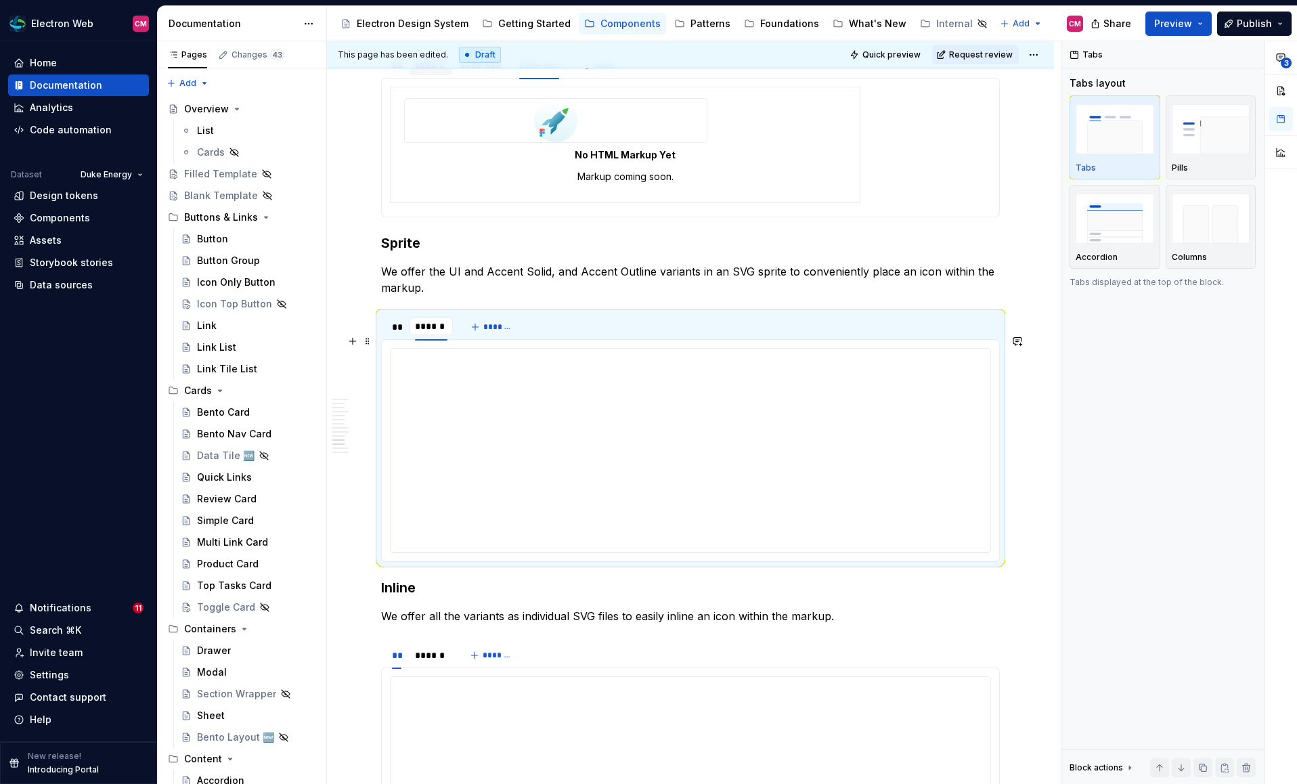
click at [510, 471] on div "**********" at bounding box center [690, 449] width 600 height 203
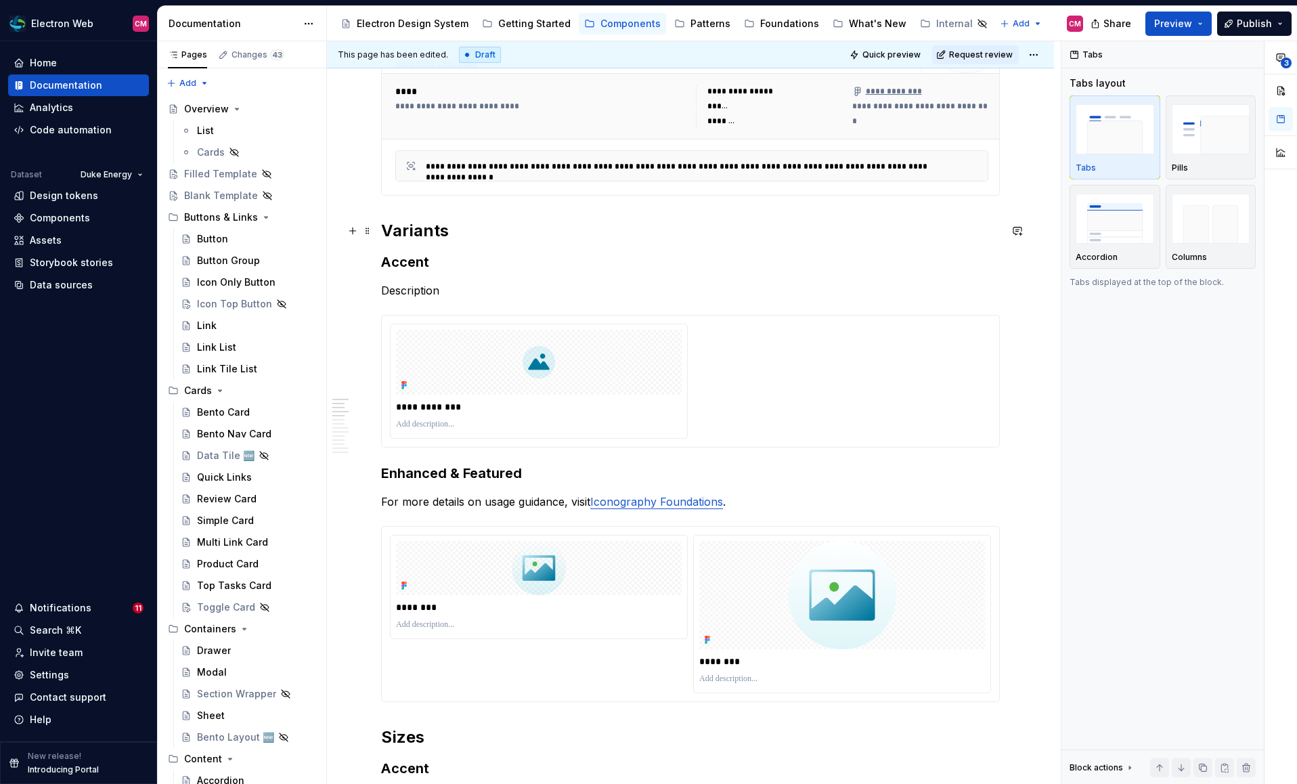
scroll to position [0, 0]
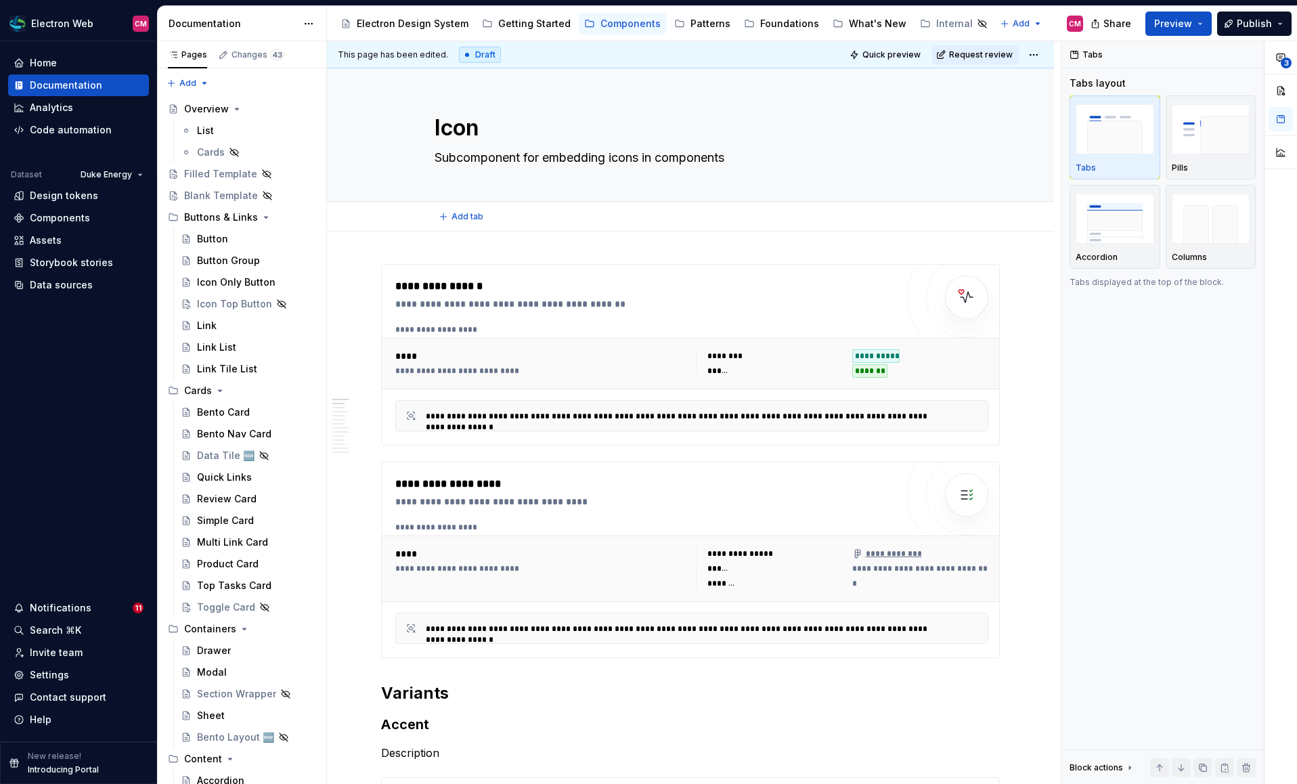
type textarea "*"
click at [548, 384] on div "**********" at bounding box center [692, 363] width 620 height 51
click at [575, 372] on div "**********" at bounding box center [543, 370] width 296 height 11
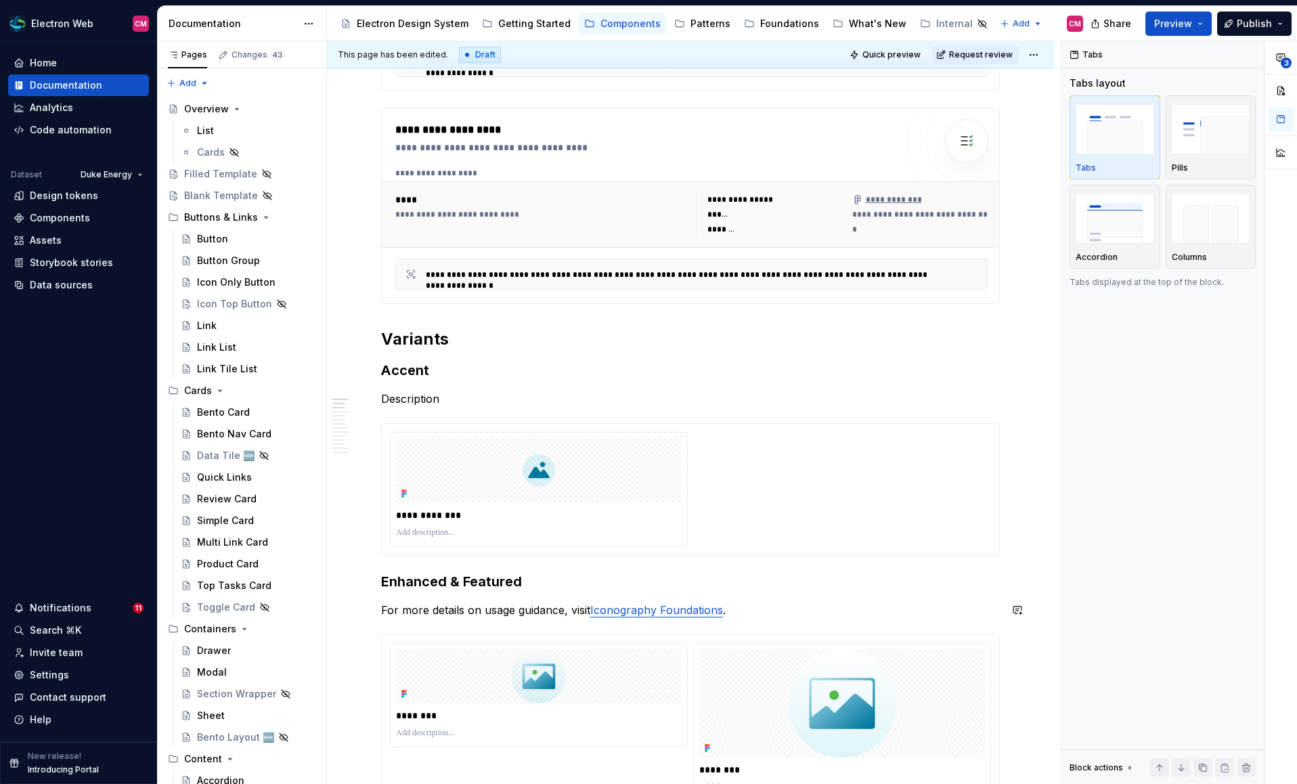
scroll to position [355, 0]
click at [418, 397] on p "Description" at bounding box center [690, 397] width 618 height 16
click at [410, 395] on p "Description" at bounding box center [690, 397] width 618 height 16
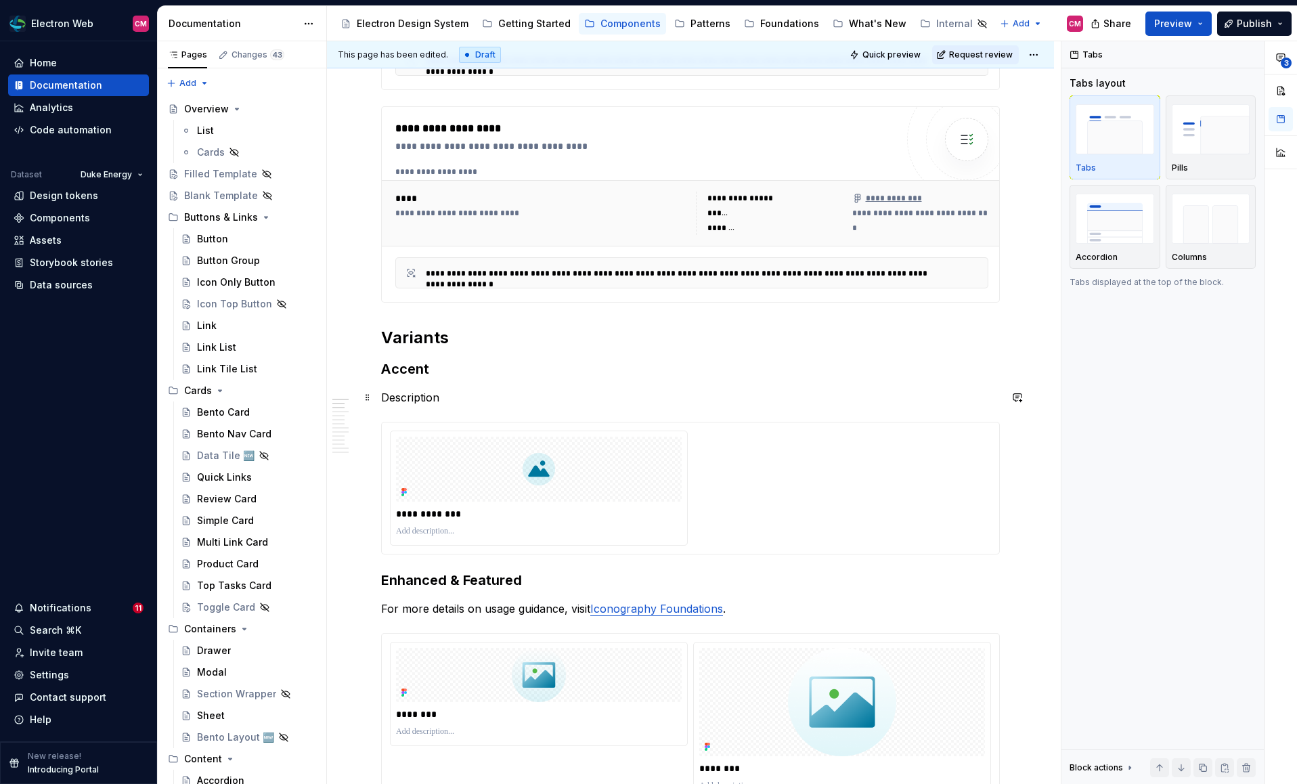
click at [444, 391] on p "Description" at bounding box center [690, 397] width 618 height 16
click at [427, 512] on p "**********" at bounding box center [540, 514] width 289 height 14
click at [434, 512] on p "**********" at bounding box center [540, 514] width 289 height 14
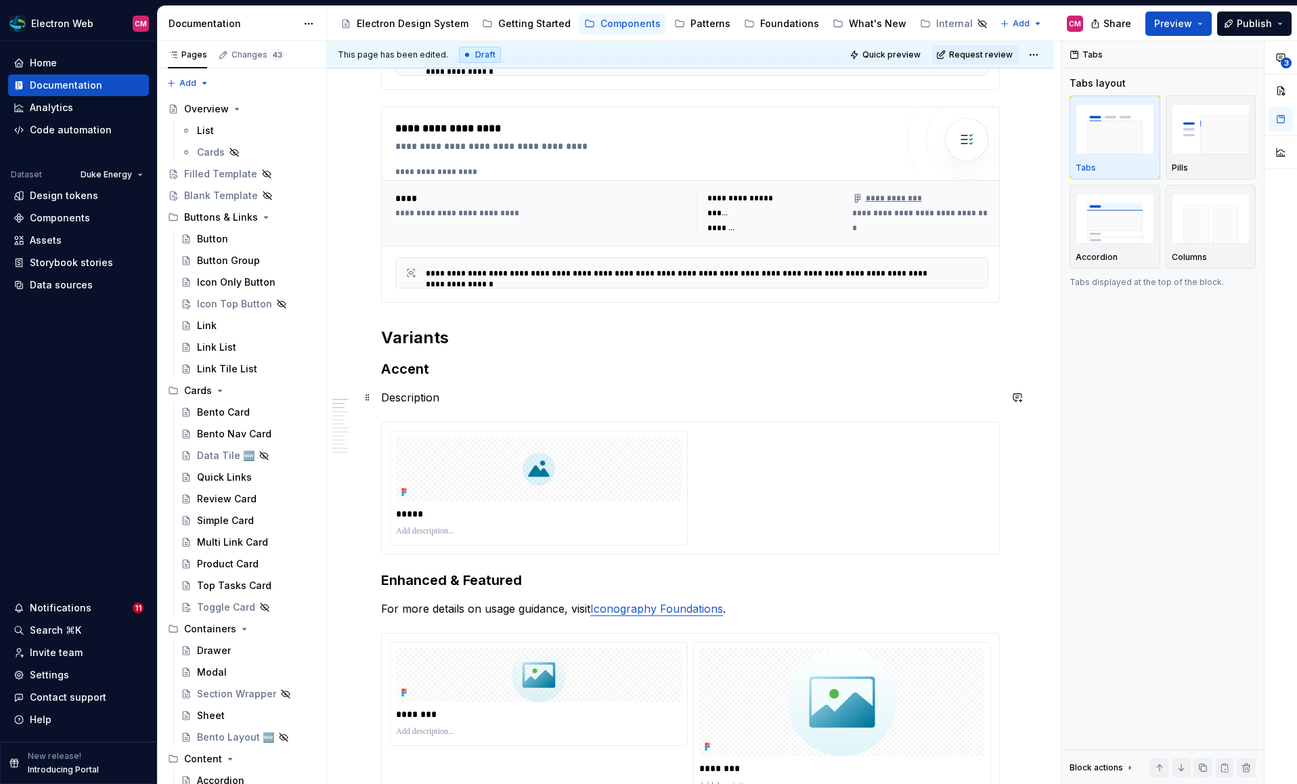
click at [443, 393] on p "Description" at bounding box center [690, 397] width 618 height 16
click at [460, 504] on div "*****" at bounding box center [539, 513] width 286 height 19
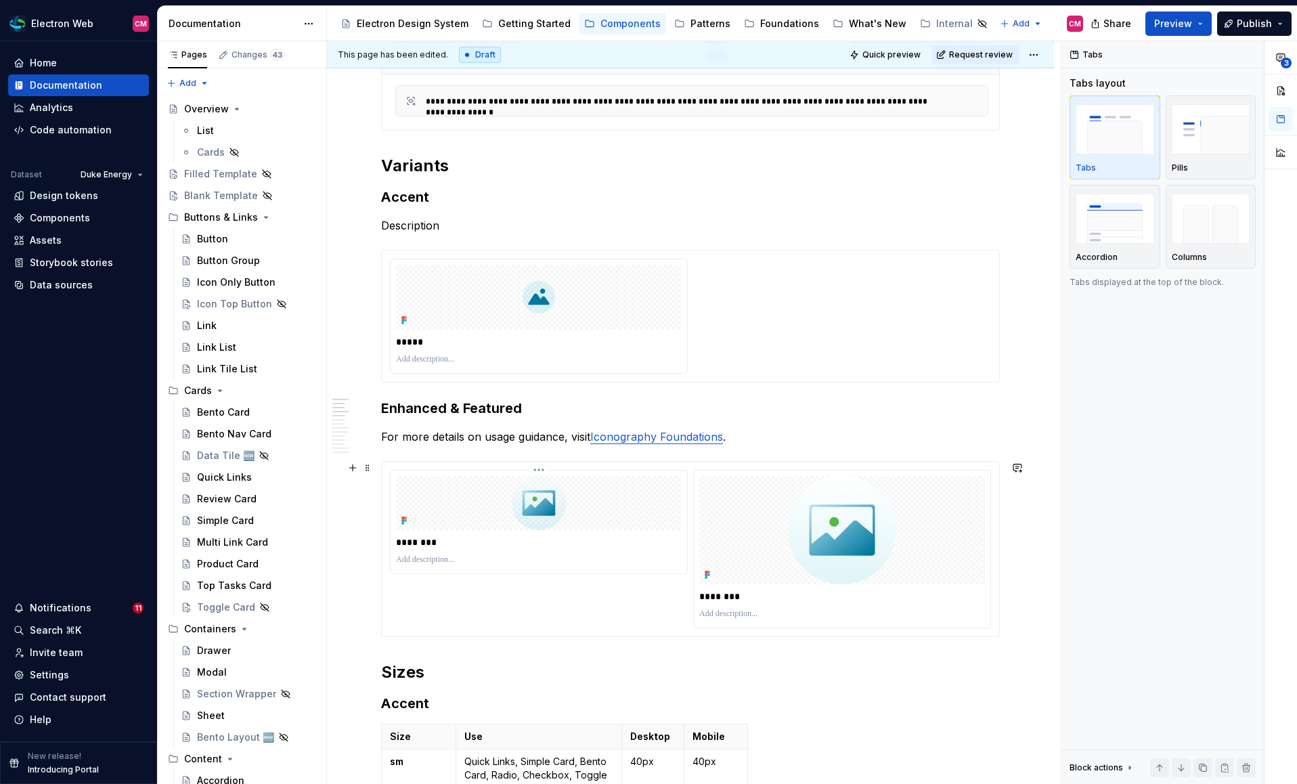
scroll to position [530, 0]
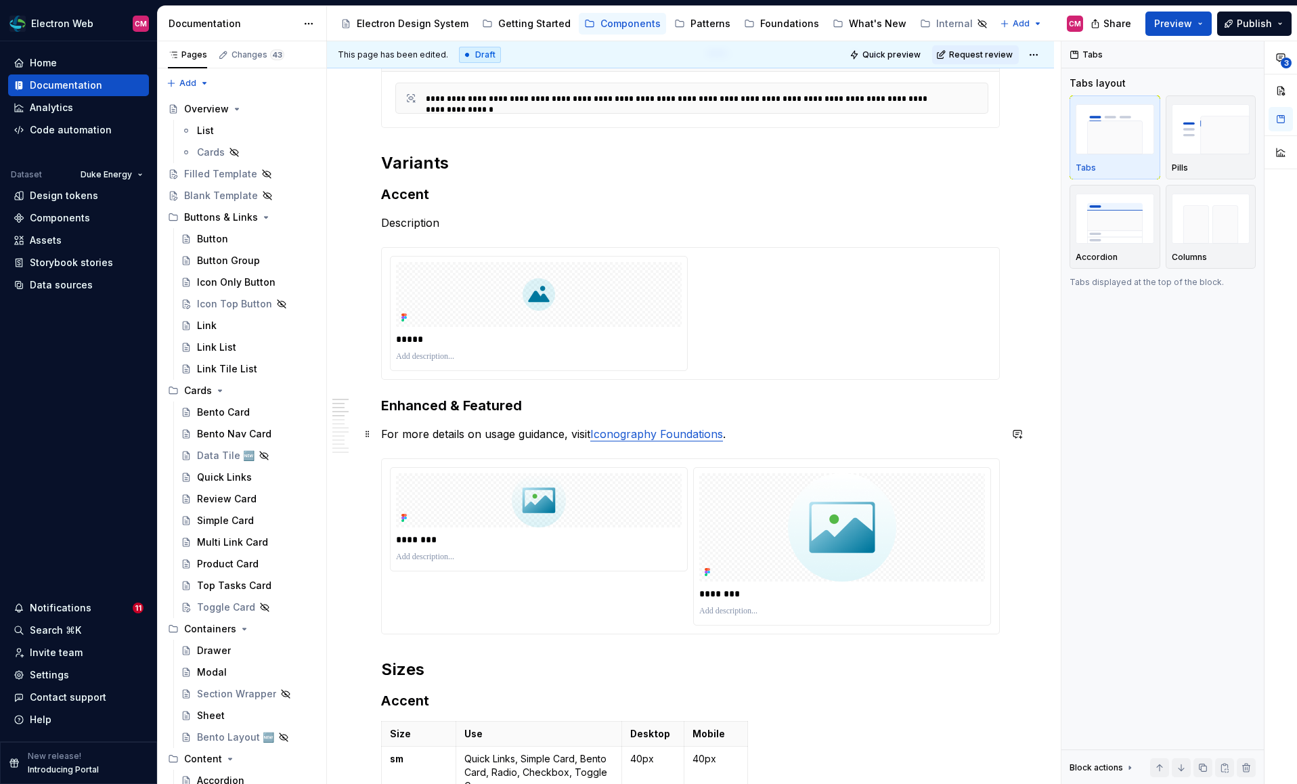
click at [520, 436] on p "For more details on usage guidance, visit Iconography Foundations ." at bounding box center [690, 434] width 618 height 16
click at [514, 432] on p "For more details on usage guidance, visit Iconography Foundations ." at bounding box center [690, 434] width 618 height 16
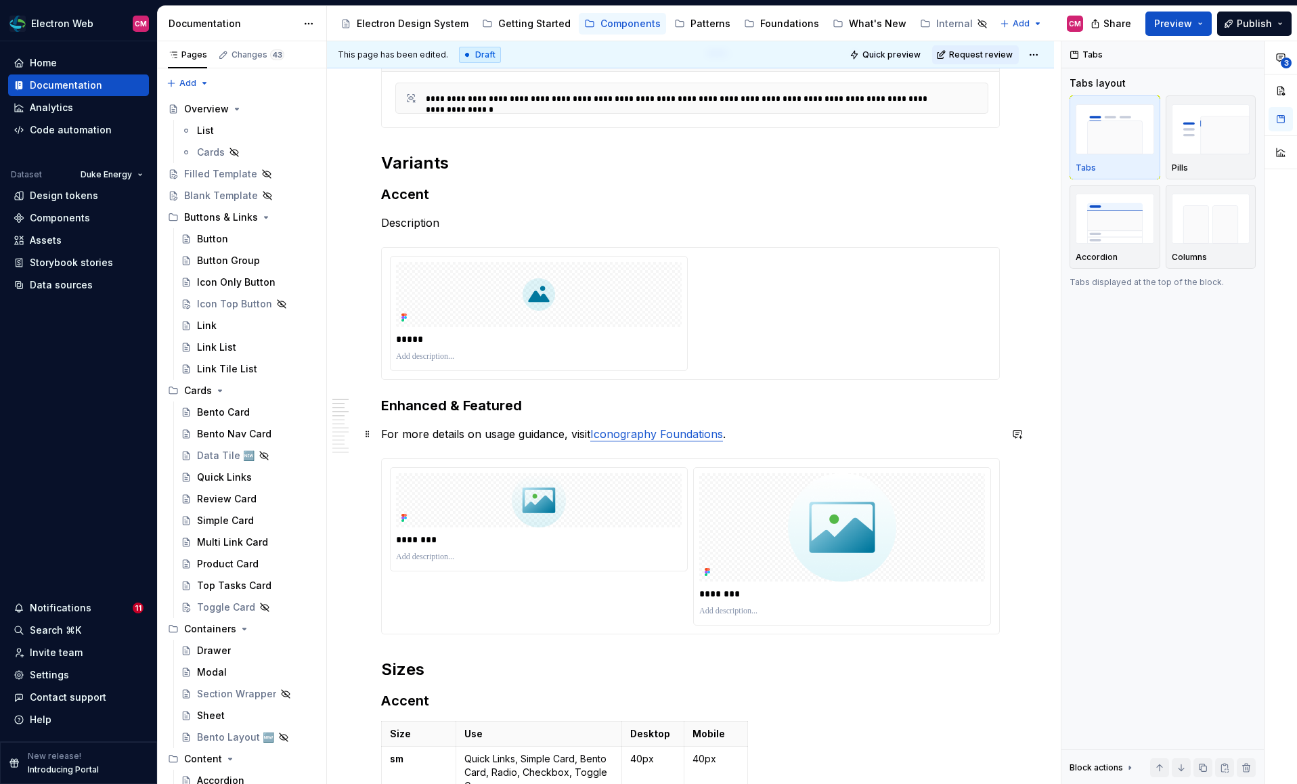
click at [514, 432] on p "For more details on usage guidance, visit Iconography Foundations ." at bounding box center [690, 434] width 618 height 16
drag, startPoint x: 753, startPoint y: 436, endPoint x: 479, endPoint y: 434, distance: 274.1
click at [479, 434] on p "For more details on usage guidance, visit Iconography Foundations ." at bounding box center [690, 434] width 618 height 16
click at [430, 221] on p "Description" at bounding box center [690, 223] width 618 height 16
click at [418, 224] on p "Description" at bounding box center [690, 223] width 618 height 16
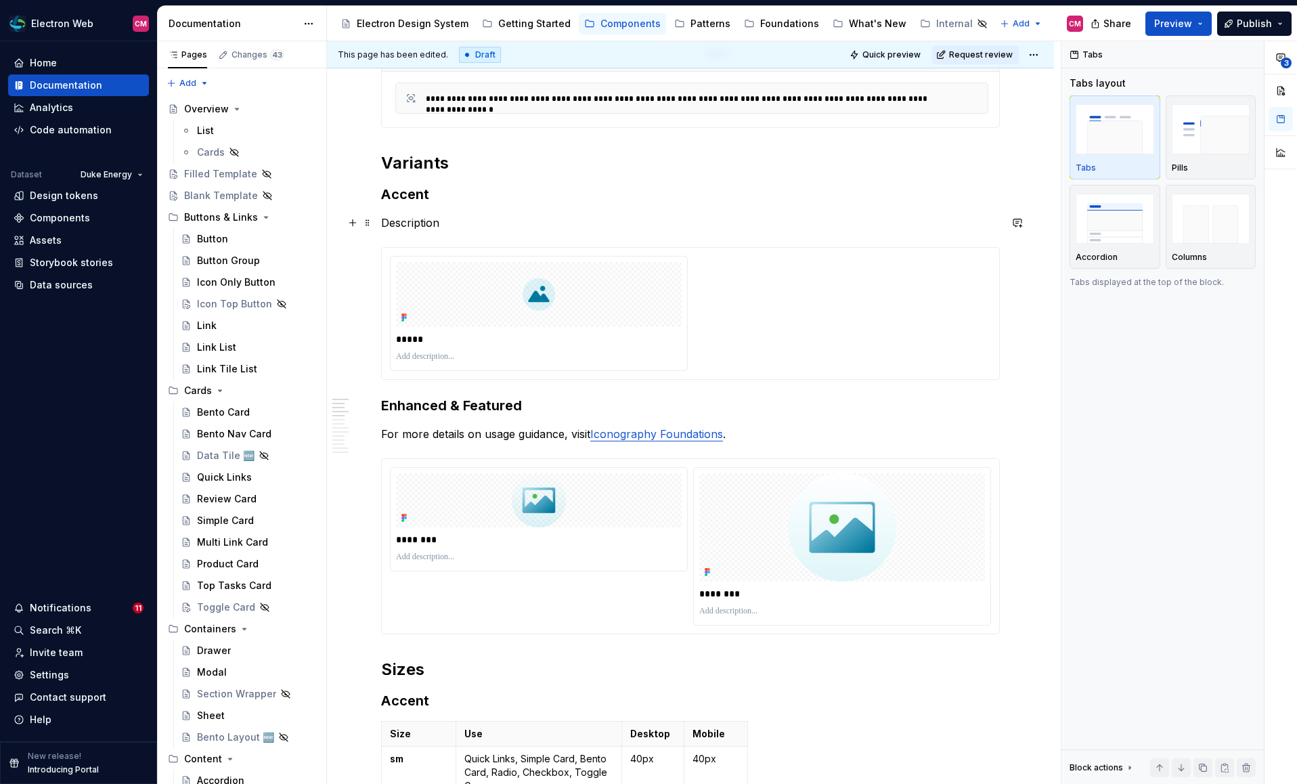
click at [418, 224] on p "Description" at bounding box center [690, 223] width 618 height 16
click at [468, 294] on div at bounding box center [539, 294] width 286 height 65
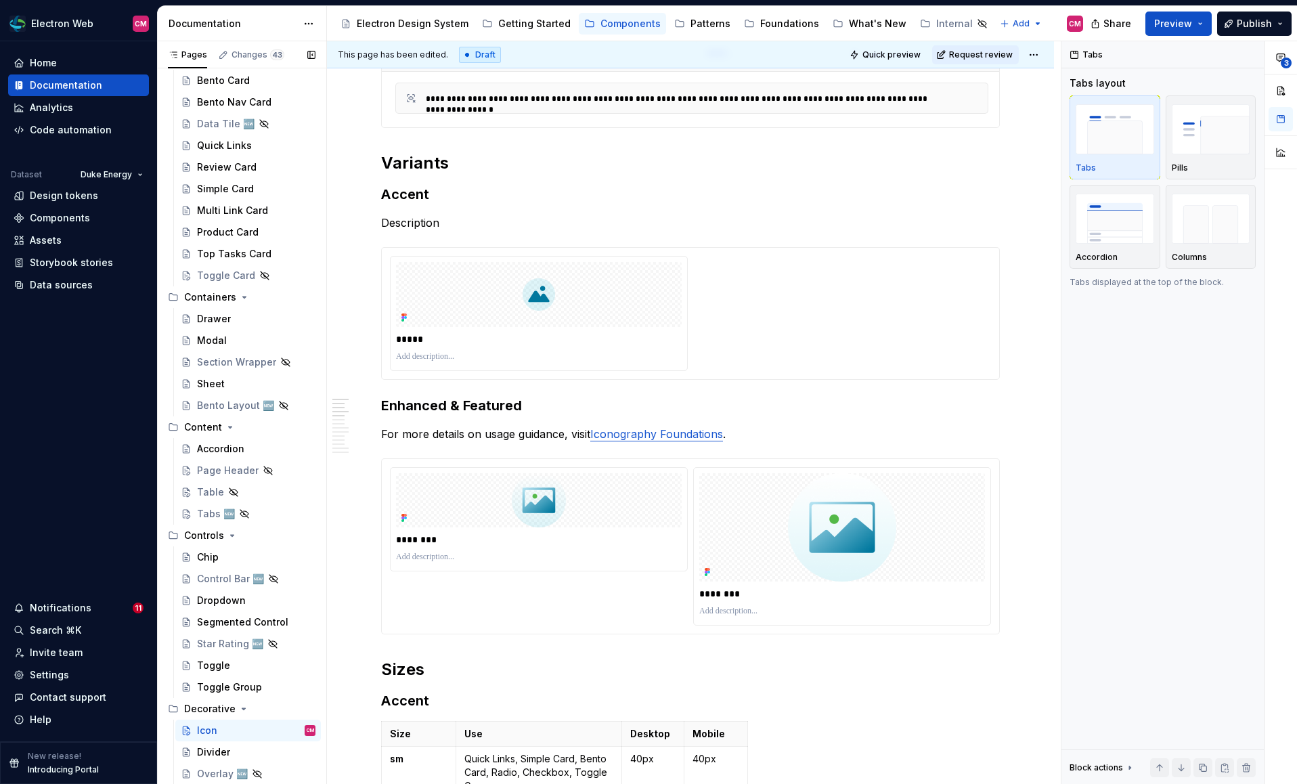
scroll to position [652, 0]
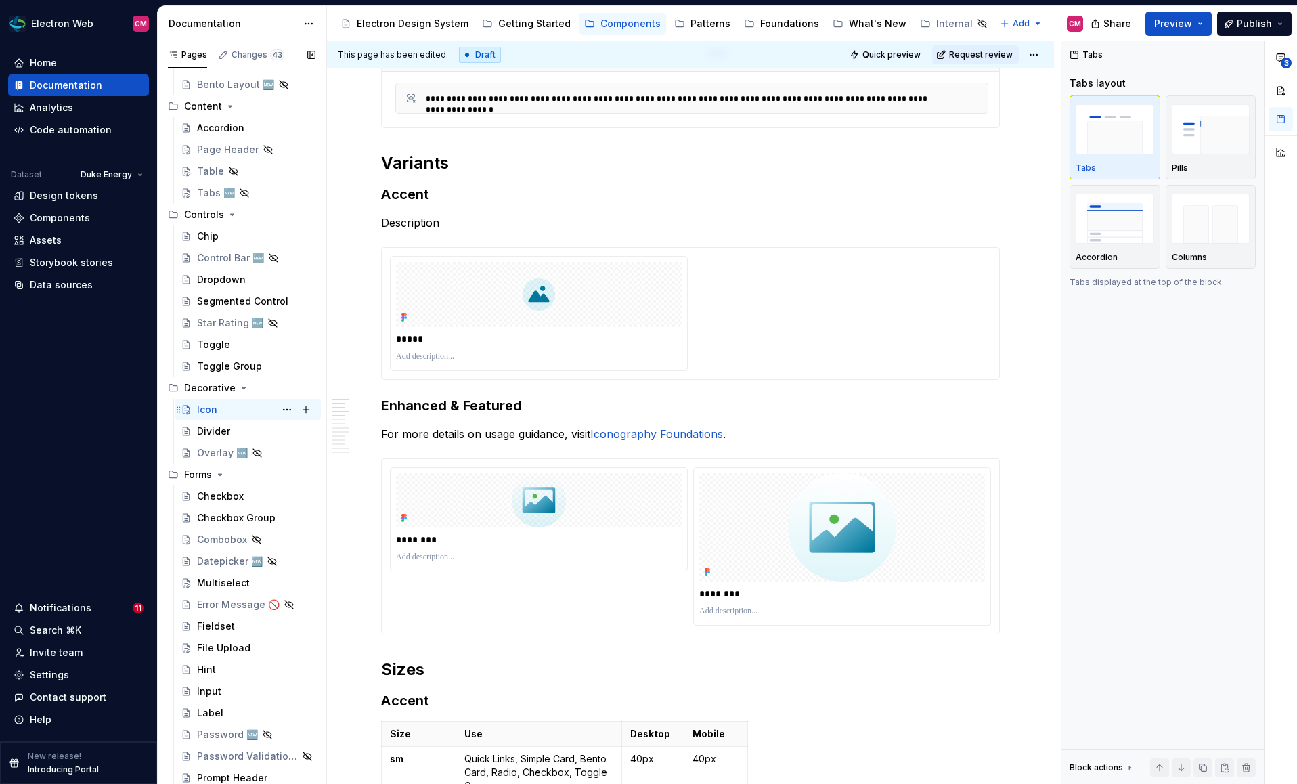
click at [227, 414] on div "Icon CM" at bounding box center [256, 409] width 118 height 19
type textarea "*"
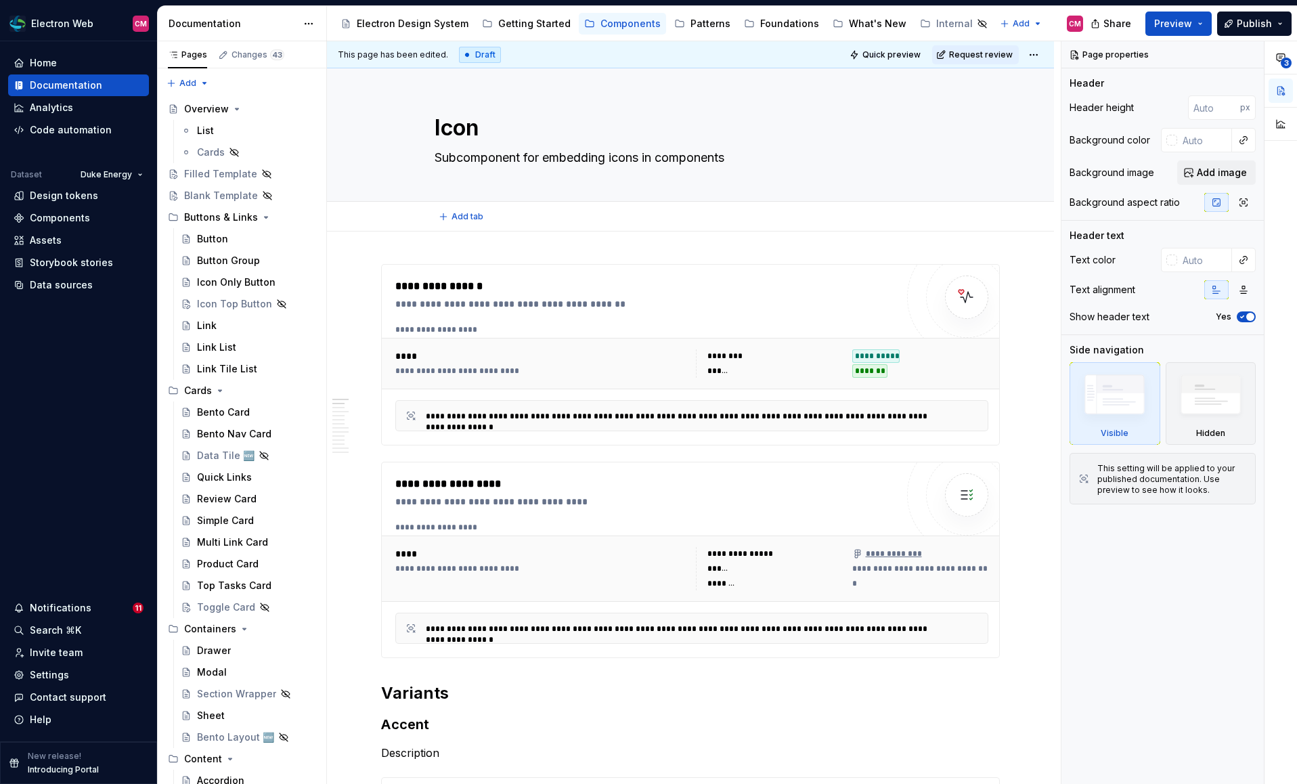
type textarea "*"
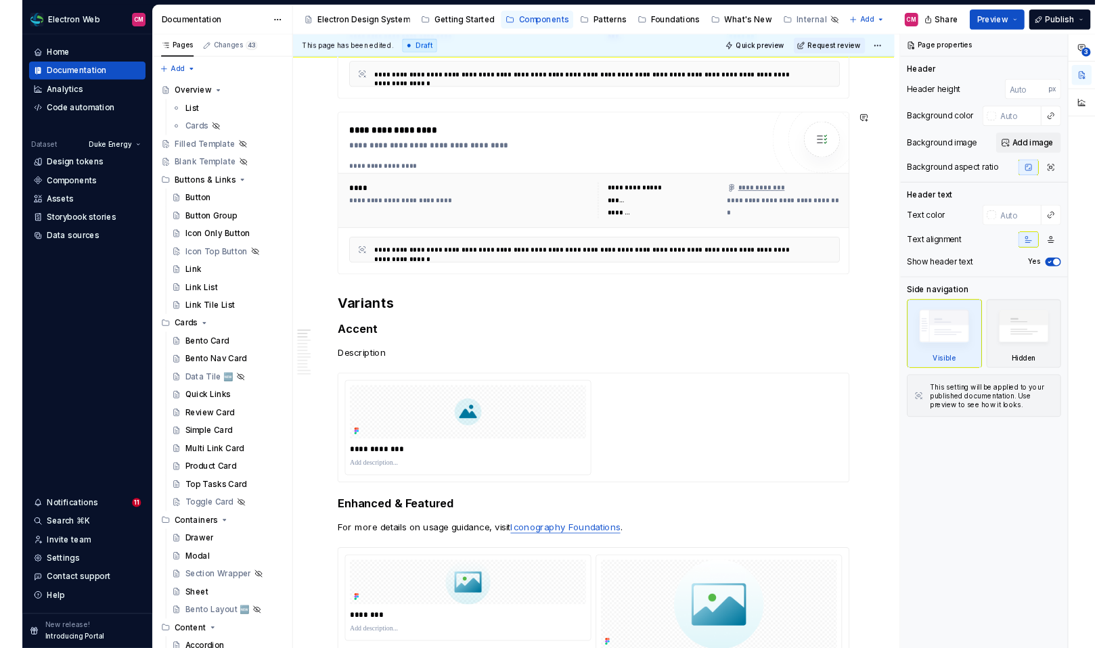
scroll to position [361, 0]
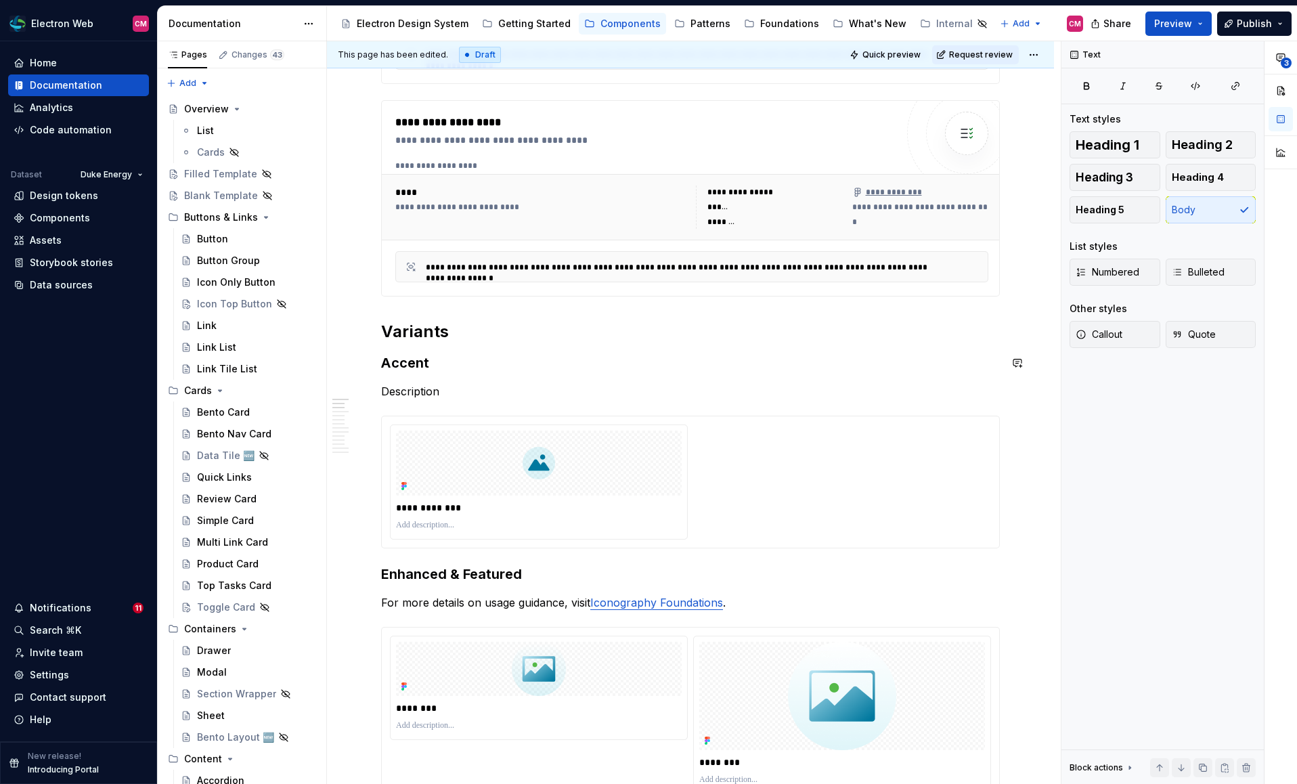
click at [404, 392] on p "Description" at bounding box center [690, 391] width 618 height 16
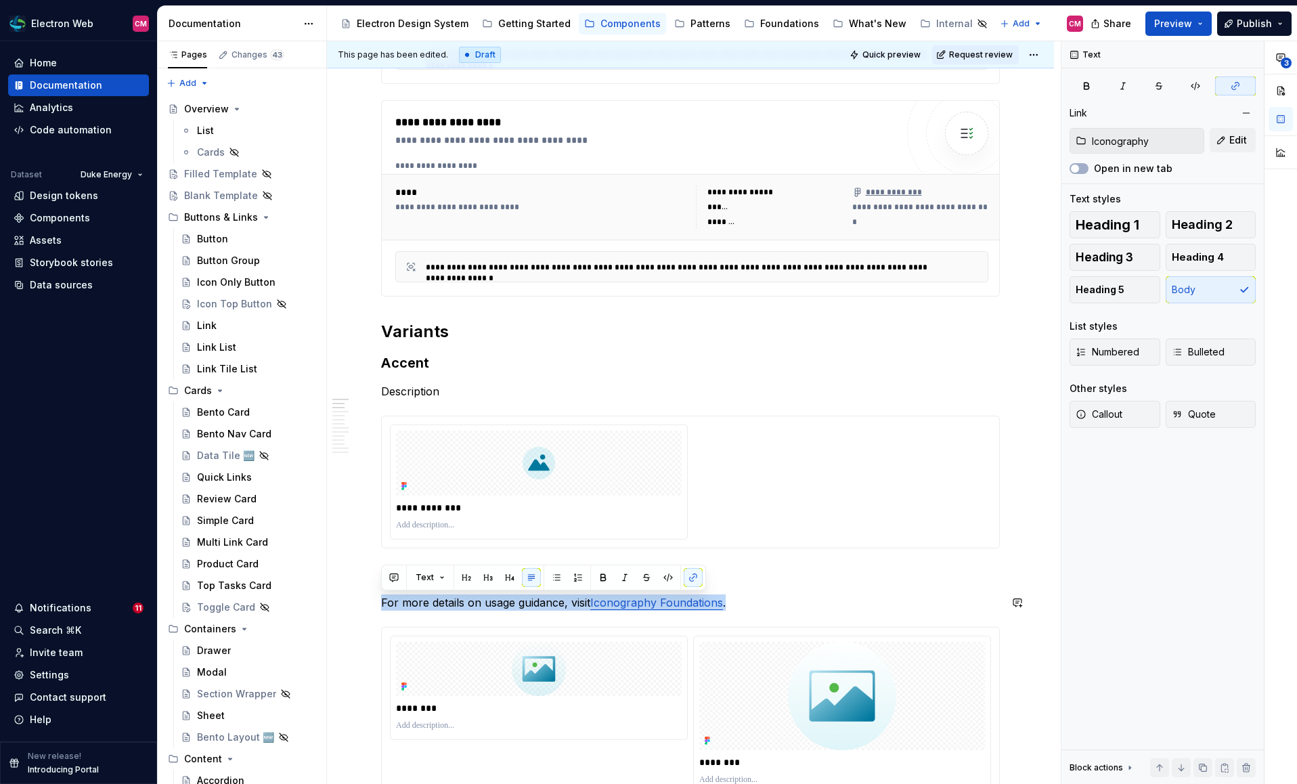
copy p "For more details on usage guidance, visit Iconography Foundations ."
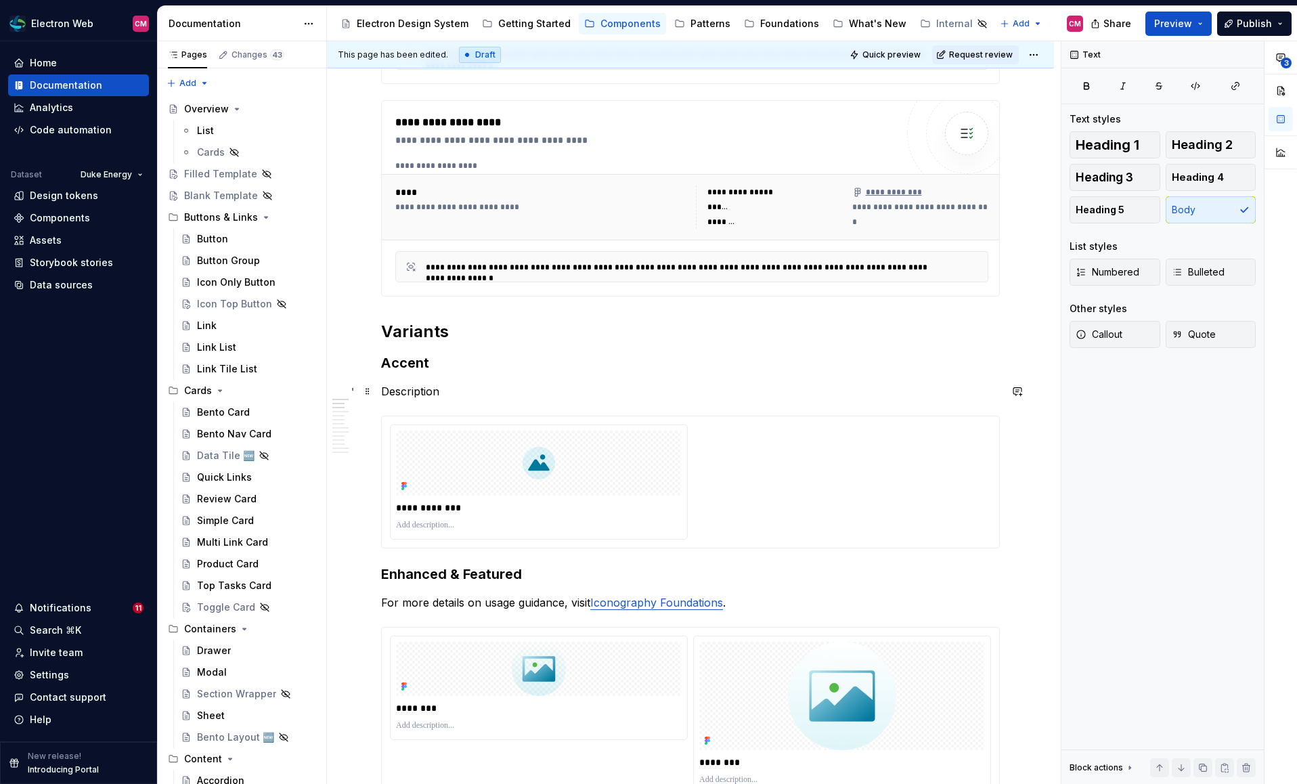
click at [434, 384] on p "Description" at bounding box center [690, 391] width 618 height 16
paste div
click at [697, 390] on link "Iconography Foundations" at bounding box center [656, 391] width 133 height 14
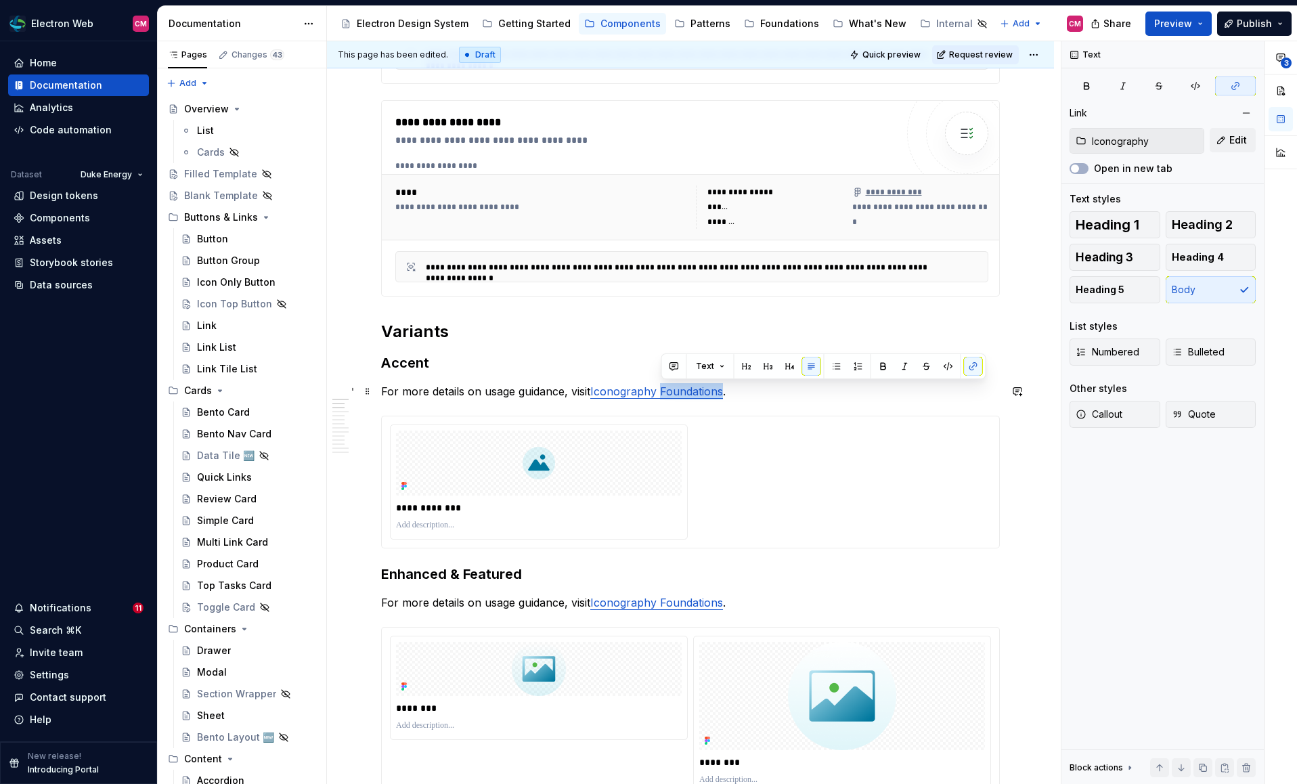
click at [697, 390] on link "Iconography Foundations" at bounding box center [656, 391] width 133 height 14
drag, startPoint x: 699, startPoint y: 387, endPoint x: 592, endPoint y: 388, distance: 106.9
click at [592, 388] on p "For more details on usage guidance, visit Iconography , Accent." at bounding box center [690, 391] width 618 height 16
click at [901, 376] on div "Text" at bounding box center [755, 366] width 325 height 26
click at [901, 364] on button "button" at bounding box center [905, 366] width 19 height 19
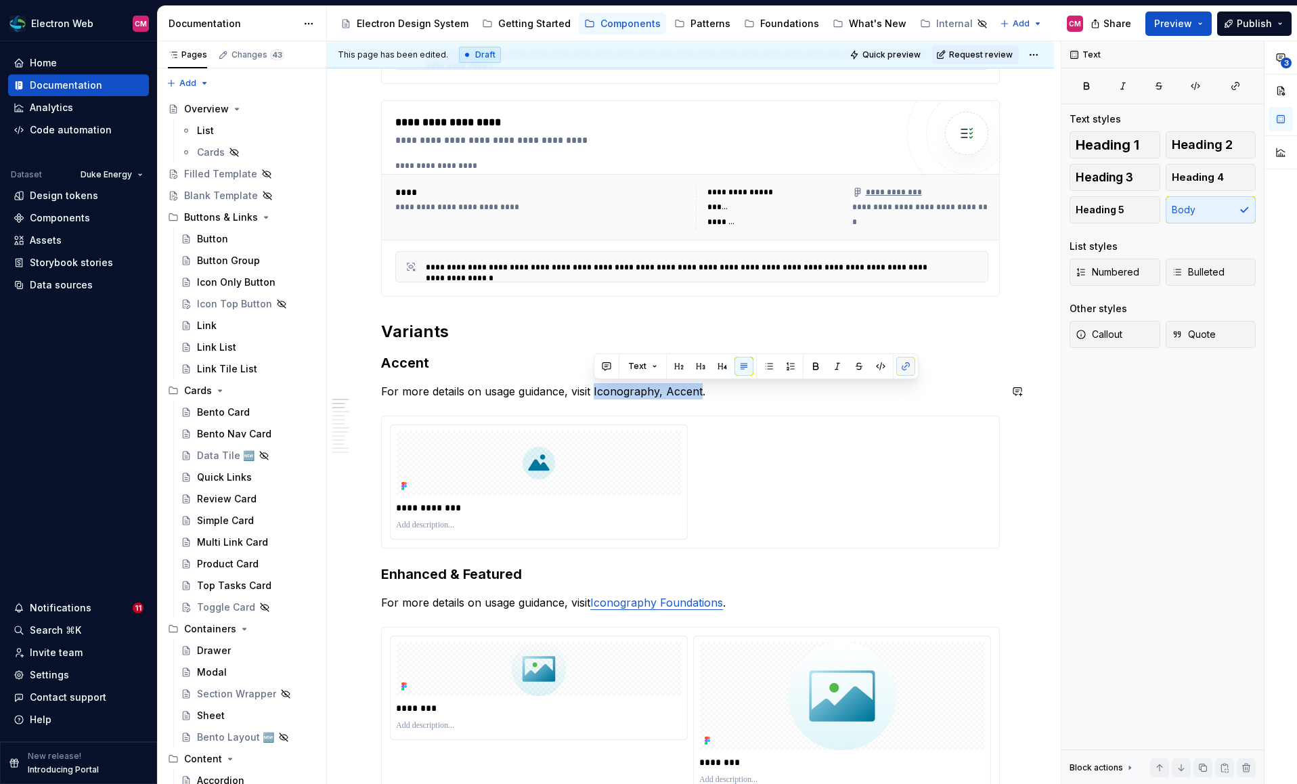
click at [901, 364] on button "button" at bounding box center [905, 366] width 19 height 19
click at [903, 361] on button "button" at bounding box center [905, 366] width 19 height 19
click at [1236, 96] on div "Text Text styles Heading 1 Heading 2 Heading 3 Heading 4 Heading 5 Body List st…" at bounding box center [1162, 412] width 202 height 743
click at [1238, 89] on icon "button" at bounding box center [1235, 86] width 11 height 11
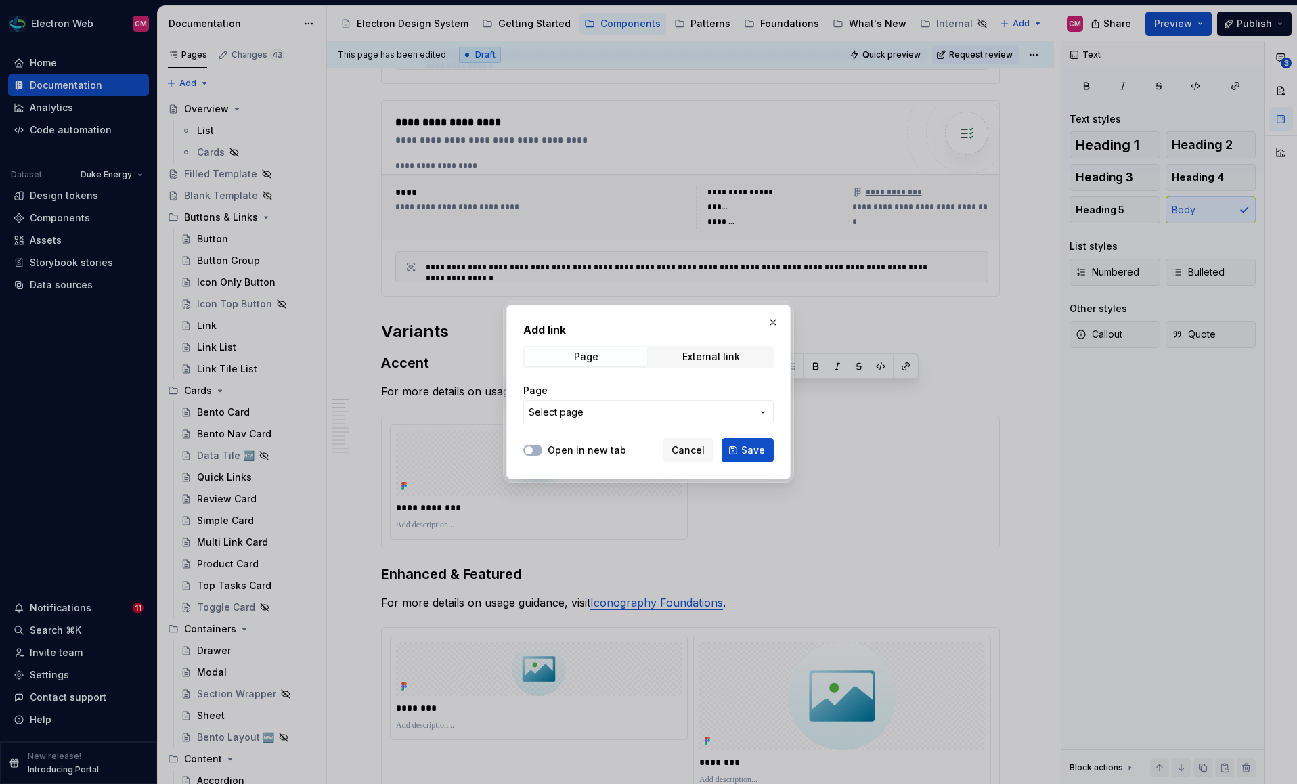
click at [674, 416] on span "Select page" at bounding box center [639, 412] width 223 height 14
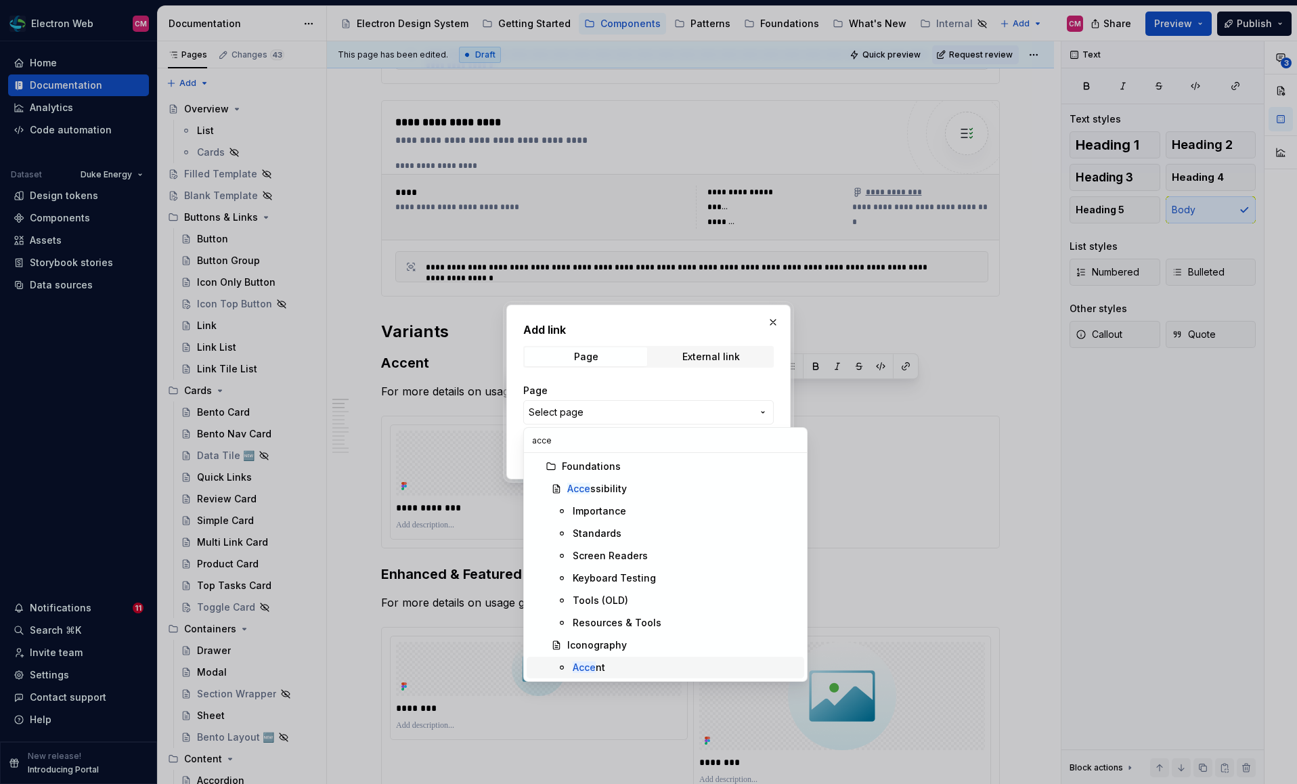
type input "acce"
click at [656, 663] on div "Acce nt" at bounding box center [685, 667] width 226 height 14
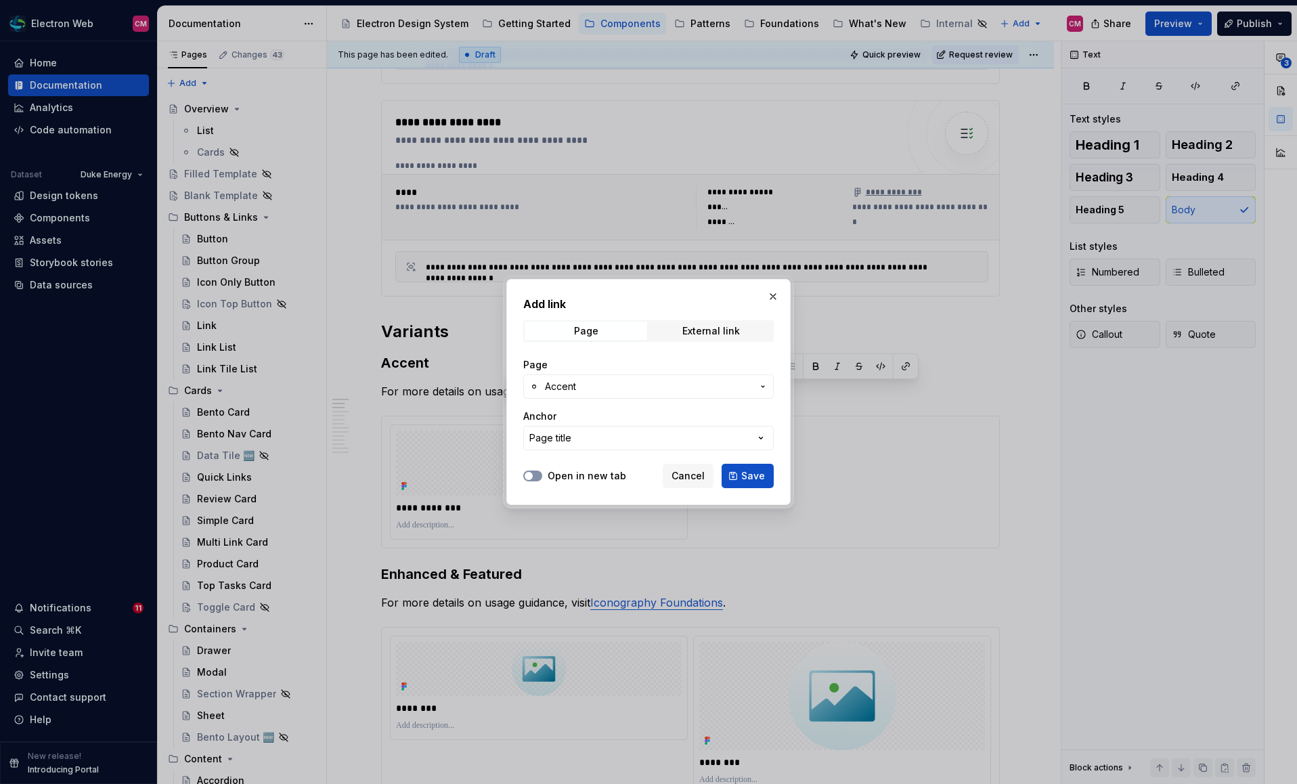
click at [528, 475] on span "button" at bounding box center [528, 476] width 8 height 8
click at [528, 475] on icon "button" at bounding box center [528, 476] width 3 height 2
click at [750, 480] on span "Save" at bounding box center [753, 476] width 24 height 14
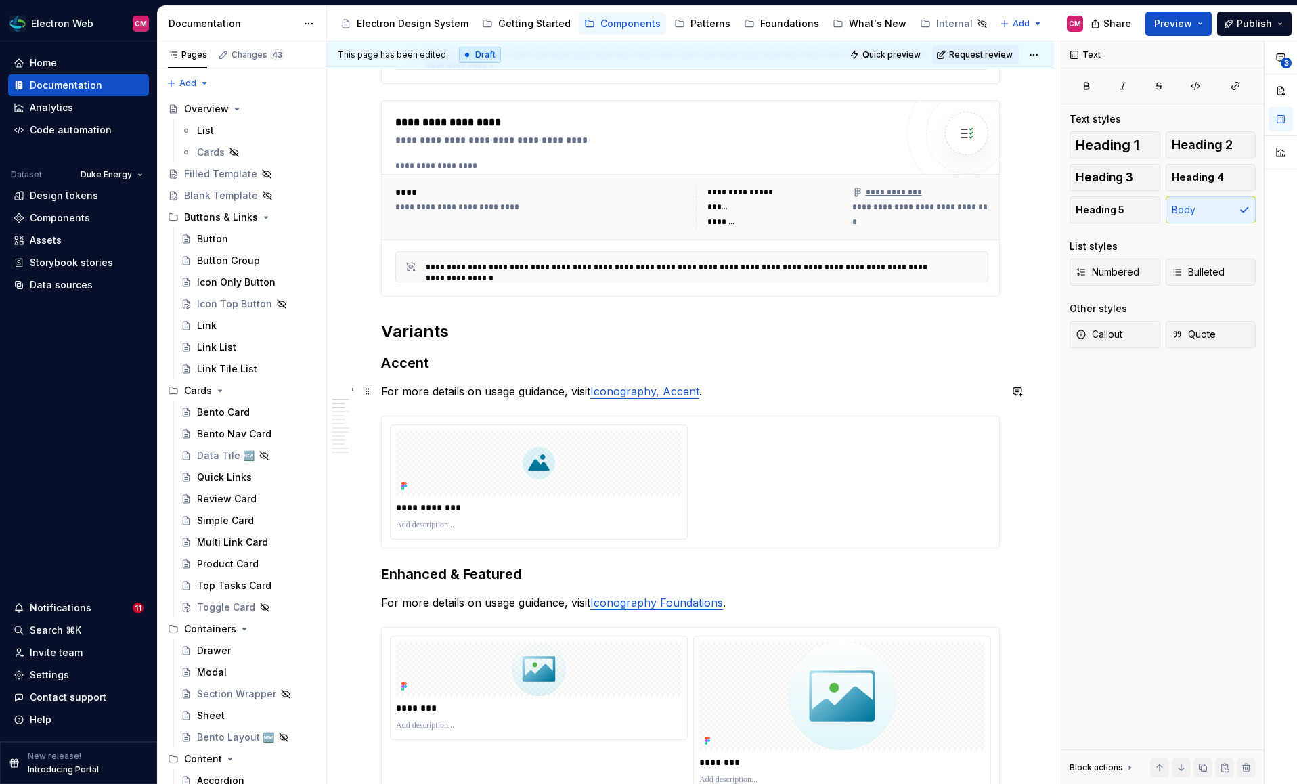
click at [748, 392] on p "For more details on usage guidance, visit Iconography, Accent ." at bounding box center [690, 391] width 618 height 16
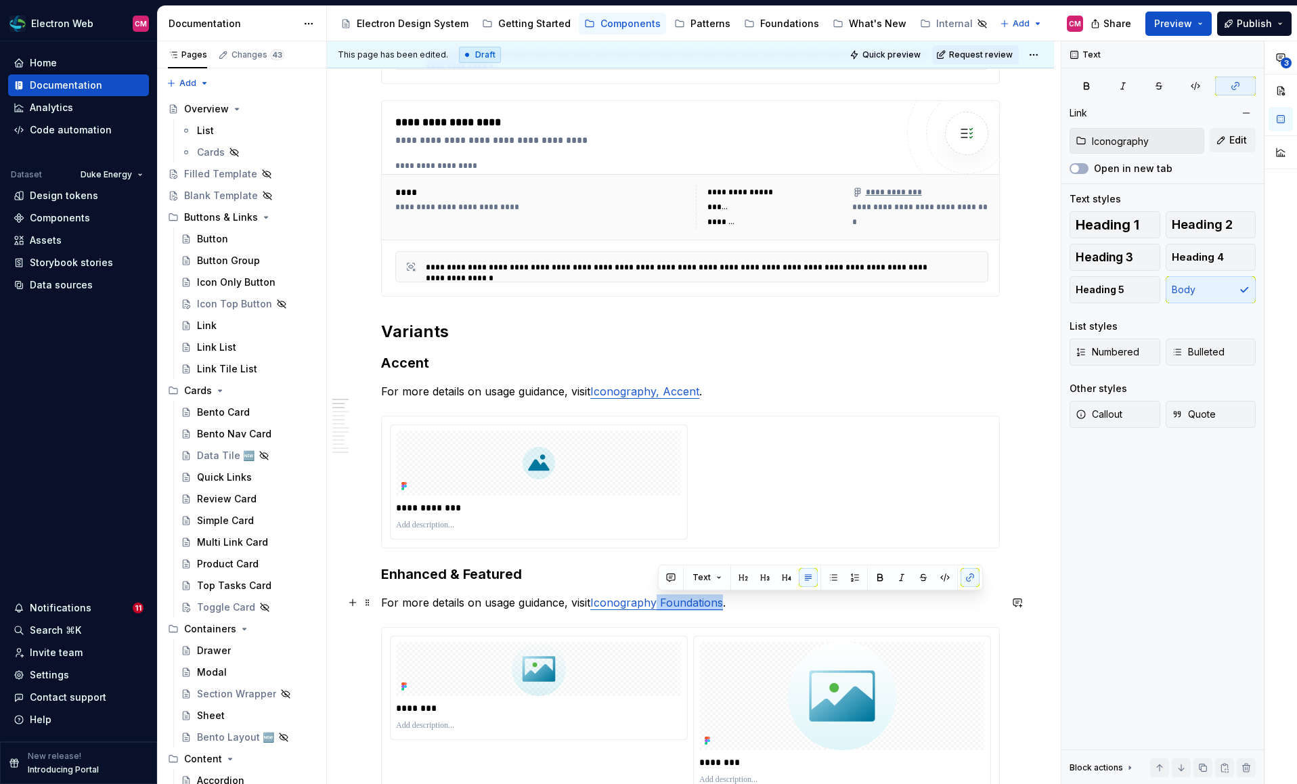
drag, startPoint x: 659, startPoint y: 598, endPoint x: 723, endPoint y: 598, distance: 64.3
click at [723, 598] on p "For more details on usage guidance, visit Iconography Foundations ." at bounding box center [690, 602] width 618 height 16
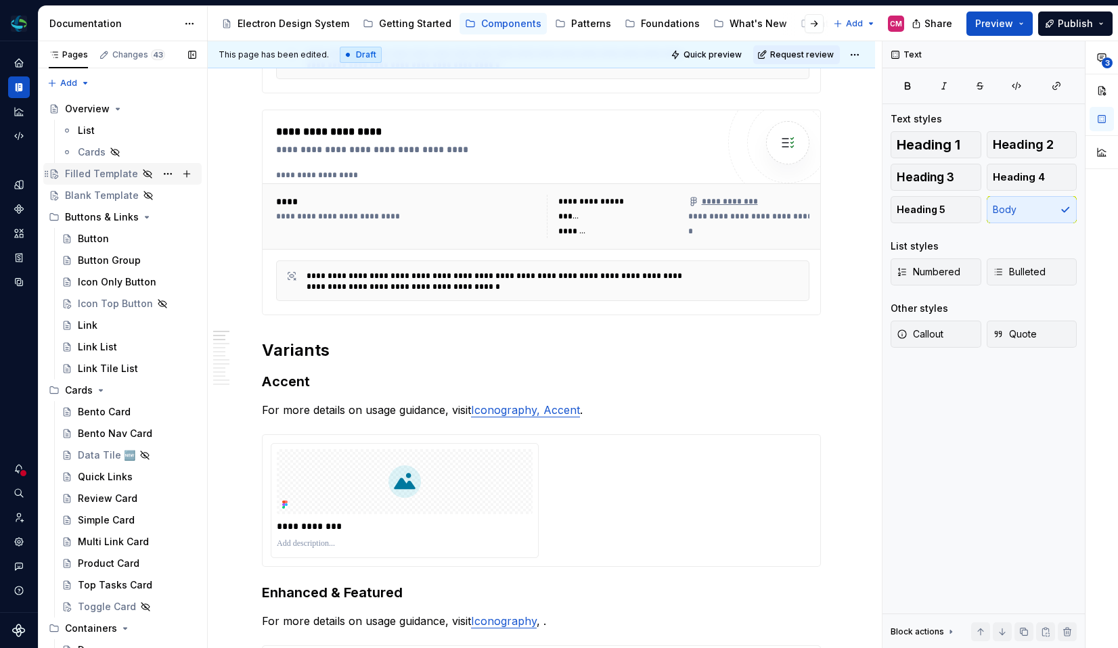
type textarea "*"
